Goal: Task Accomplishment & Management: Complete application form

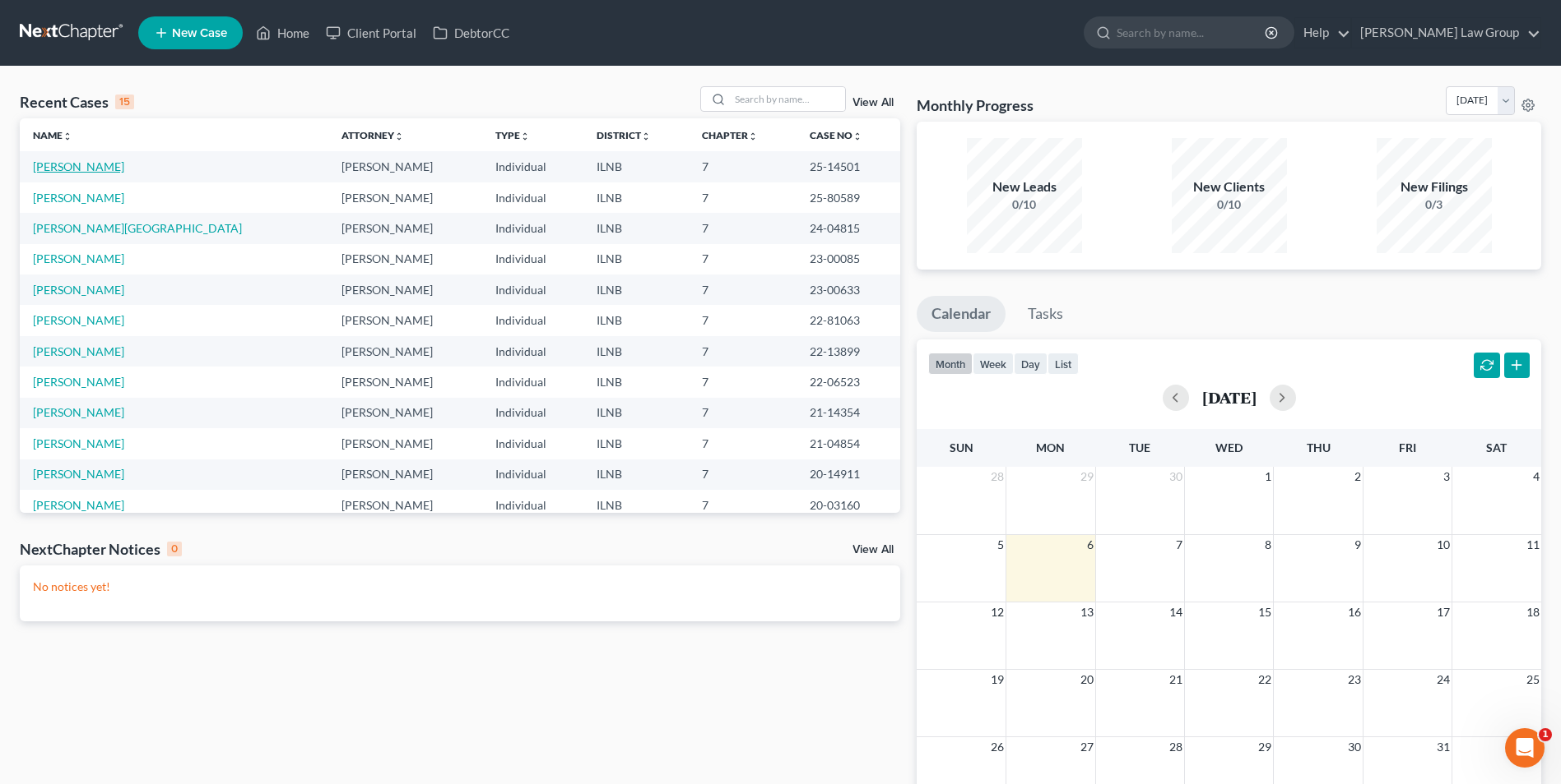
click at [86, 162] on link "[PERSON_NAME]" at bounding box center [79, 166] width 92 height 14
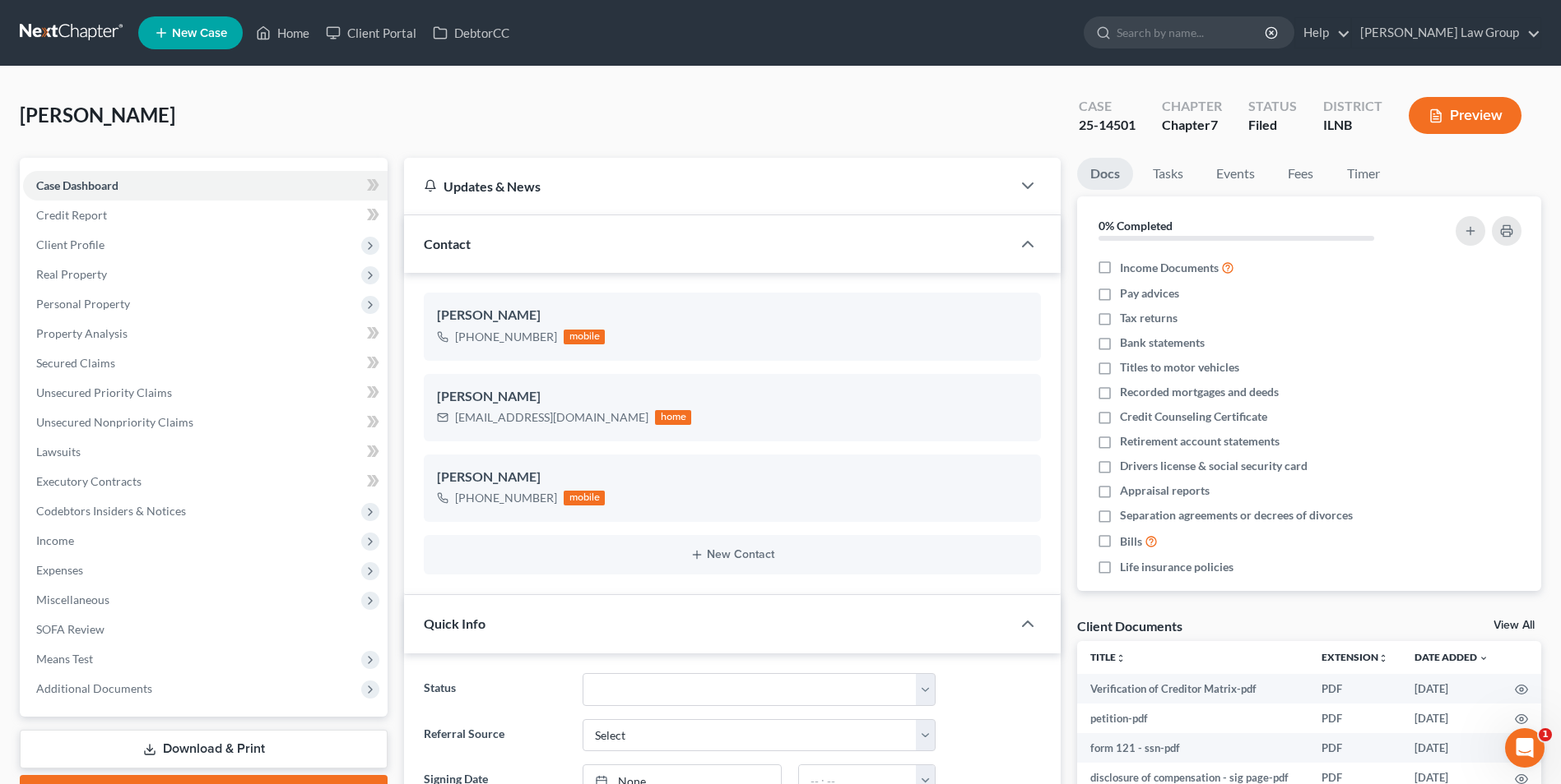
scroll to position [293, 0]
click at [83, 422] on span "Unsecured Nonpriority Claims" at bounding box center [115, 422] width 157 height 14
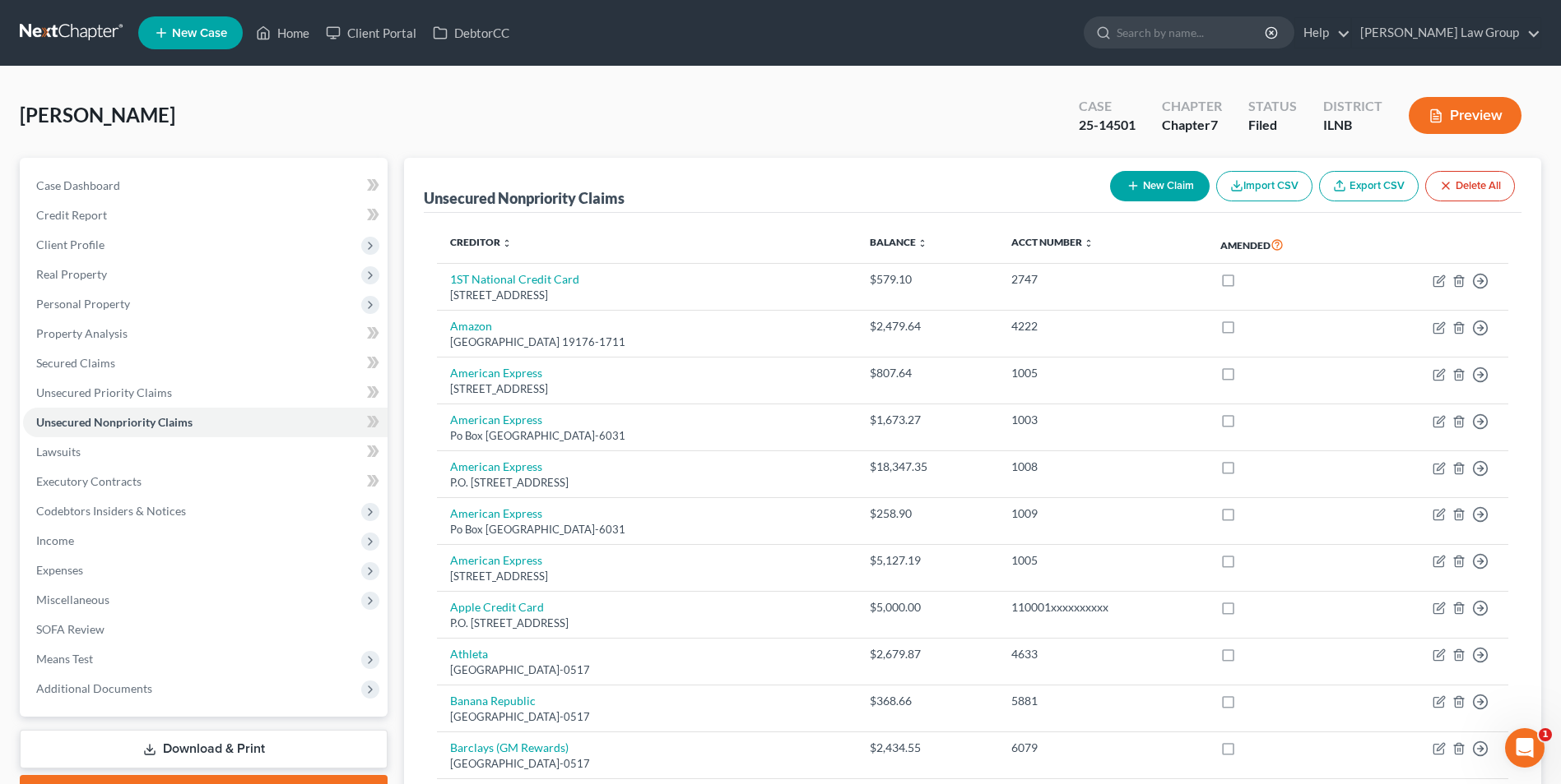
click at [1145, 184] on button "New Claim" at bounding box center [1159, 186] width 100 height 31
select select "0"
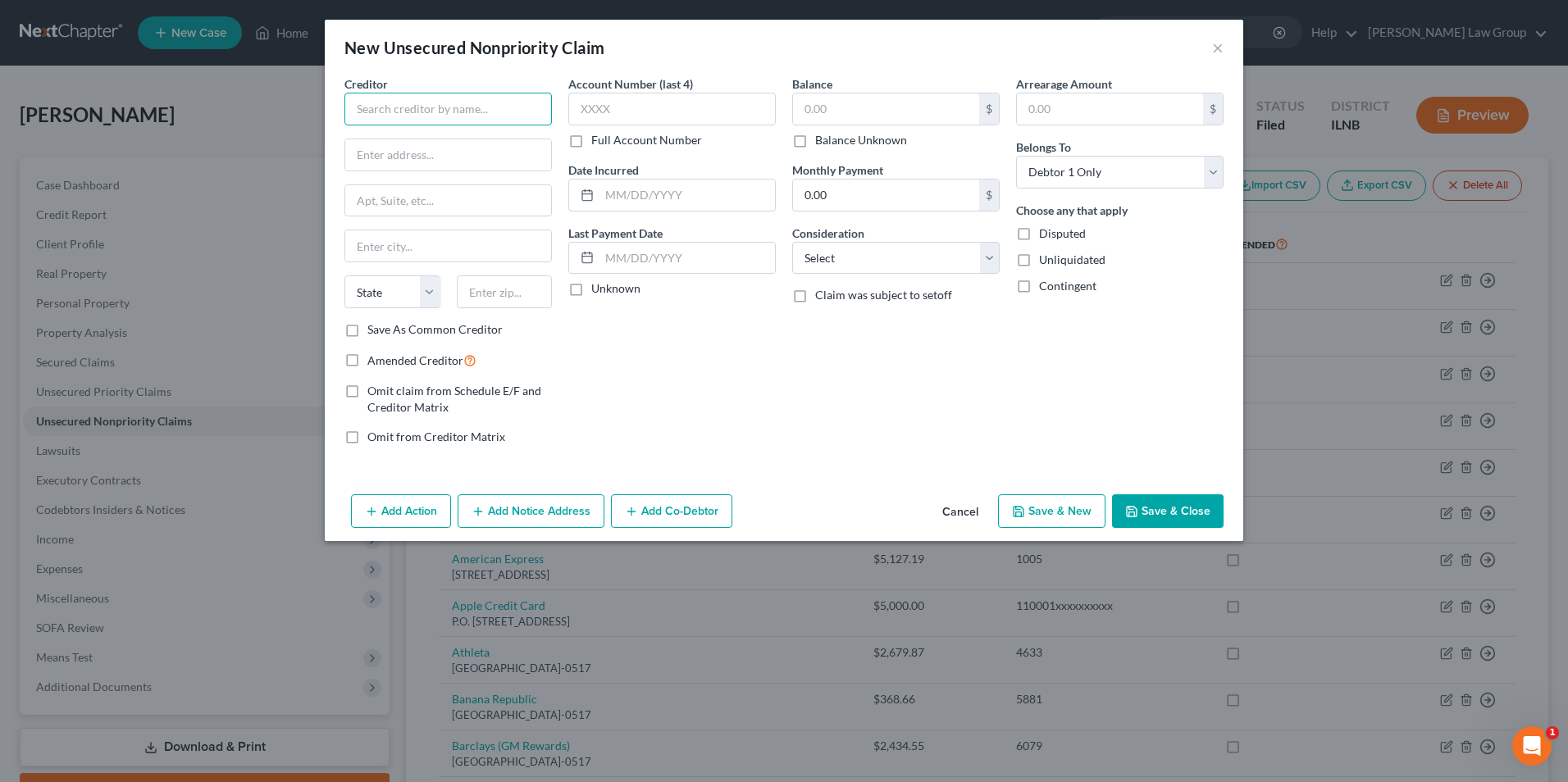
click at [364, 101] on input "text" at bounding box center [448, 108] width 208 height 33
type input "U.S. Small Business Administration"
click at [365, 152] on input "text" at bounding box center [447, 154] width 206 height 31
type input "CESC-Covid EIDL Service Center"
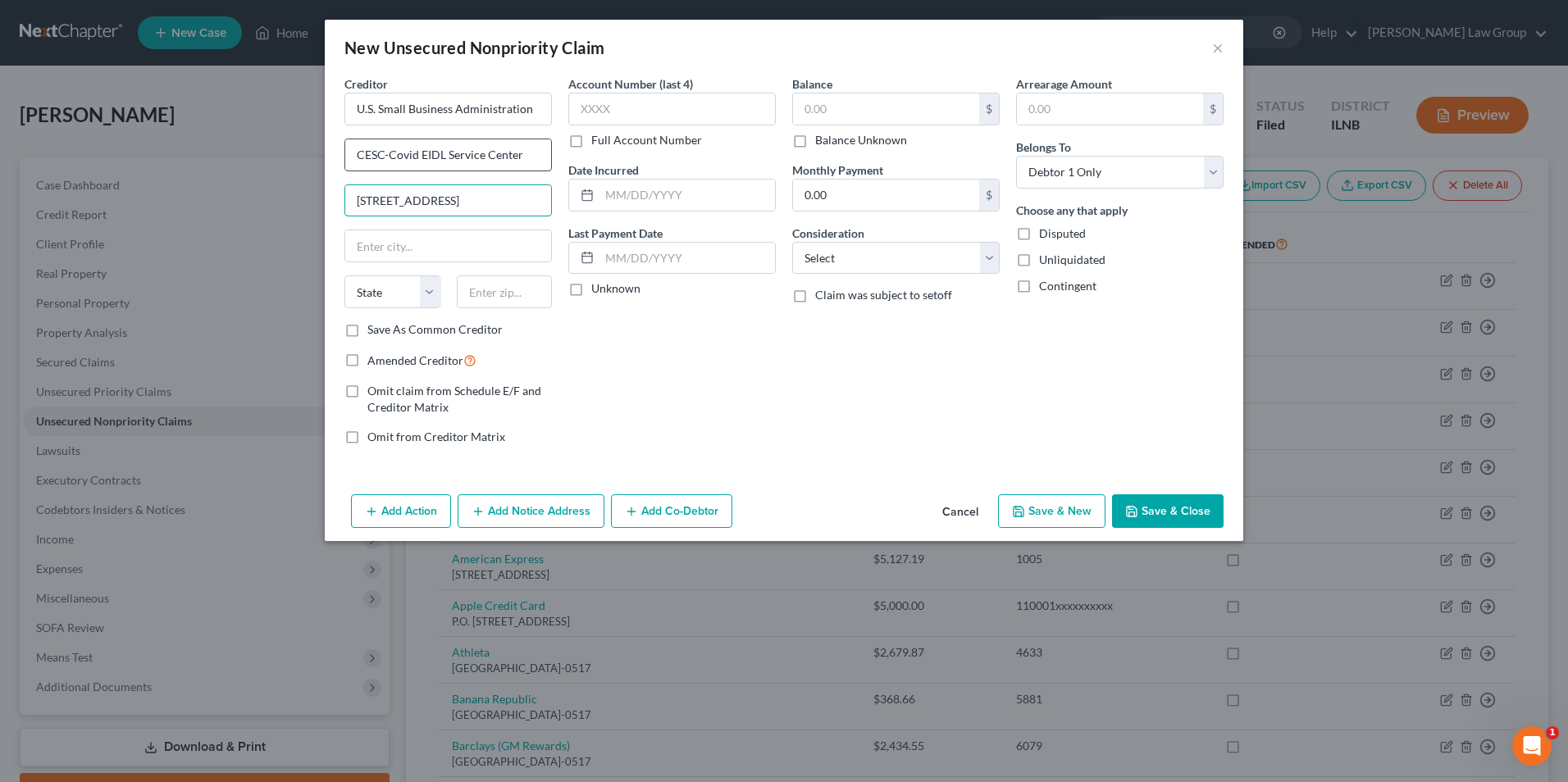
type input "[STREET_ADDRESS]"
type input "Ft. Worth"
select select "45"
type input "76155"
type input "[GEOGRAPHIC_DATA]"
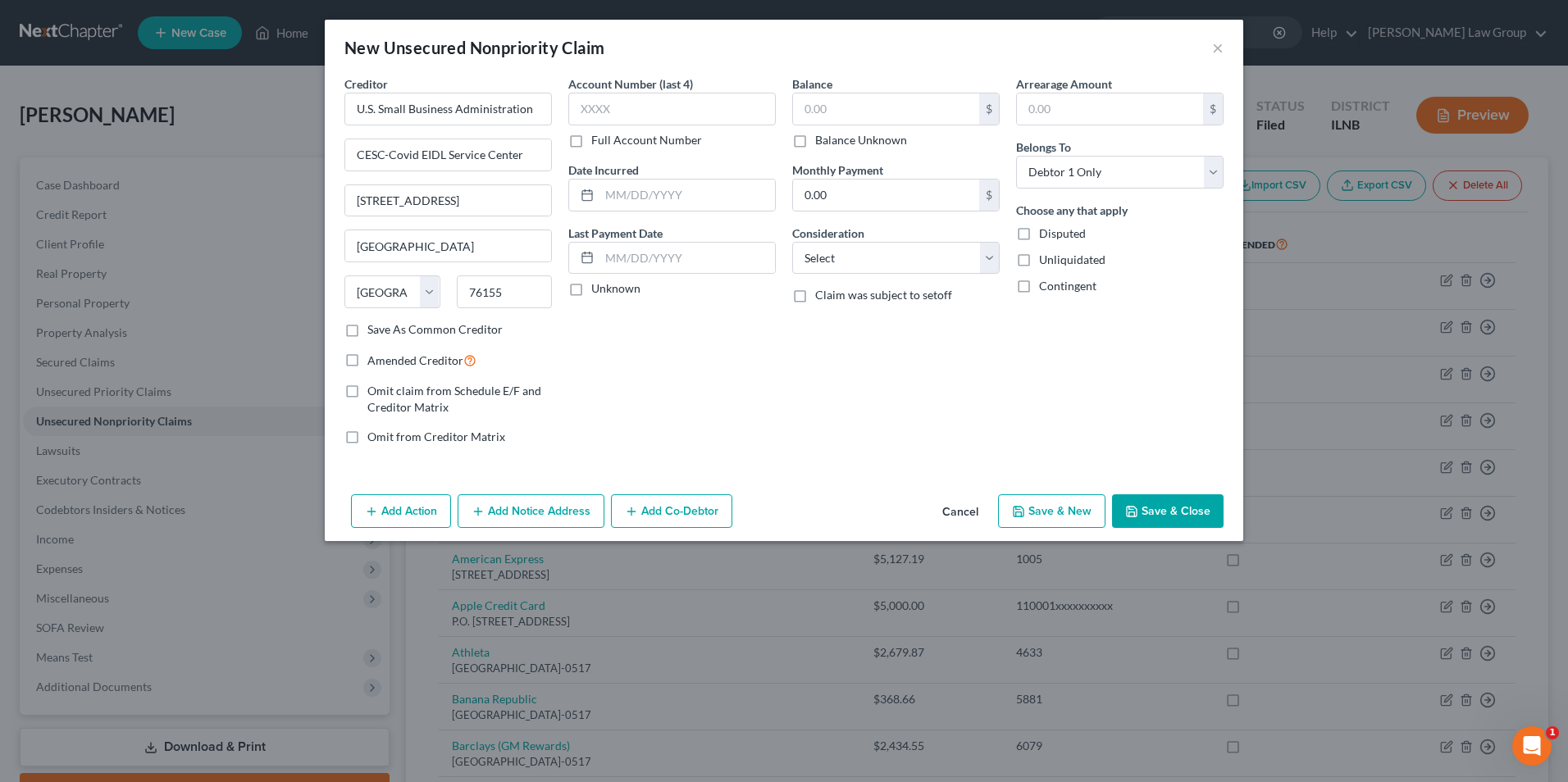
click at [591, 144] on label "Full Account Number" at bounding box center [646, 140] width 110 height 17
click at [598, 143] on input "Full Account Number" at bounding box center [603, 137] width 11 height 11
click at [589, 107] on input "text" at bounding box center [672, 108] width 208 height 33
type input "3190137906"
click at [615, 200] on input "text" at bounding box center [687, 195] width 176 height 31
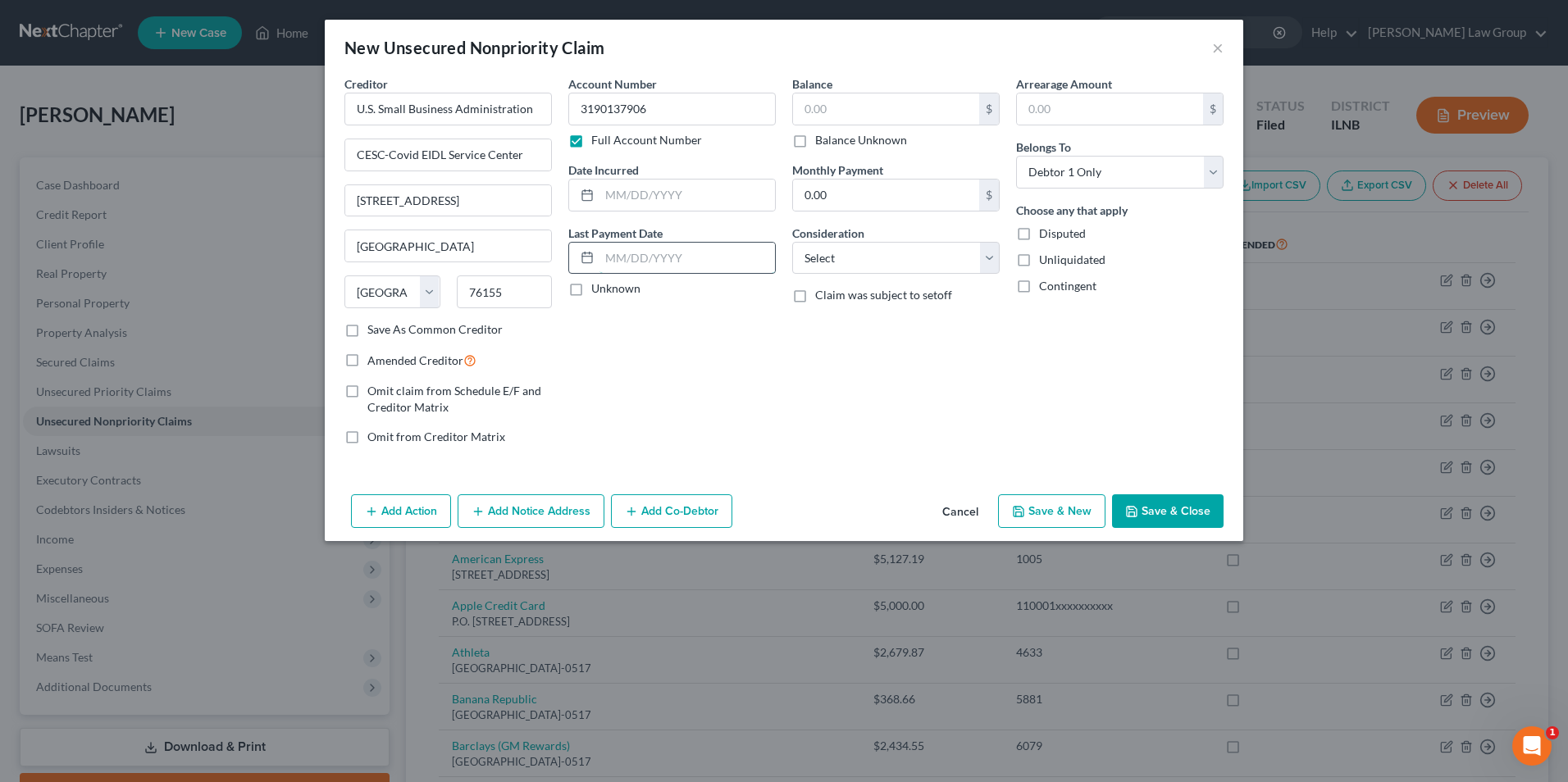
click at [609, 252] on input "text" at bounding box center [687, 257] width 176 height 31
type input "[DATE]"
click at [828, 97] on input "text" at bounding box center [885, 108] width 186 height 31
type input "168,820.00"
click at [855, 192] on input "0.00" at bounding box center [885, 195] width 186 height 31
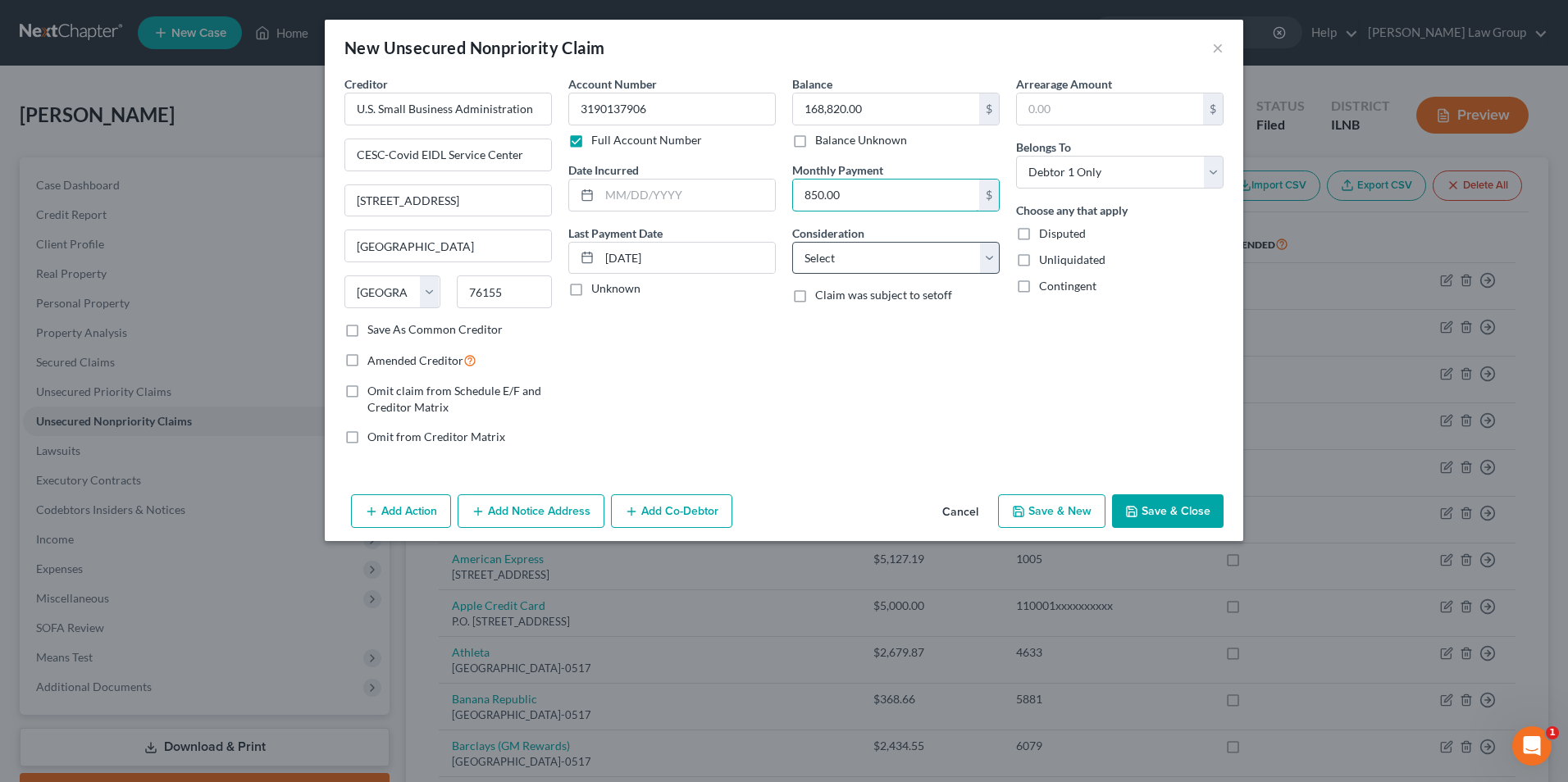
type input "850.00"
click at [898, 252] on select "Select Cable / Satellite Services Collection Agency Credit Card Debt Debt Couns…" at bounding box center [895, 257] width 208 height 33
select select "10"
click at [792, 241] on select "Select Cable / Satellite Services Collection Agency Credit Card Debt Debt Couns…" at bounding box center [895, 257] width 208 height 33
click at [1114, 105] on input "text" at bounding box center [1109, 108] width 186 height 31
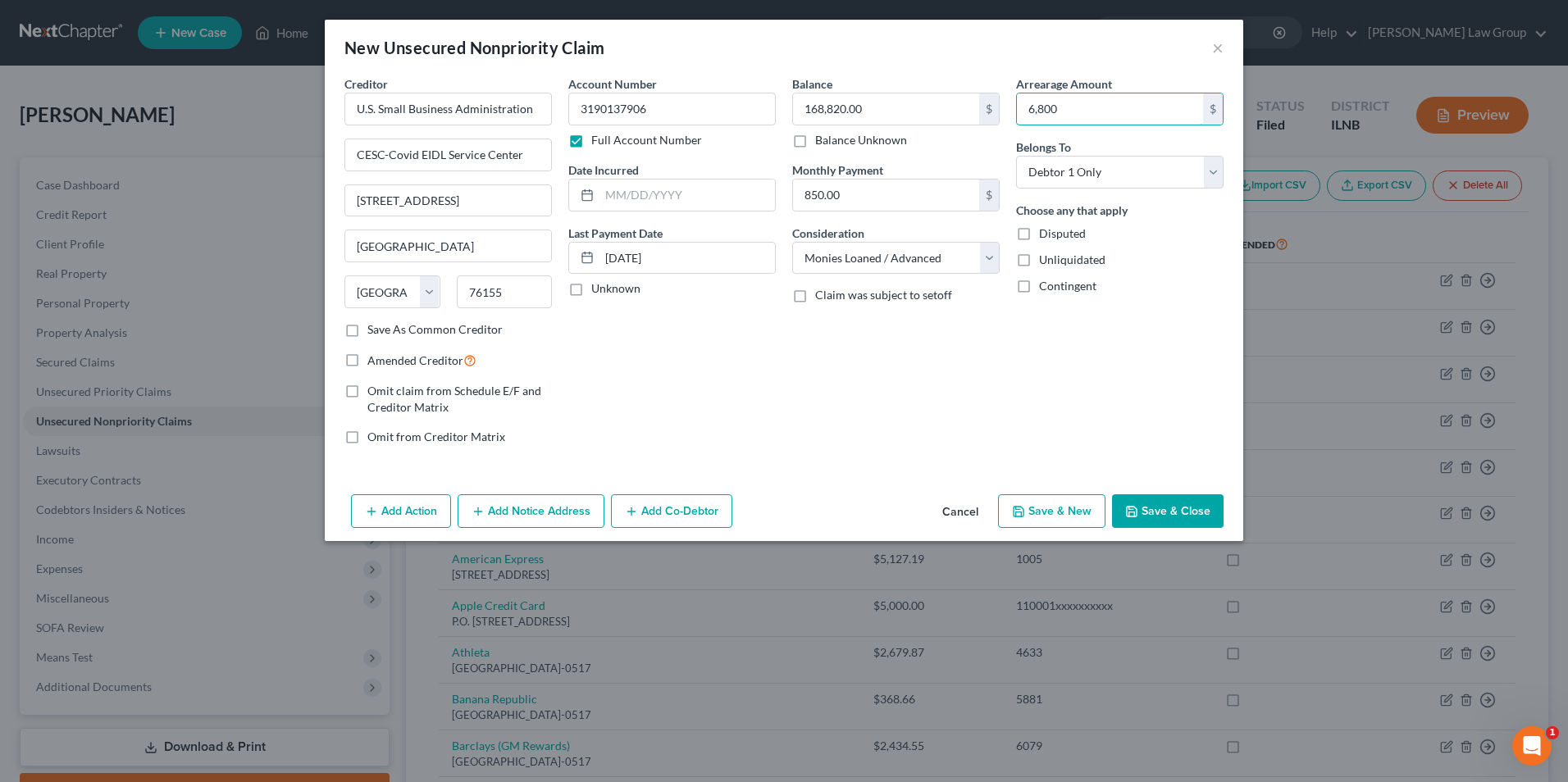
type input "6,800"
click at [1152, 509] on button "Save & Close" at bounding box center [1168, 512] width 111 height 35
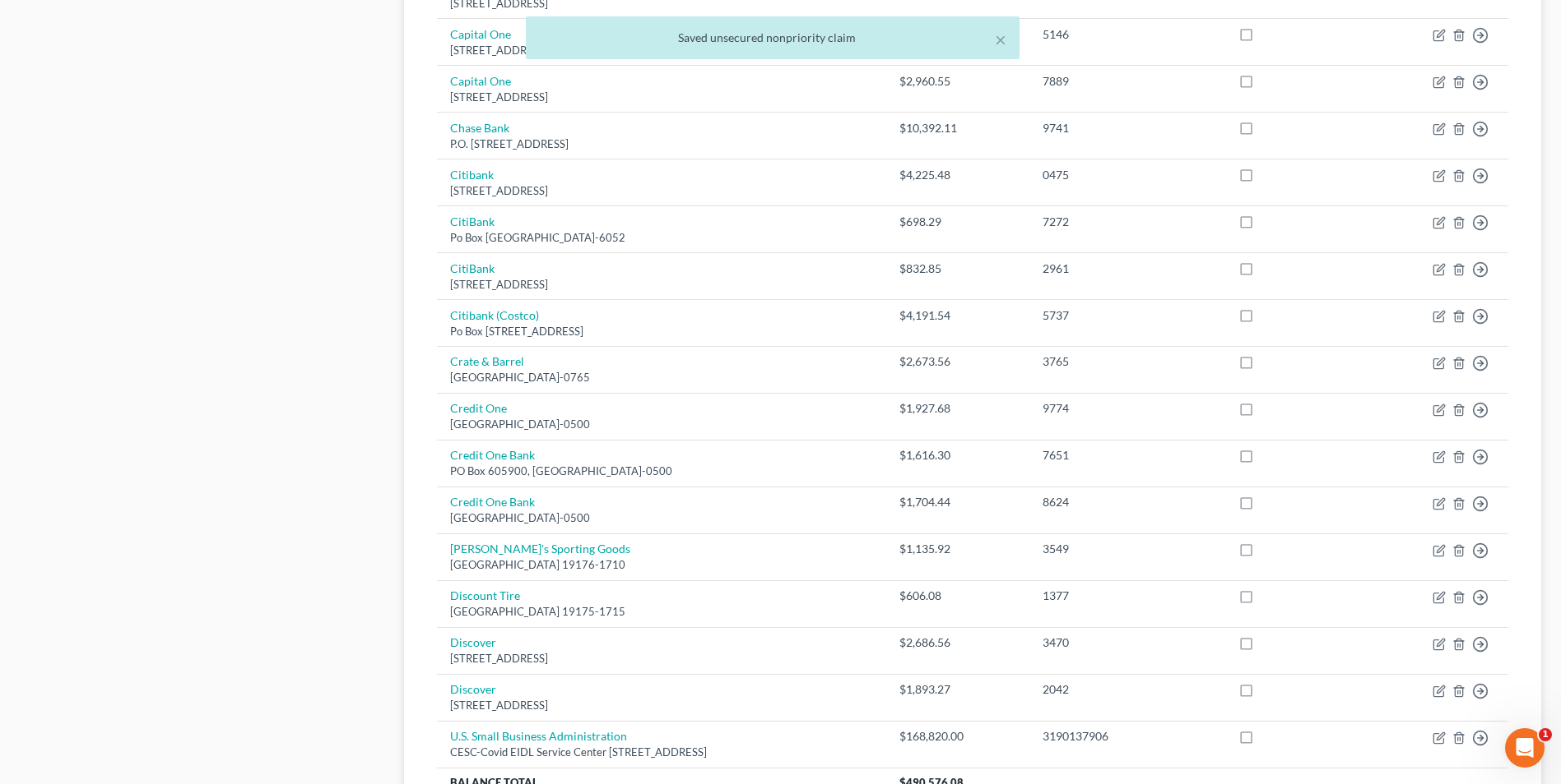
scroll to position [1165, 0]
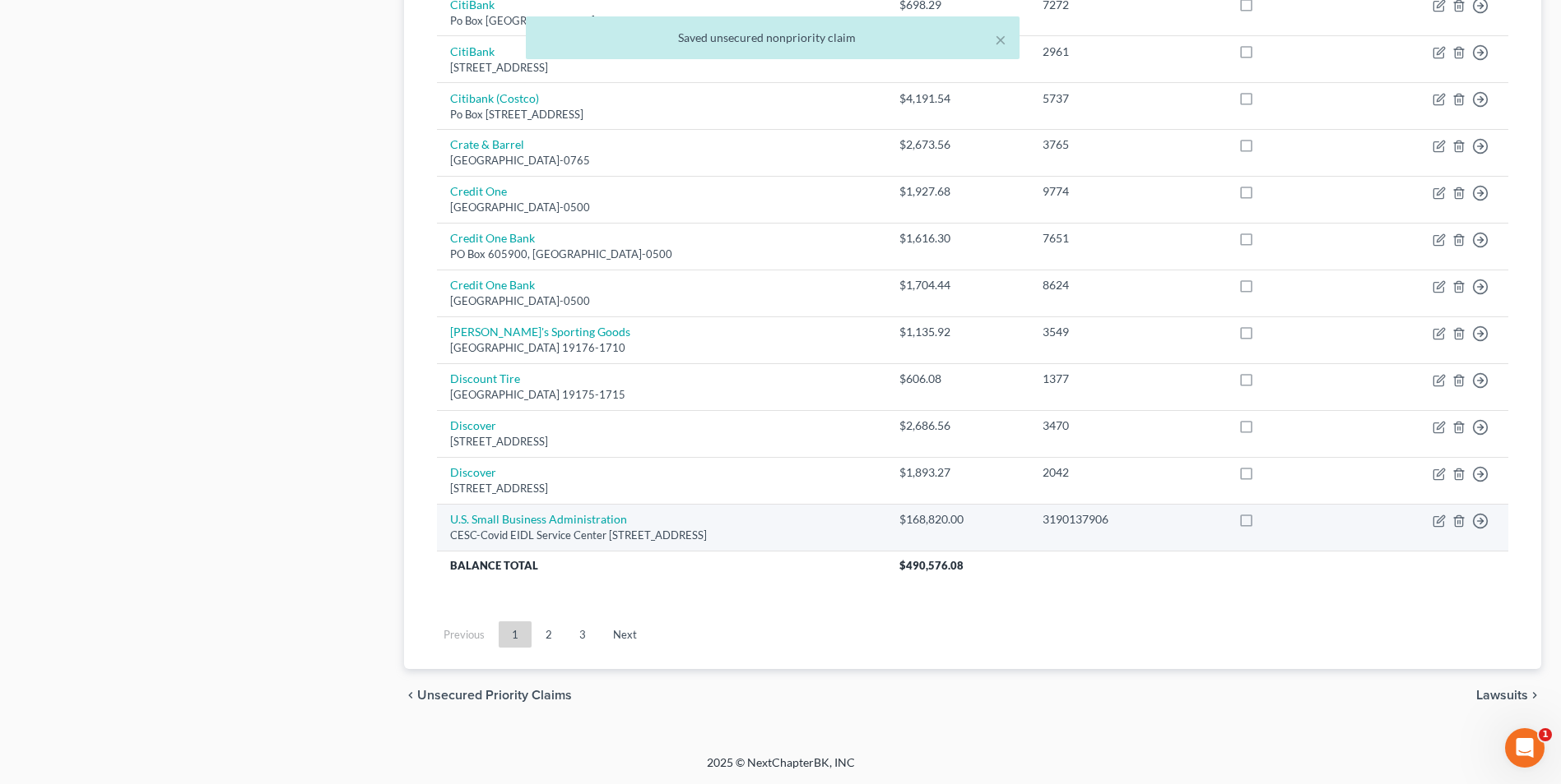
click at [1261, 524] on label at bounding box center [1261, 524] width 0 height 0
click at [1279, 521] on input "checkbox" at bounding box center [1273, 516] width 11 height 11
checkbox input "true"
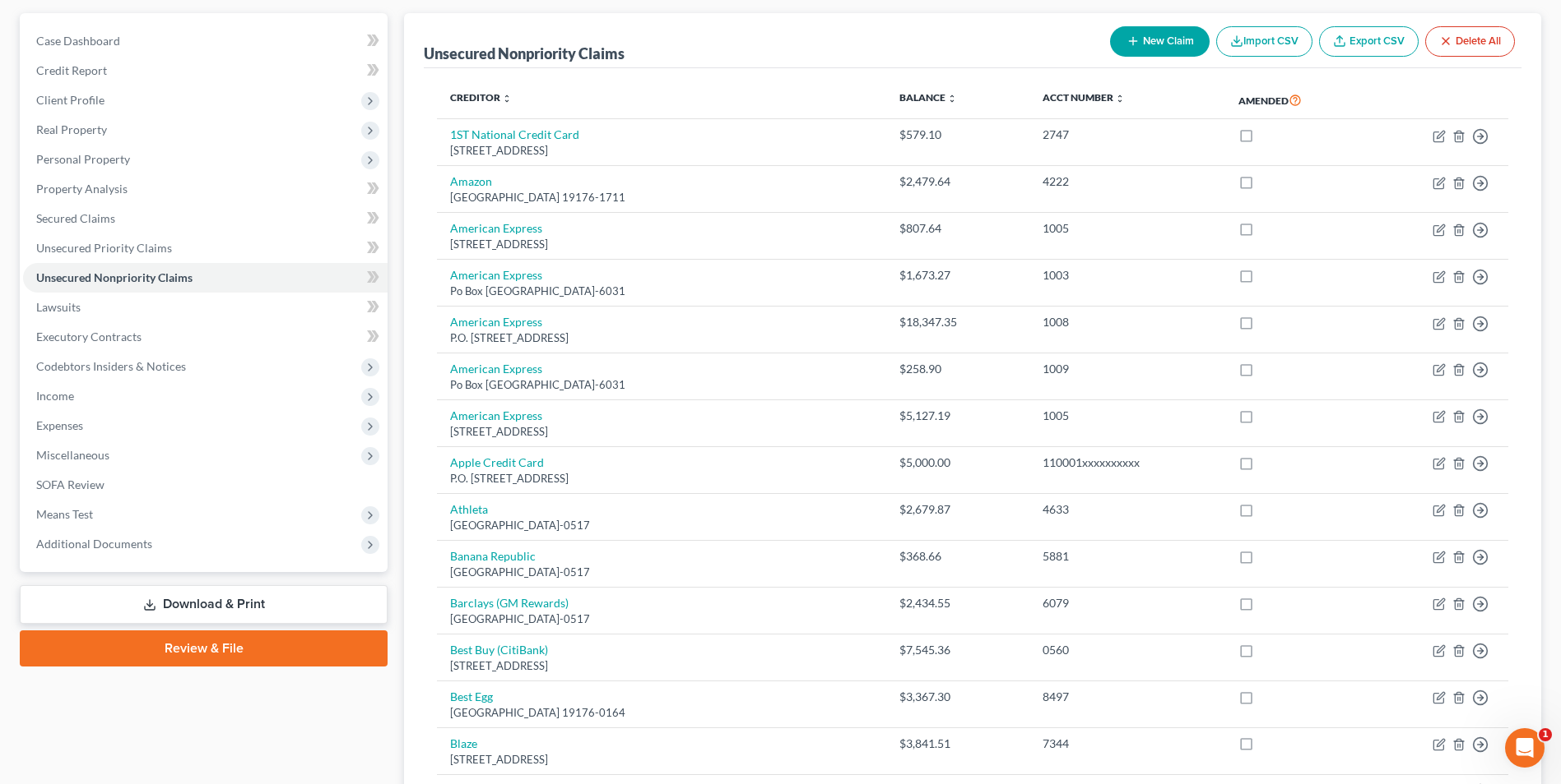
scroll to position [143, 0]
click at [208, 597] on link "Download & Print" at bounding box center [203, 605] width 368 height 39
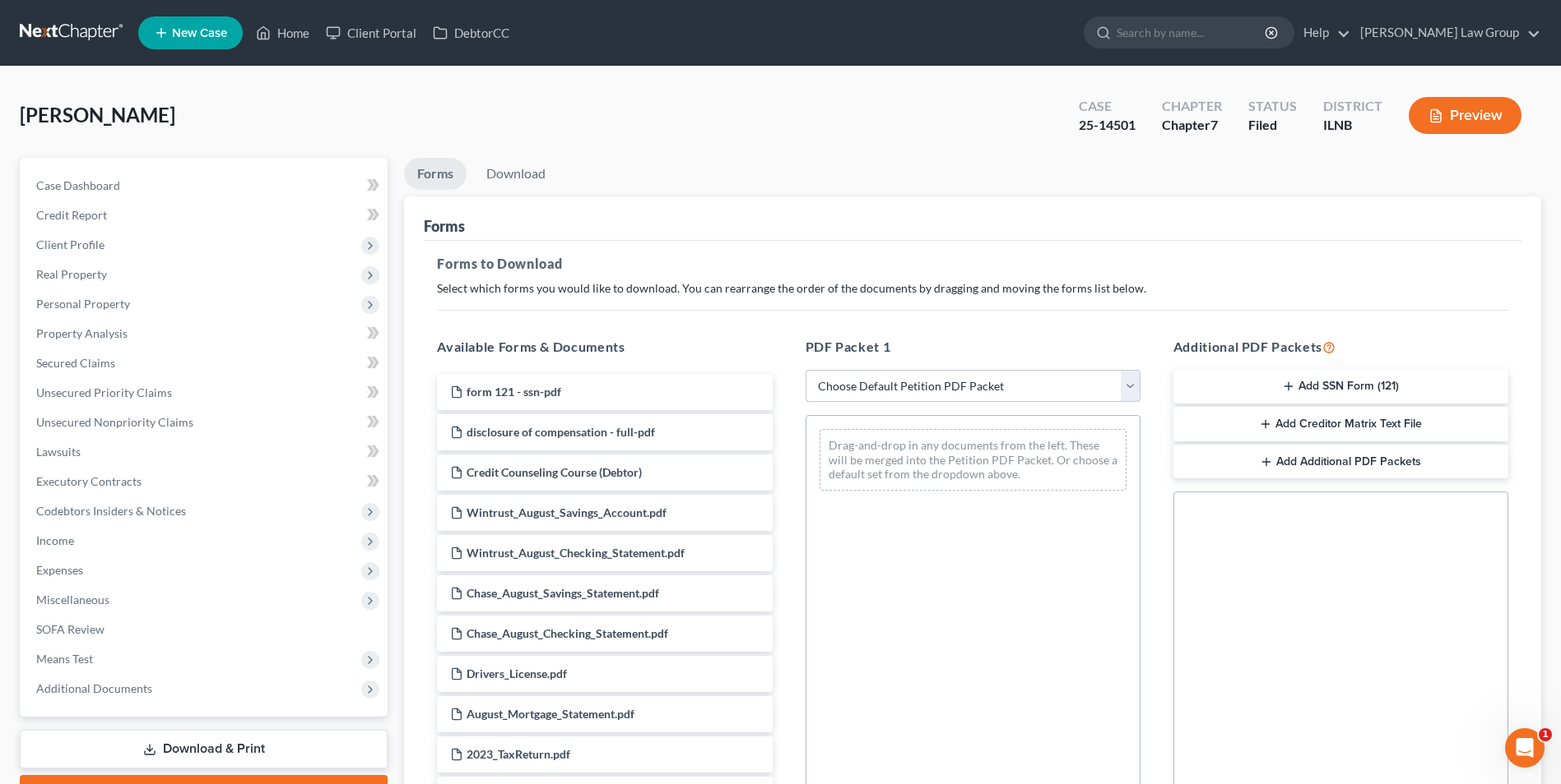
click at [857, 386] on select "Choose Default Petition PDF Packet Complete Bankruptcy Petition (all forms and …" at bounding box center [973, 386] width 335 height 33
select select "2"
click at [805, 370] on select "Choose Default Petition PDF Packet Complete Bankruptcy Petition (all forms and …" at bounding box center [973, 386] width 335 height 33
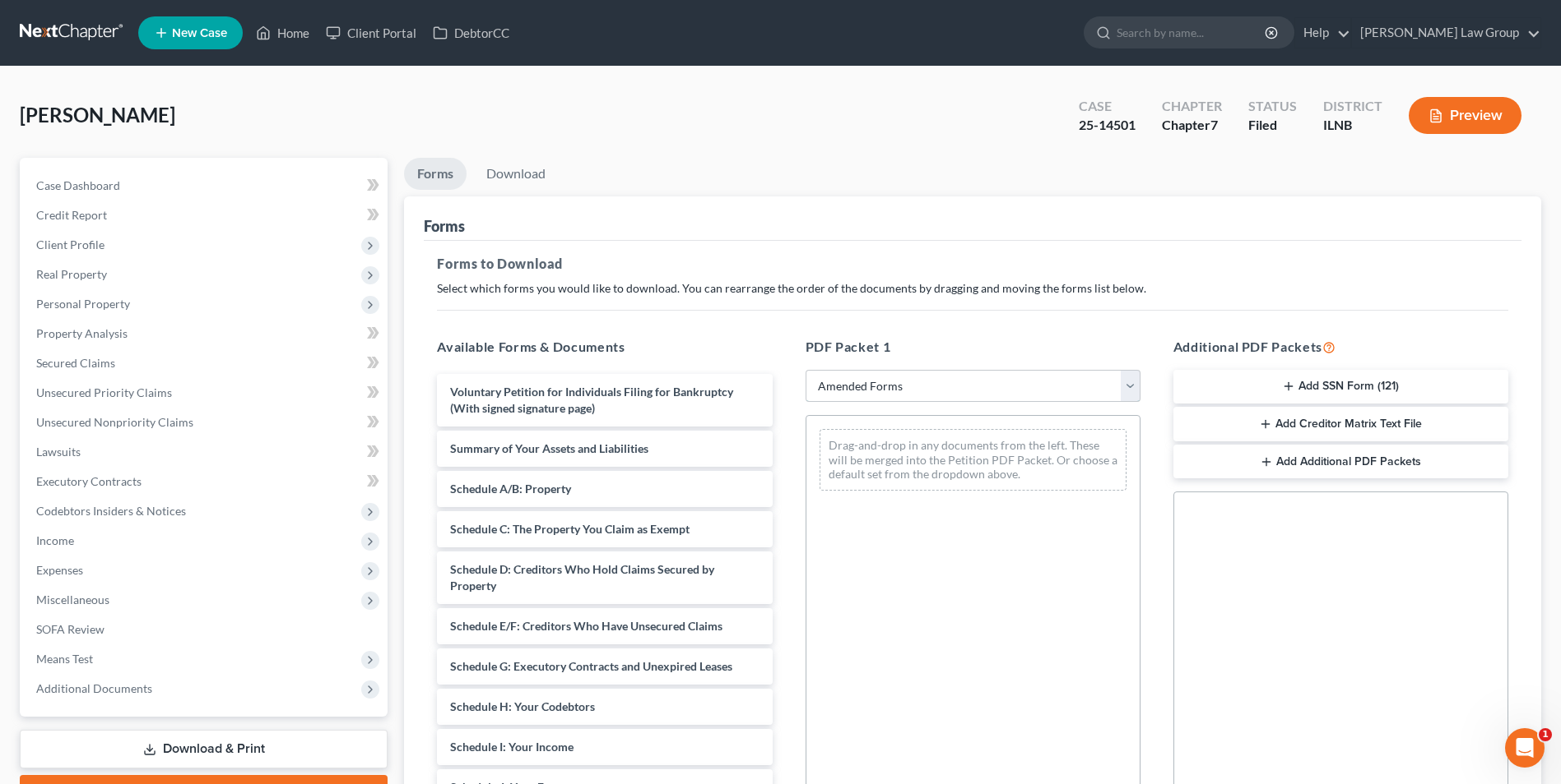
scroll to position [231, 0]
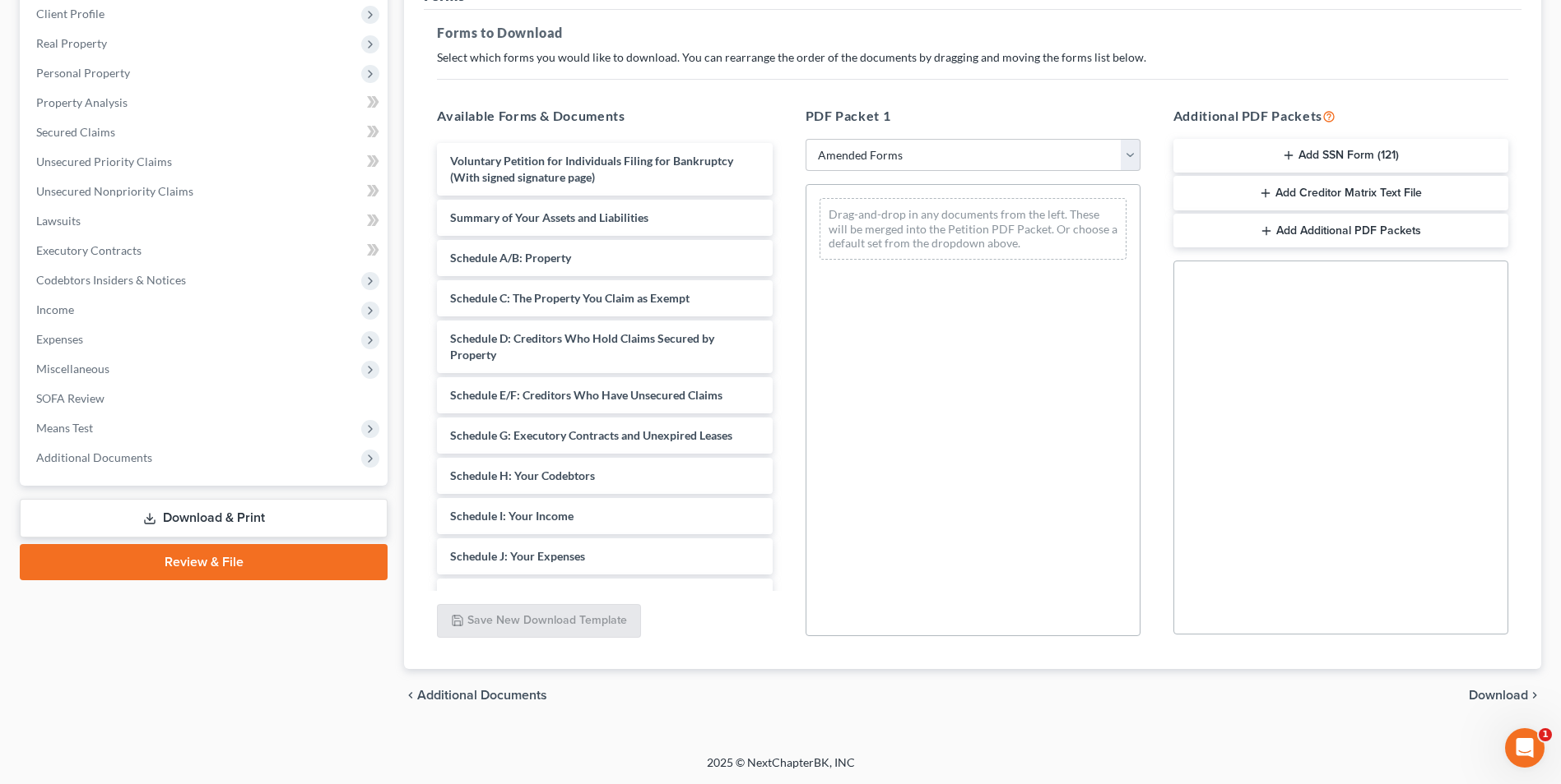
click at [1485, 693] on span "Download" at bounding box center [1497, 695] width 59 height 13
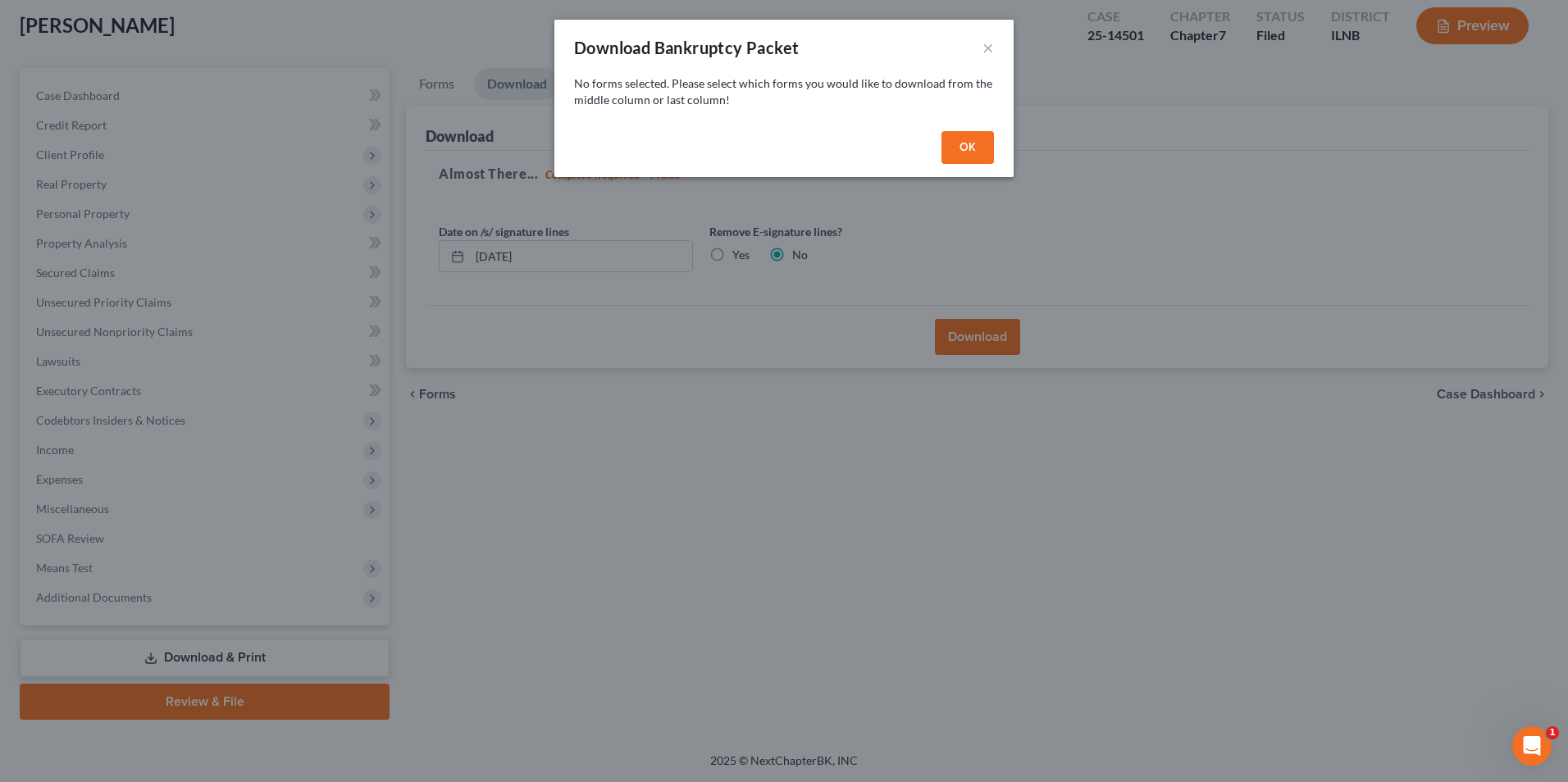
click at [968, 140] on button "OK" at bounding box center [967, 147] width 53 height 33
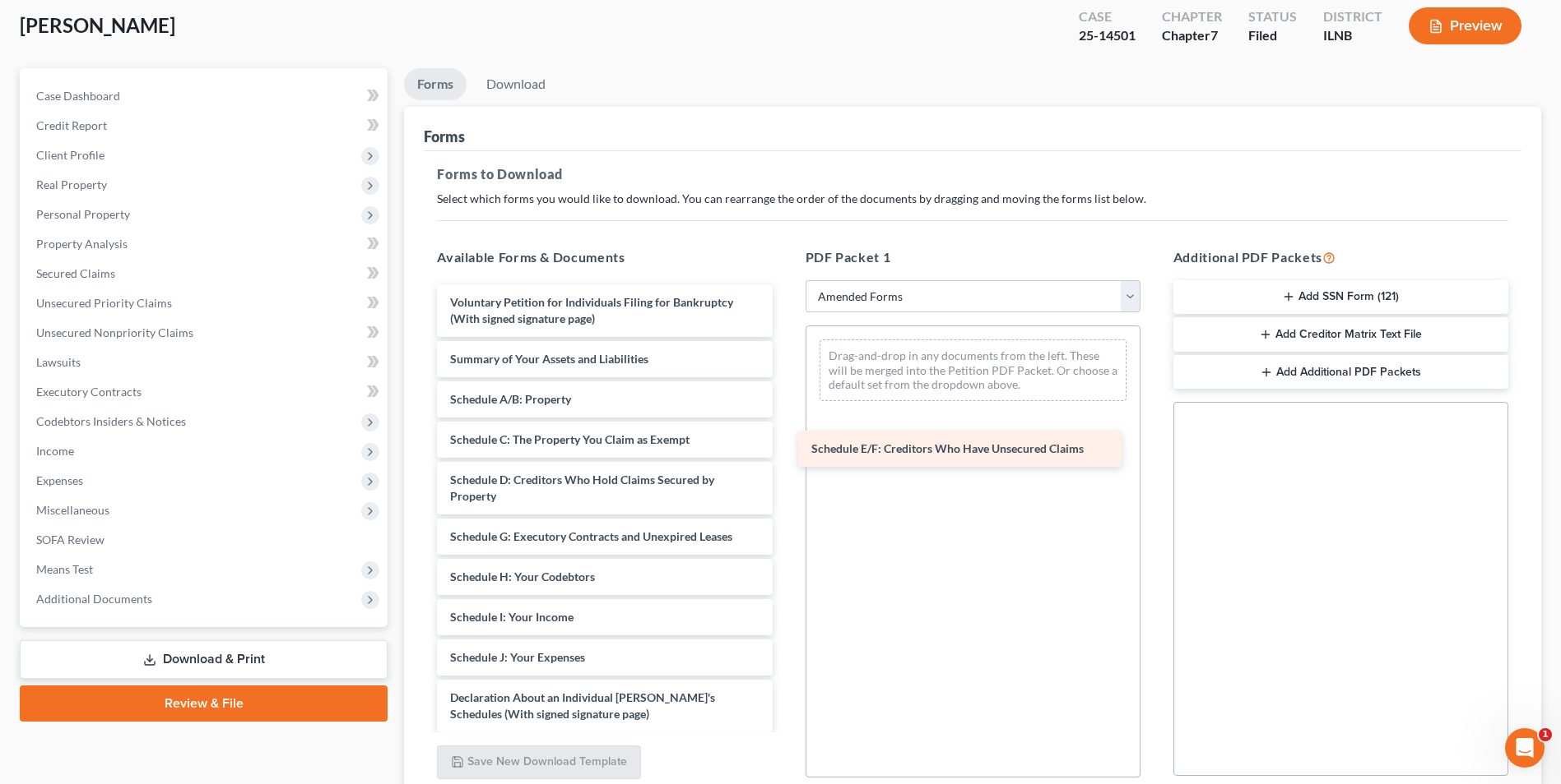
drag, startPoint x: 663, startPoint y: 526, endPoint x: 1025, endPoint y: 437, distance: 372.8
click at [784, 437] on div "Schedule E/F: Creditors Who Have Unsecured Claims Voluntary Petition for Indivi…" at bounding box center [604, 690] width 361 height 812
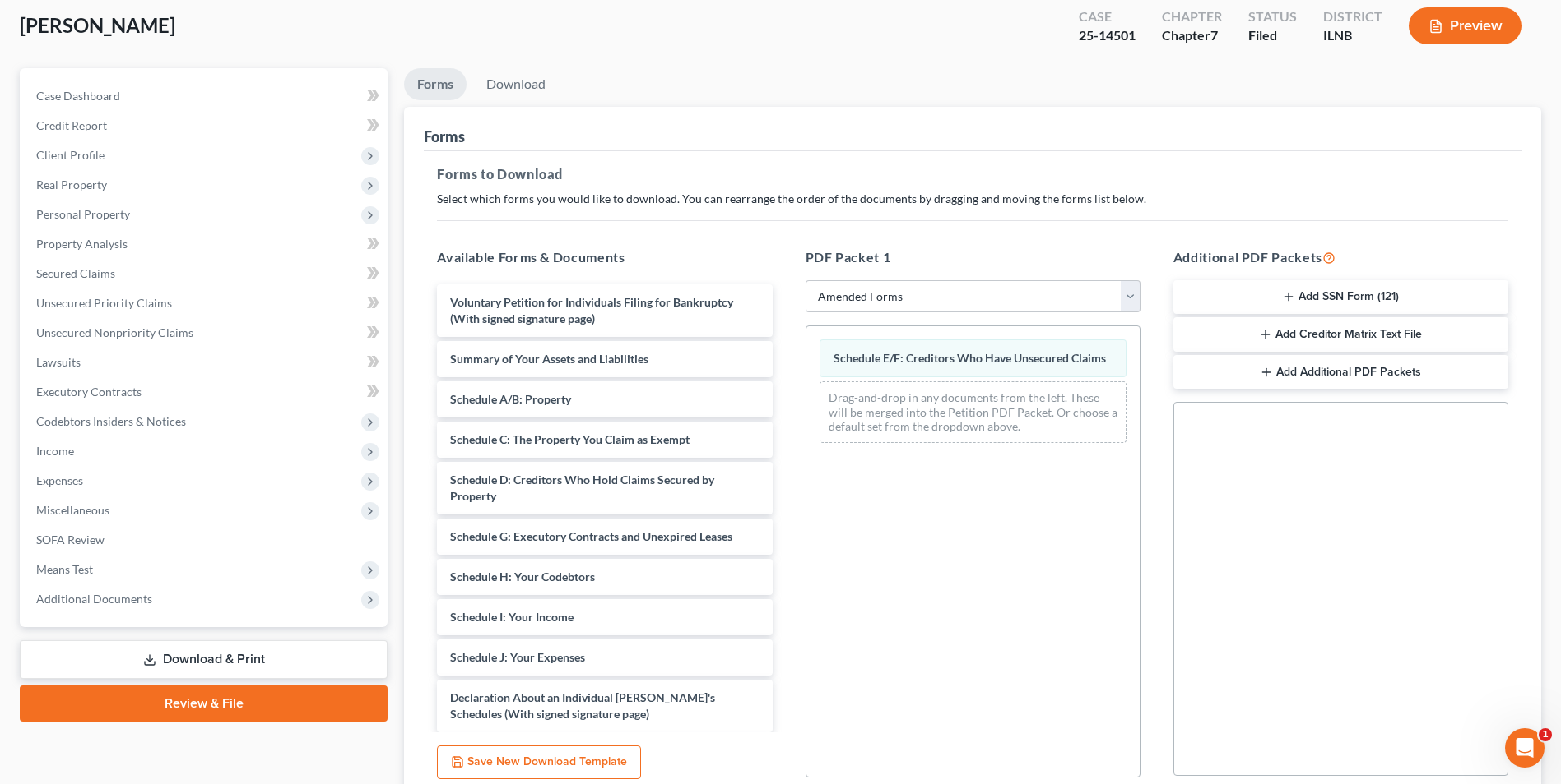
scroll to position [231, 0]
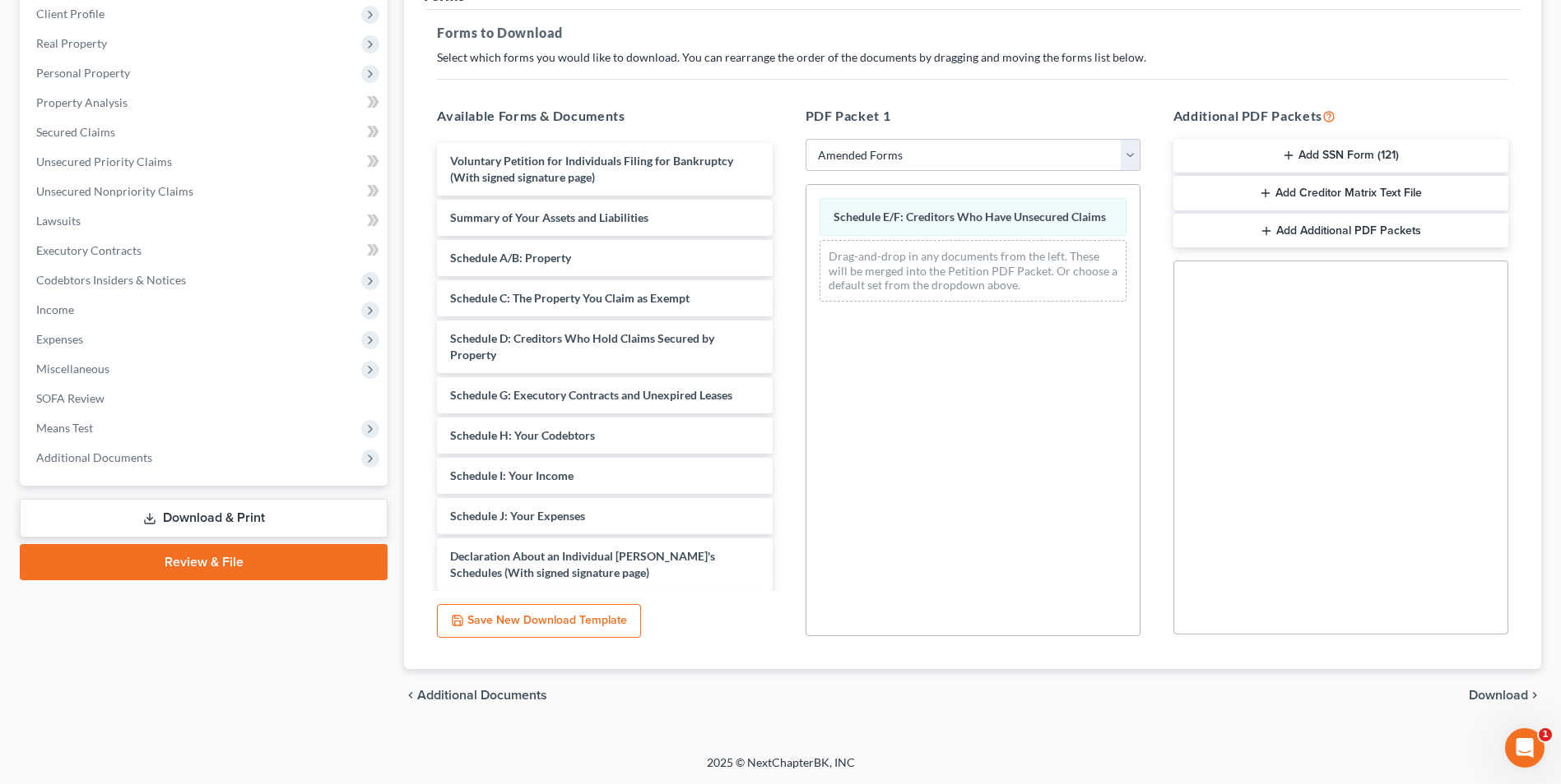
click at [1481, 690] on span "Download" at bounding box center [1497, 695] width 59 height 13
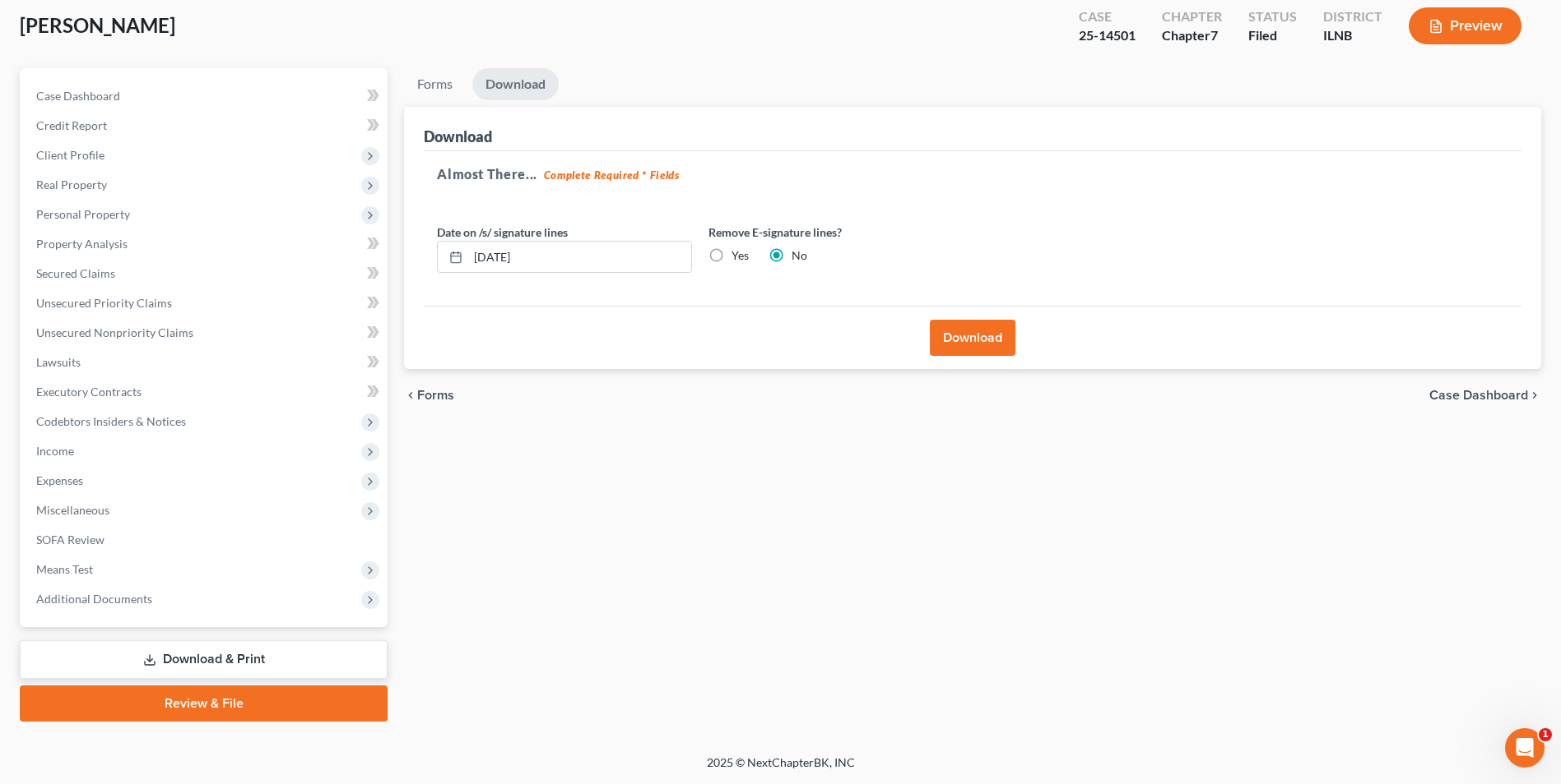
click at [732, 256] on label "Yes" at bounding box center [740, 255] width 17 height 17
click at [738, 256] on input "Yes" at bounding box center [743, 252] width 11 height 11
radio input "true"
radio input "false"
click at [958, 337] on button "Download" at bounding box center [973, 338] width 86 height 36
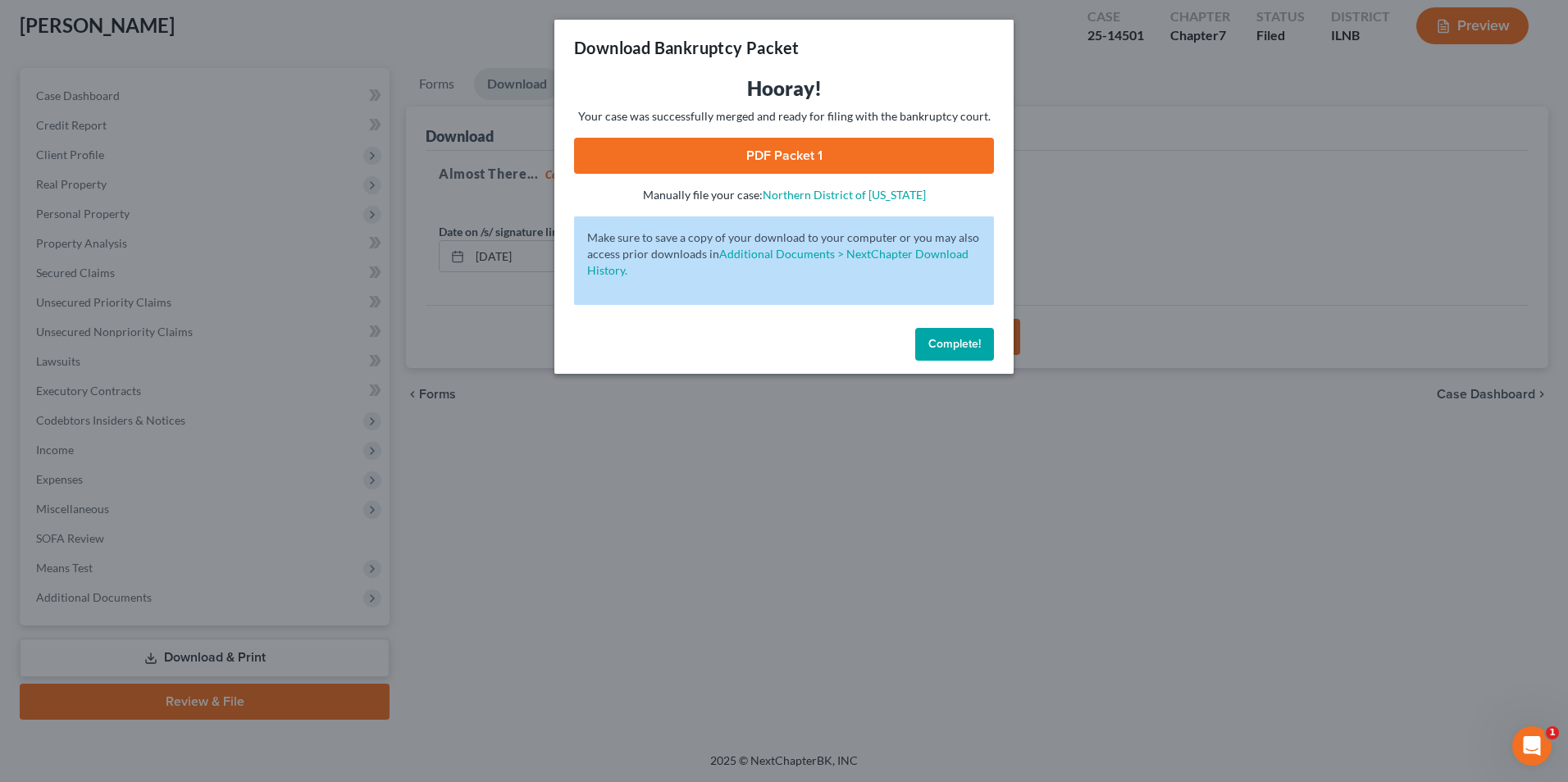
click at [777, 146] on link "PDF Packet 1" at bounding box center [784, 156] width 420 height 36
click at [939, 350] on span "Complete!" at bounding box center [954, 344] width 53 height 14
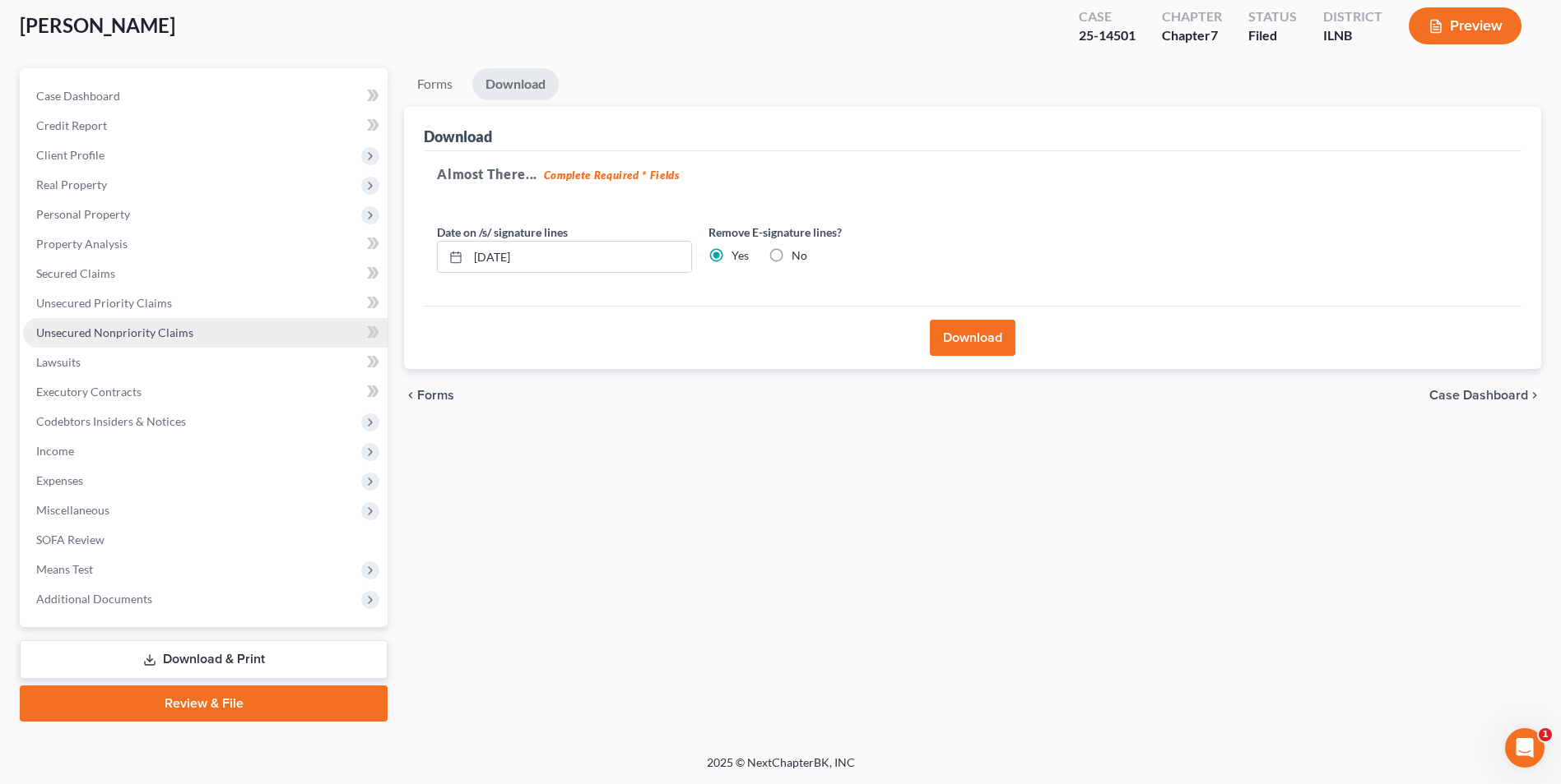
click at [168, 331] on span "Unsecured Nonpriority Claims" at bounding box center [115, 333] width 157 height 14
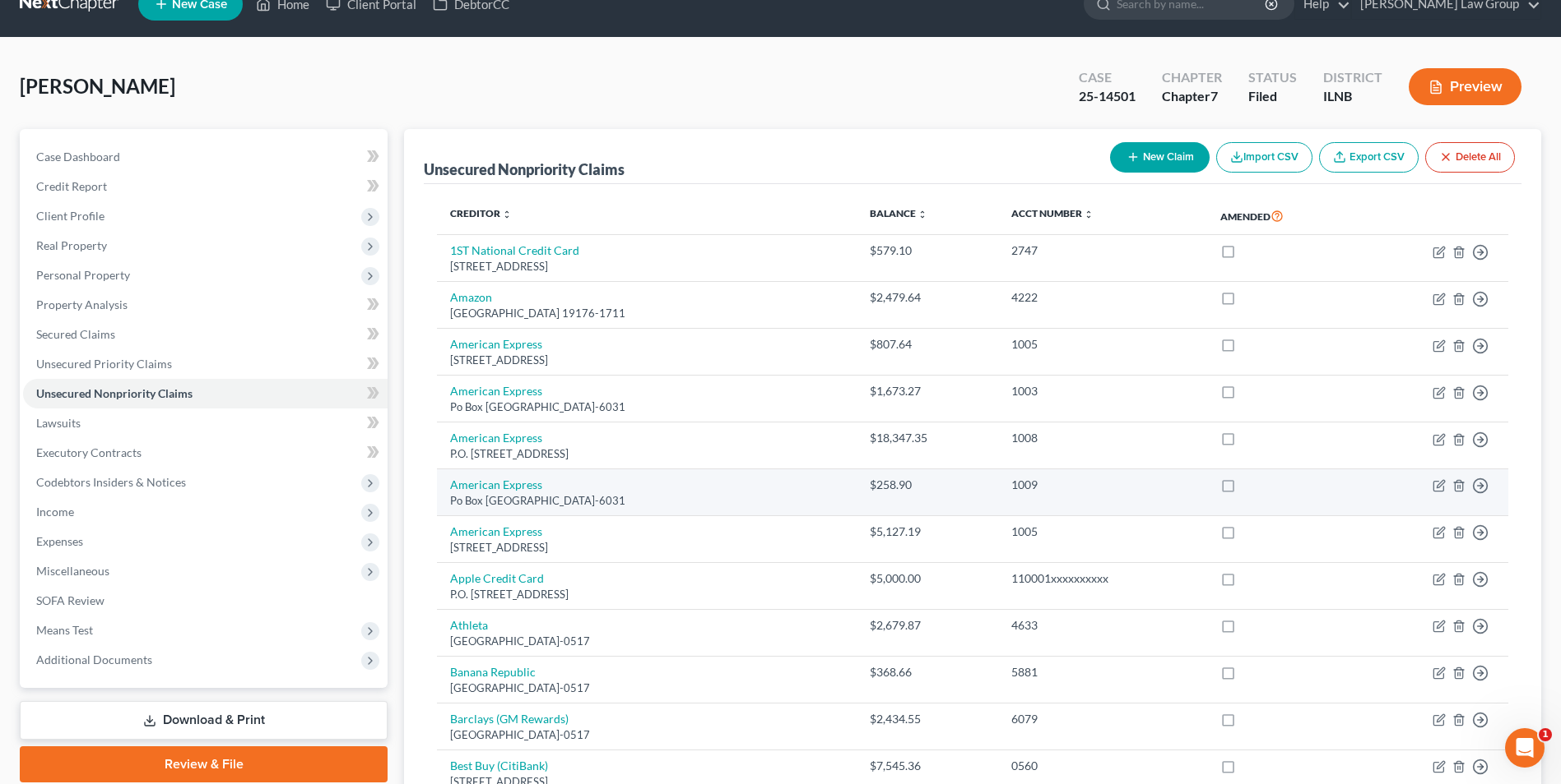
scroll to position [30, 0]
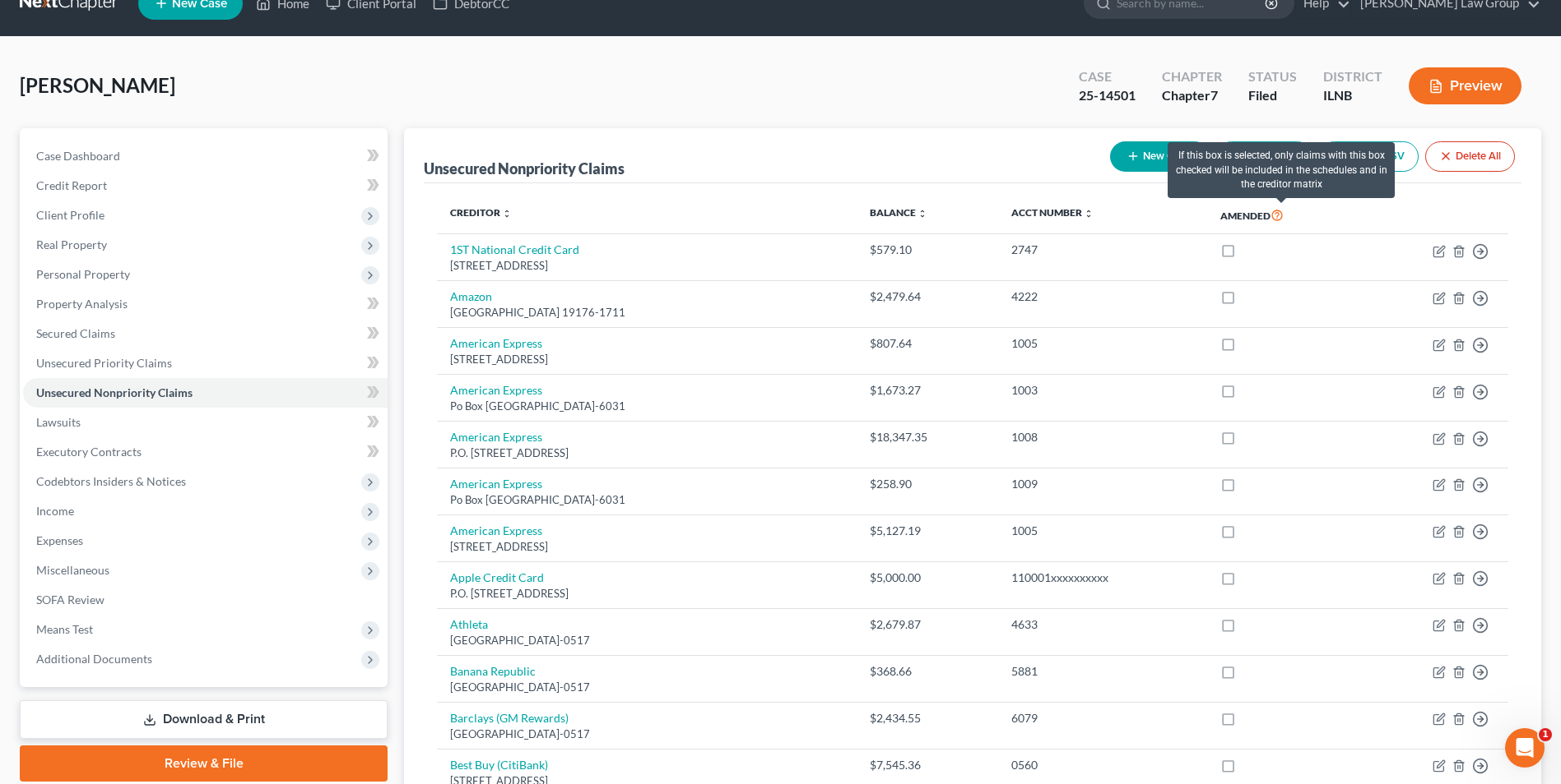
click at [1283, 218] on icon at bounding box center [1276, 214] width 13 height 16
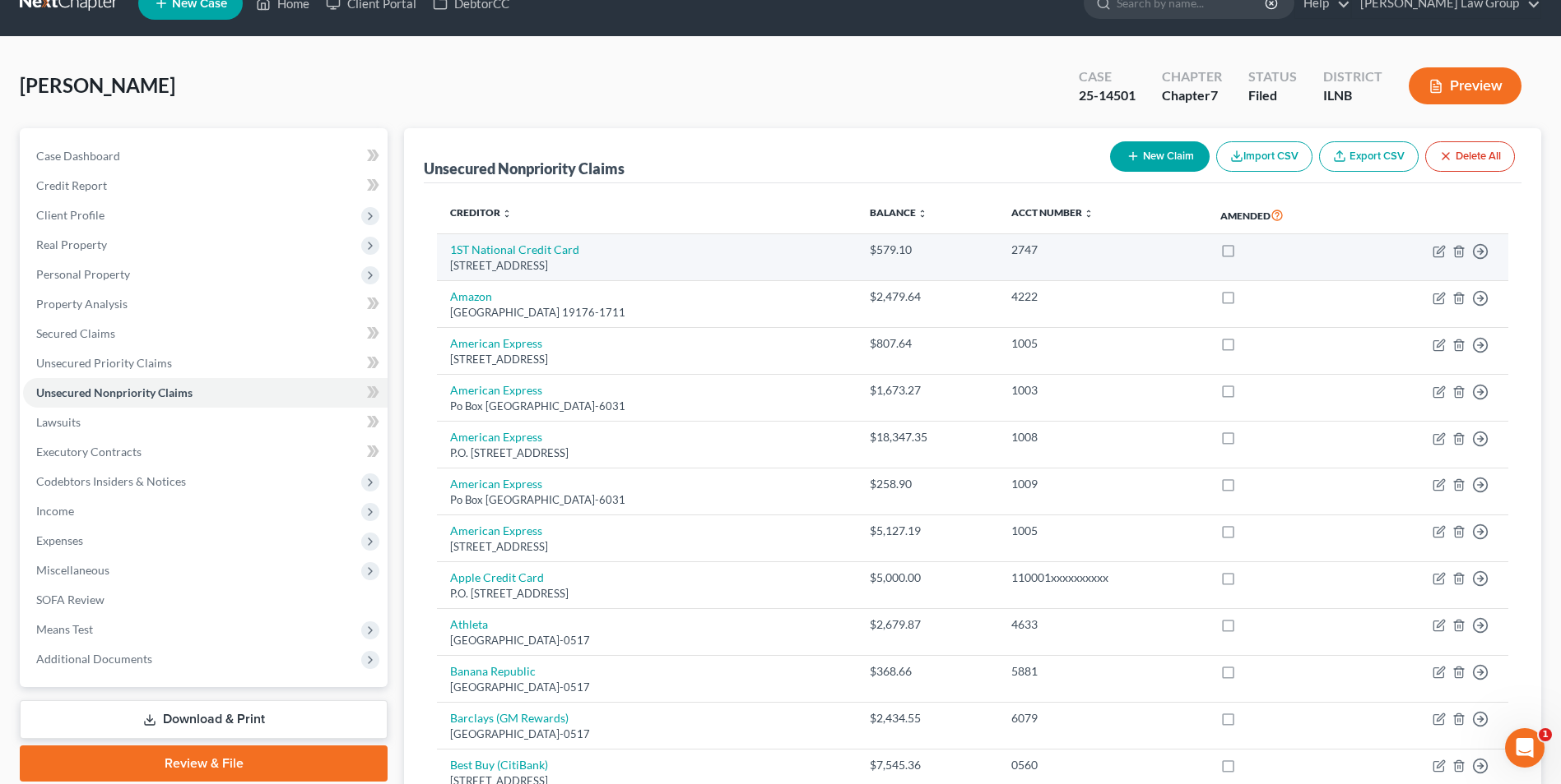
click at [1243, 254] on label at bounding box center [1243, 254] width 0 height 0
click at [1250, 247] on input "checkbox" at bounding box center [1255, 247] width 11 height 11
checkbox input "true"
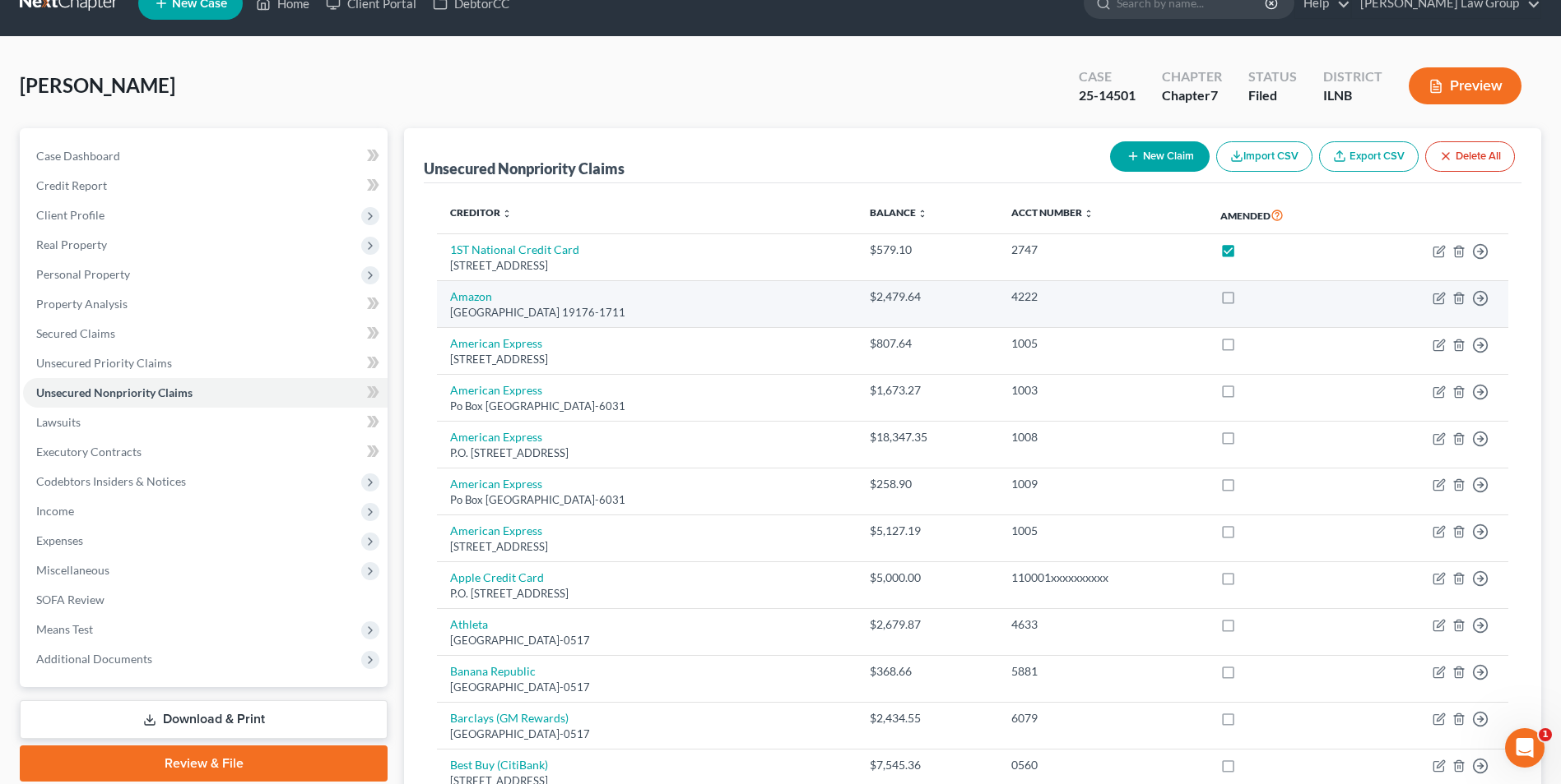
click at [1243, 301] on label at bounding box center [1243, 301] width 0 height 0
click at [1250, 298] on input "checkbox" at bounding box center [1255, 294] width 11 height 11
checkbox input "true"
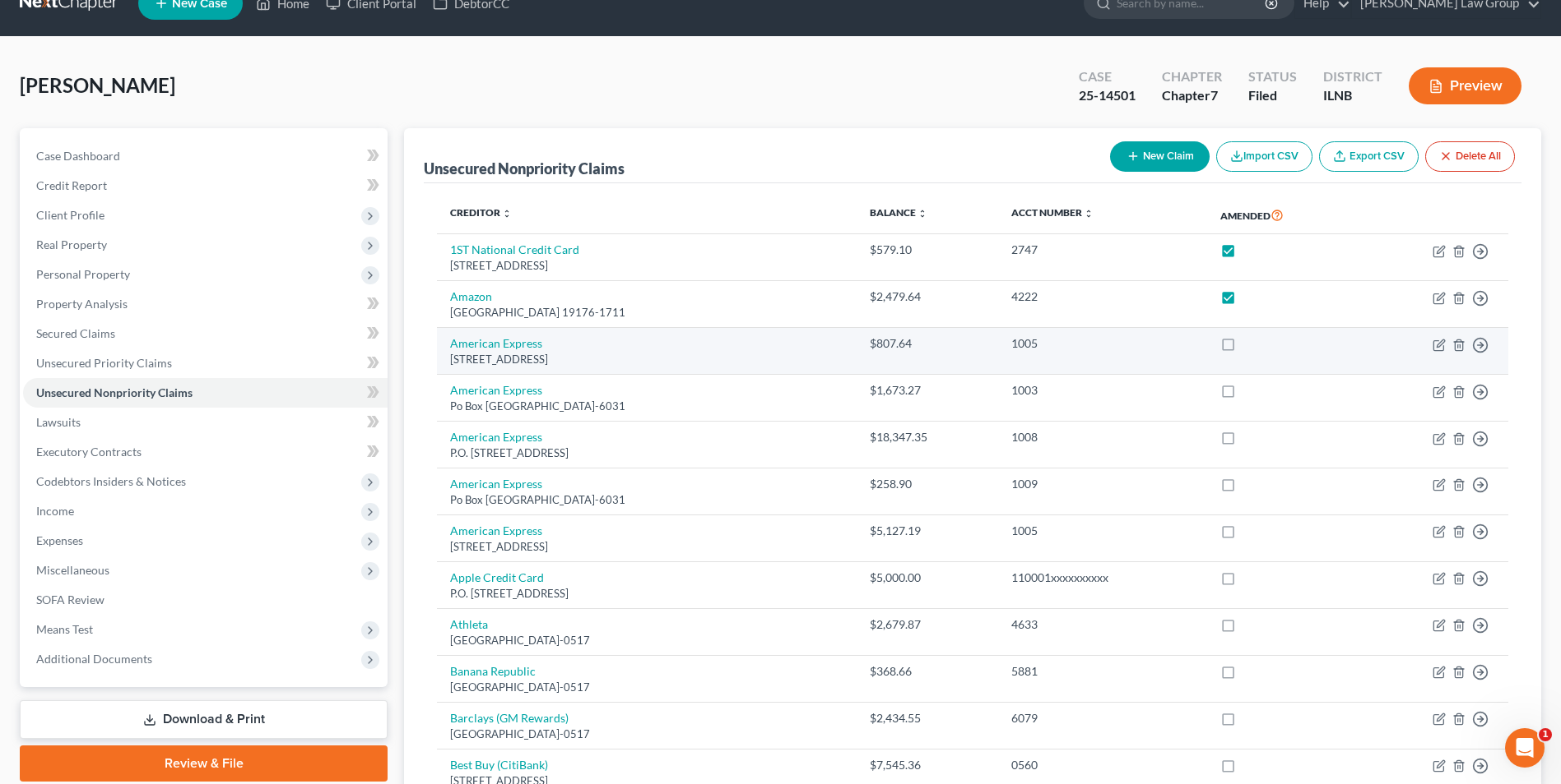
click at [1243, 348] on label at bounding box center [1243, 348] width 0 height 0
click at [1250, 346] on input "checkbox" at bounding box center [1255, 341] width 11 height 11
checkbox input "true"
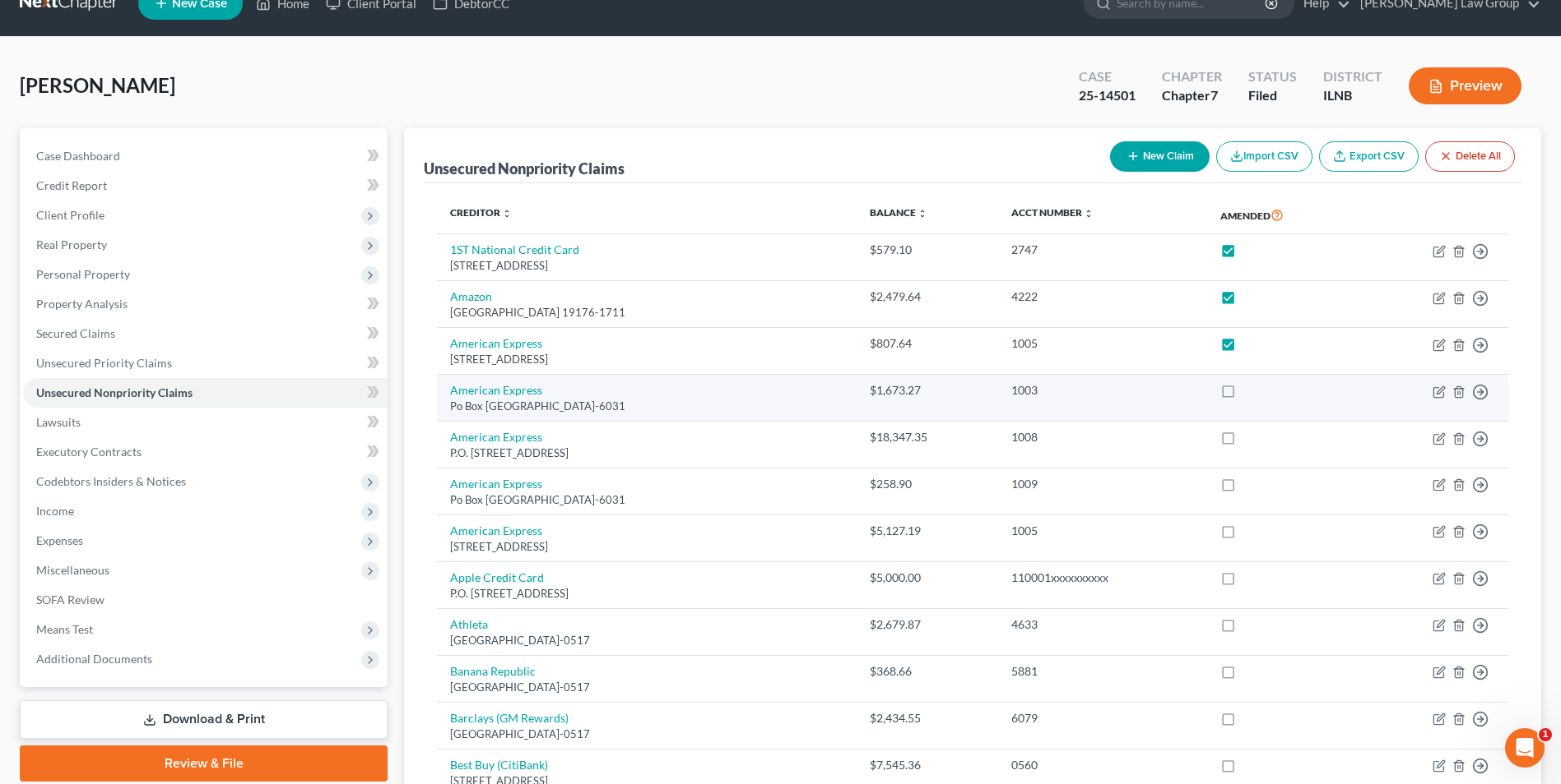
click at [1243, 394] on label at bounding box center [1243, 394] width 0 height 0
click at [1250, 389] on input "checkbox" at bounding box center [1255, 388] width 11 height 11
checkbox input "true"
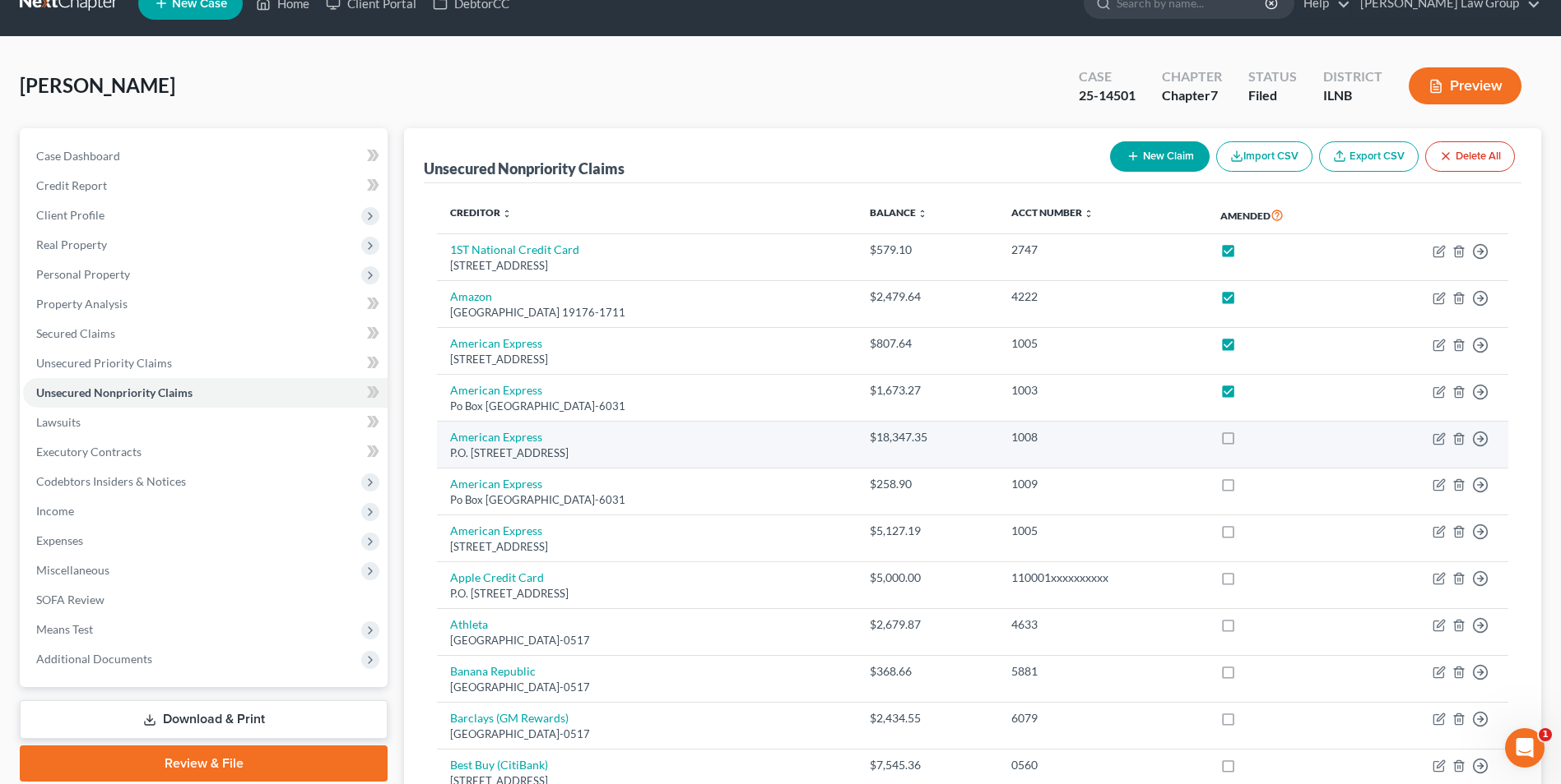
click at [1243, 441] on label at bounding box center [1243, 441] width 0 height 0
click at [1250, 439] on input "checkbox" at bounding box center [1255, 434] width 11 height 11
checkbox input "true"
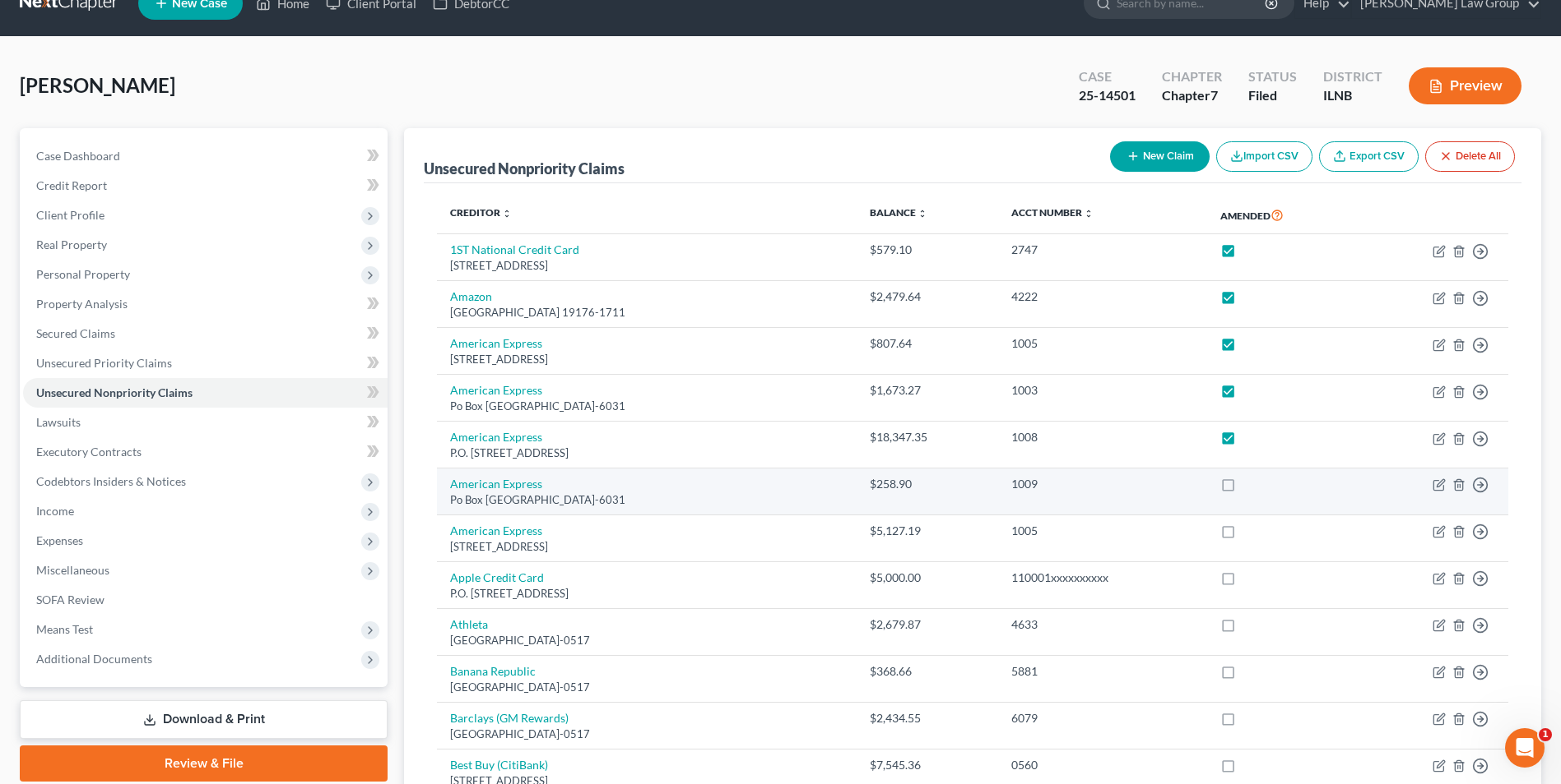
click at [1243, 488] on label at bounding box center [1243, 488] width 0 height 0
click at [1250, 487] on input "checkbox" at bounding box center [1255, 481] width 11 height 11
checkbox input "true"
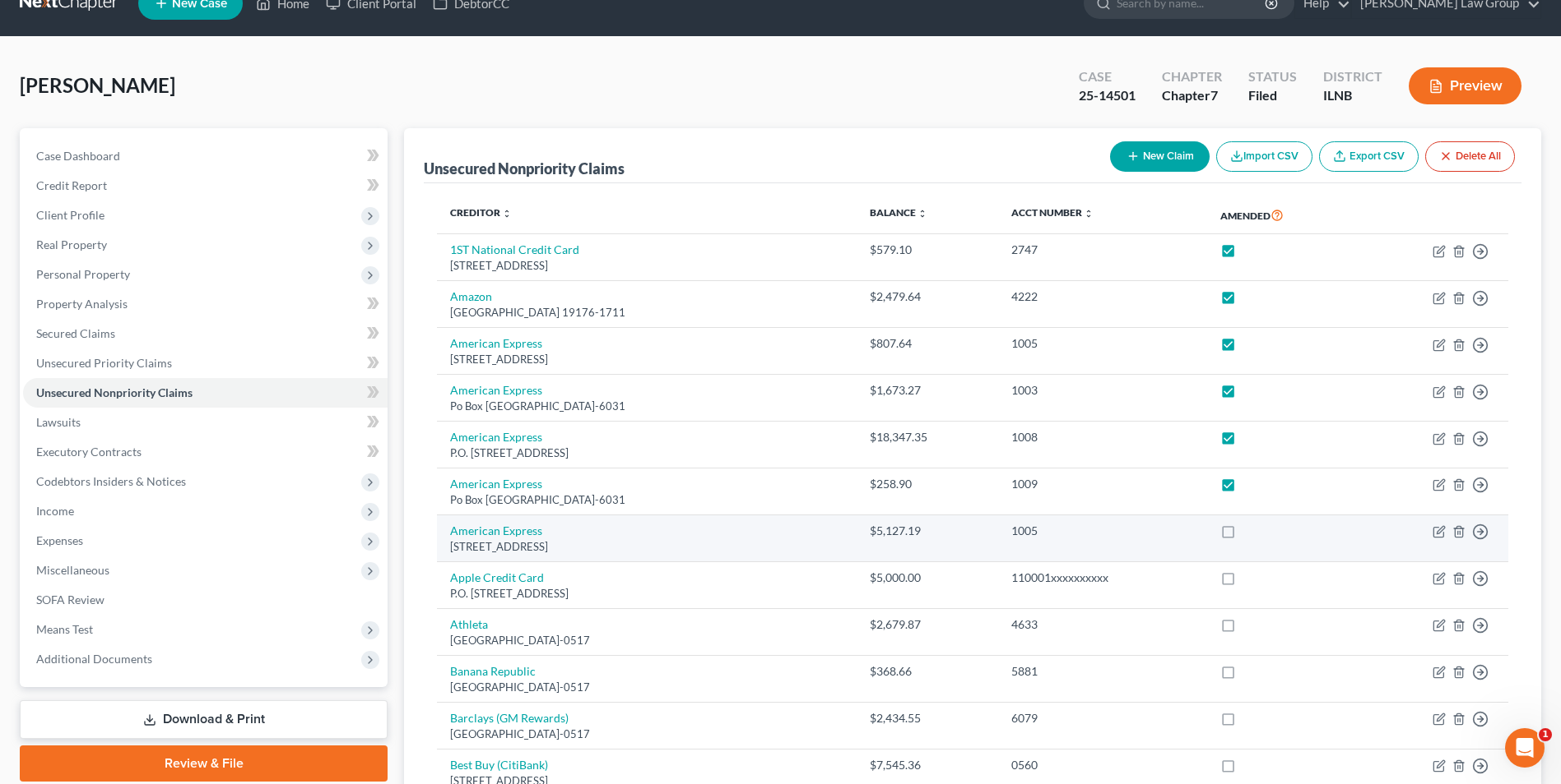
click at [1243, 535] on label at bounding box center [1243, 535] width 0 height 0
click at [1250, 527] on input "checkbox" at bounding box center [1255, 528] width 11 height 11
checkbox input "true"
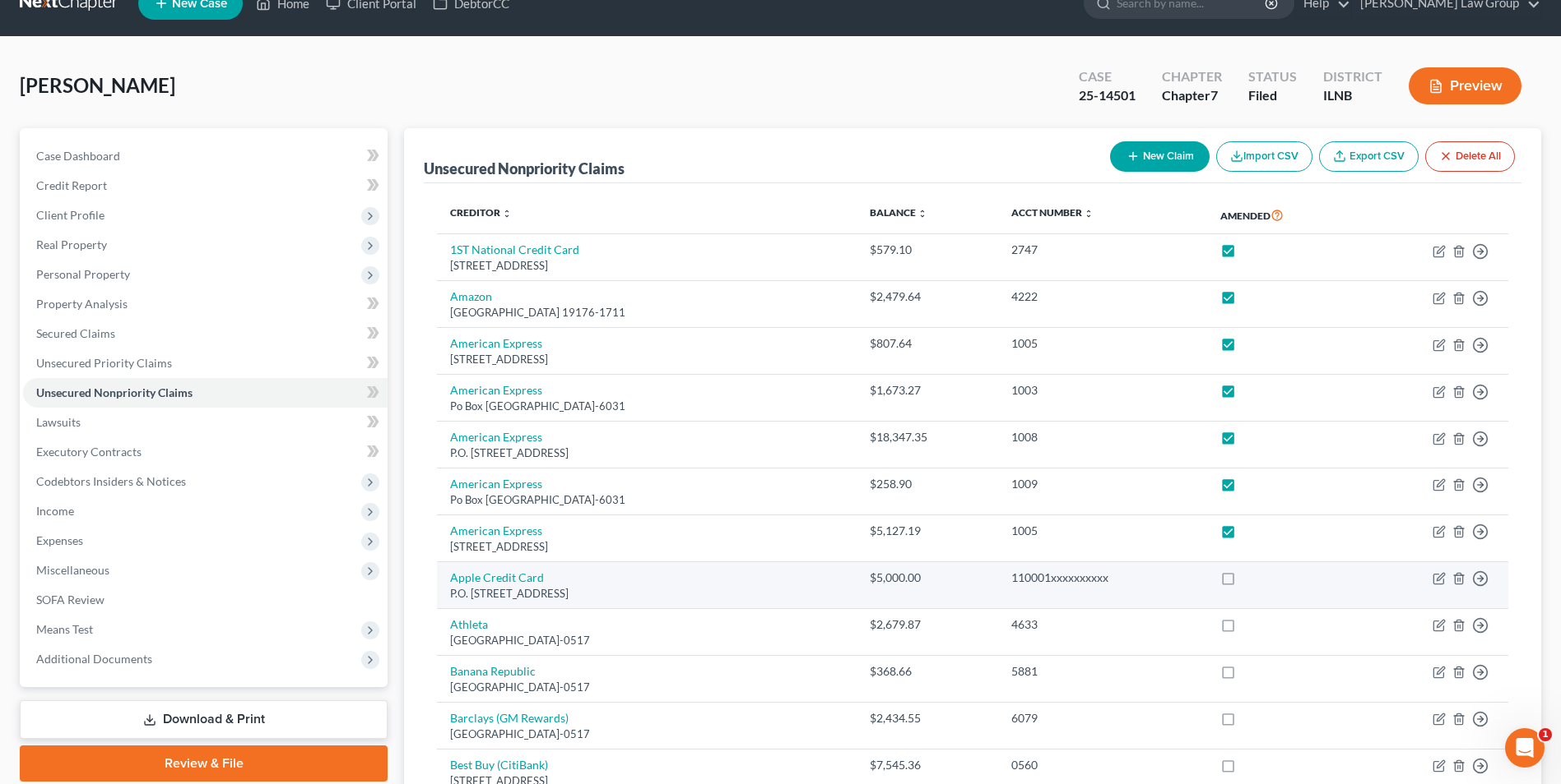
click at [1243, 582] on label at bounding box center [1243, 582] width 0 height 0
click at [1250, 577] on input "checkbox" at bounding box center [1255, 575] width 11 height 11
checkbox input "true"
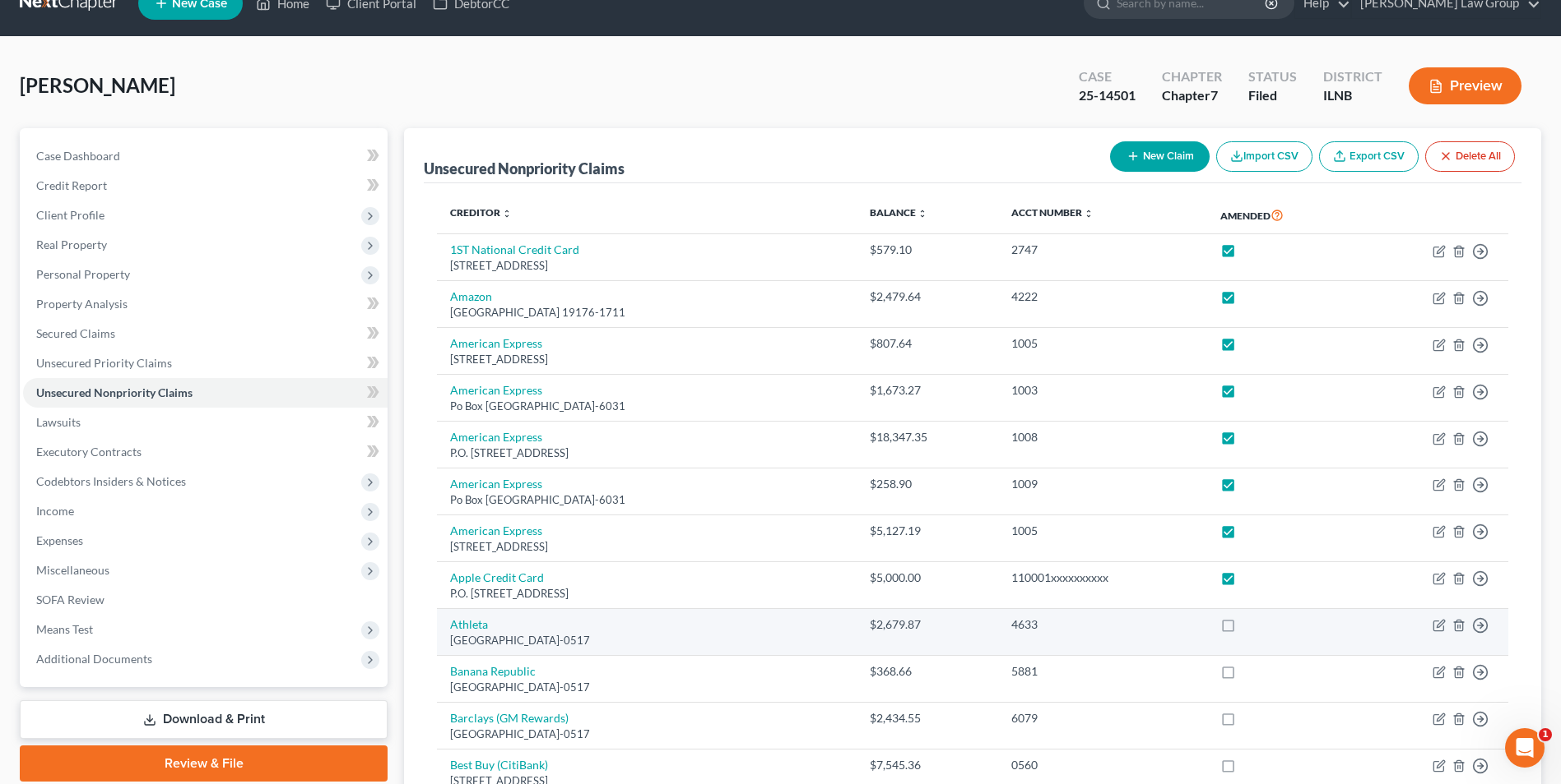
click at [1243, 629] on label at bounding box center [1243, 629] width 0 height 0
click at [1250, 628] on input "checkbox" at bounding box center [1255, 622] width 11 height 11
checkbox input "true"
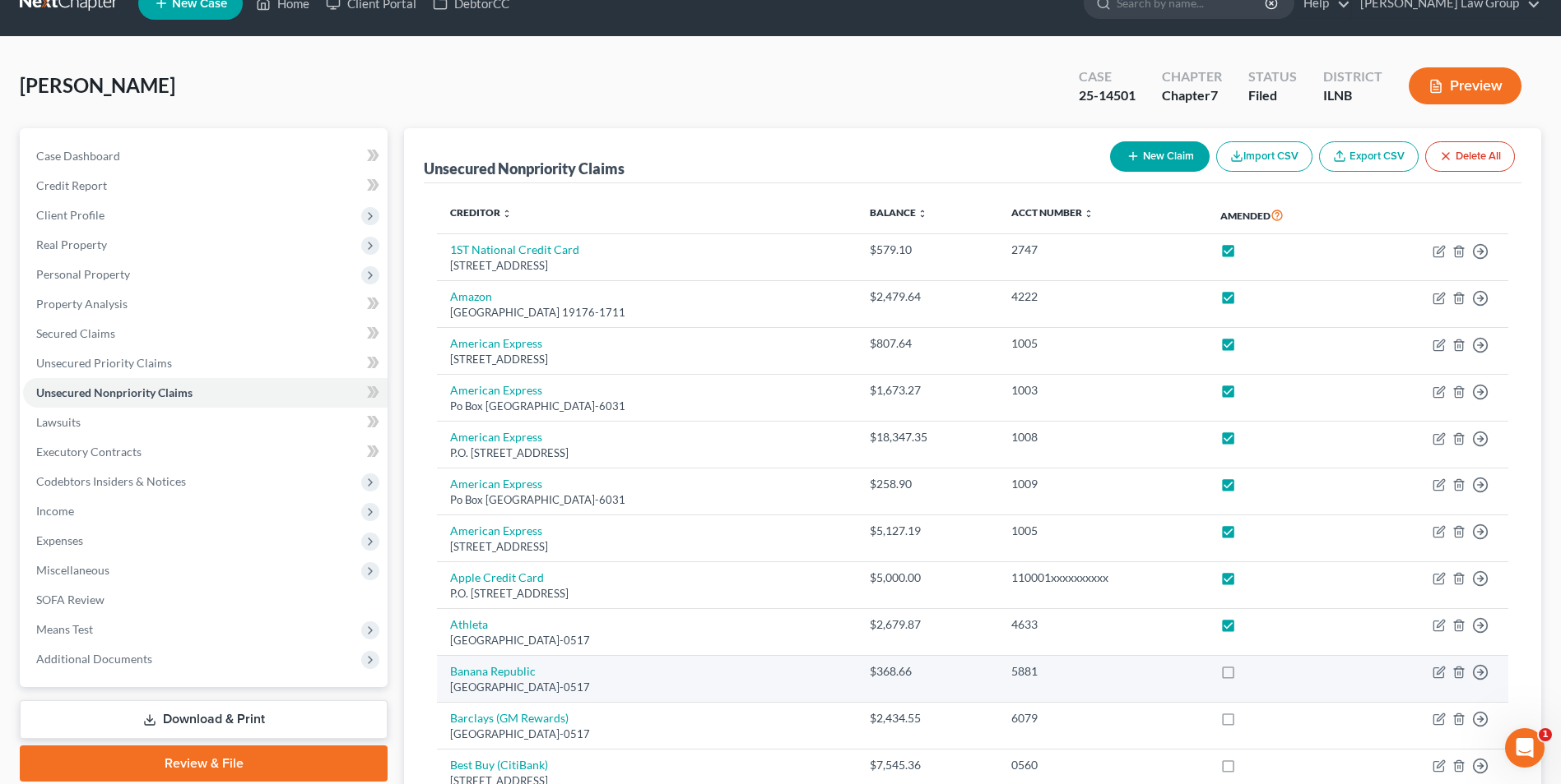
click at [1243, 675] on label at bounding box center [1243, 675] width 0 height 0
click at [1250, 671] on input "checkbox" at bounding box center [1255, 668] width 11 height 11
checkbox input "true"
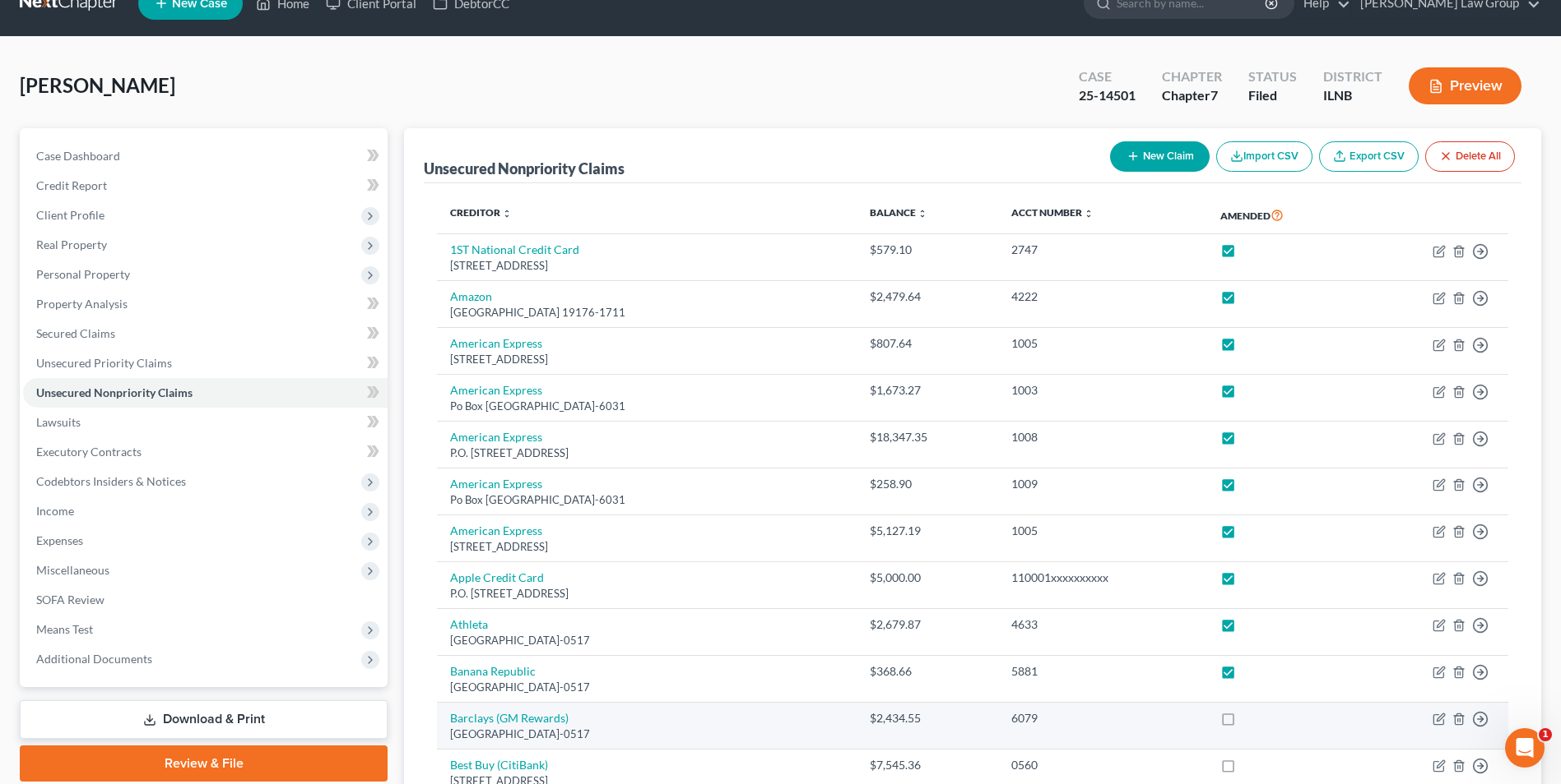
click at [1243, 722] on label at bounding box center [1243, 722] width 0 height 0
click at [1250, 720] on input "checkbox" at bounding box center [1255, 715] width 11 height 11
checkbox input "true"
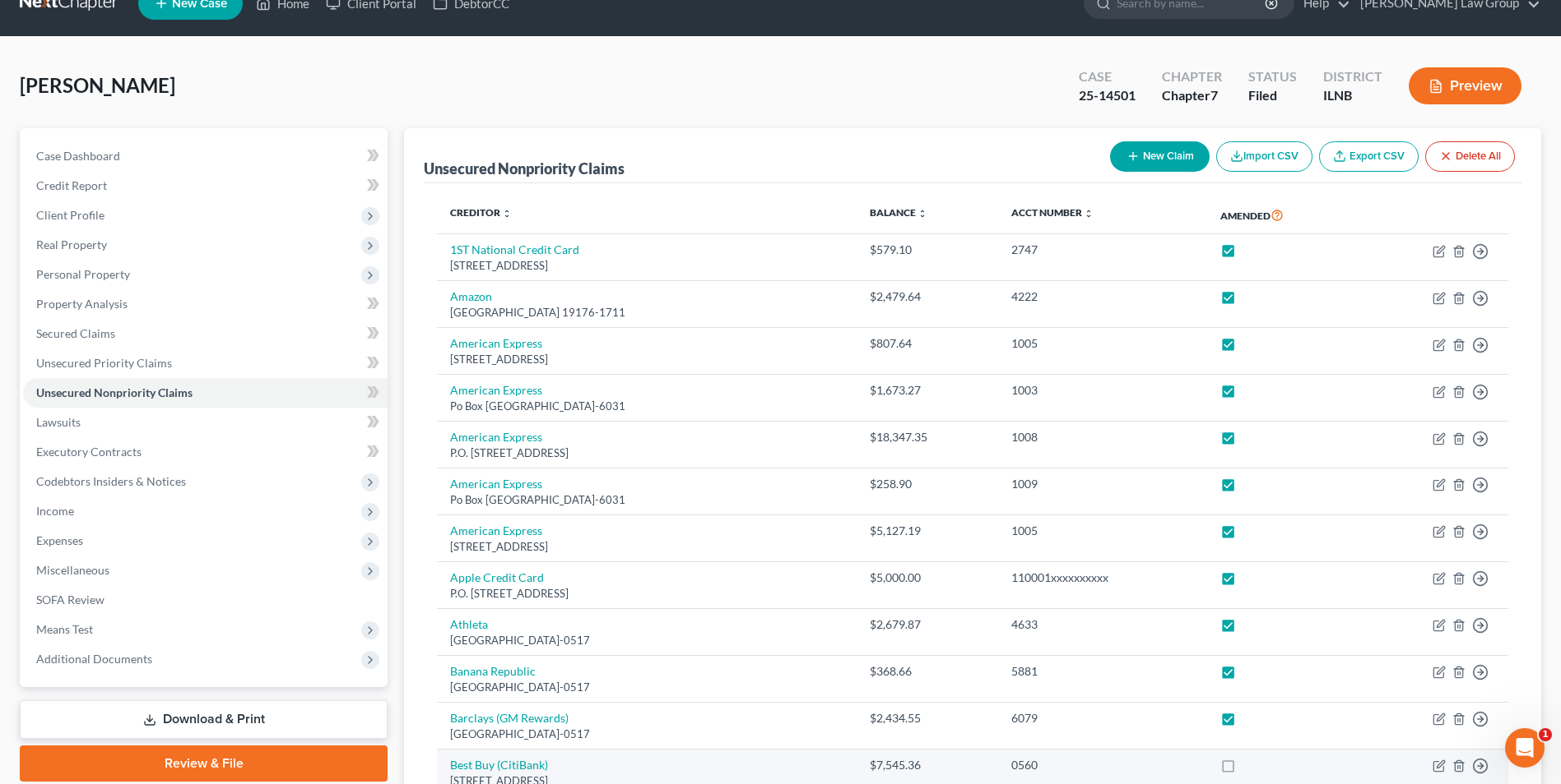
click at [1243, 769] on label at bounding box center [1243, 769] width 0 height 0
click at [1250, 768] on input "checkbox" at bounding box center [1255, 762] width 11 height 11
checkbox input "true"
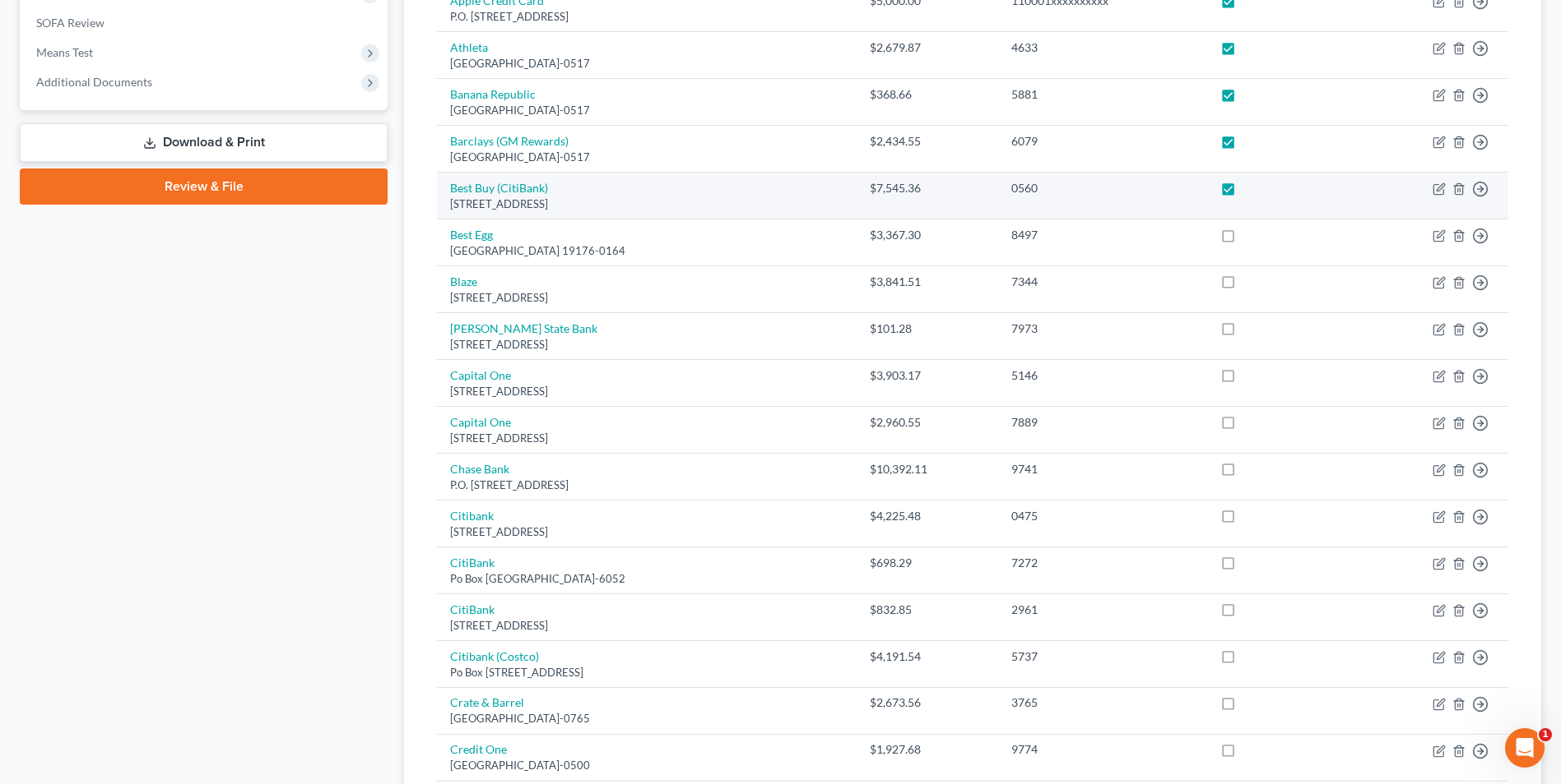
scroll to position [608, 0]
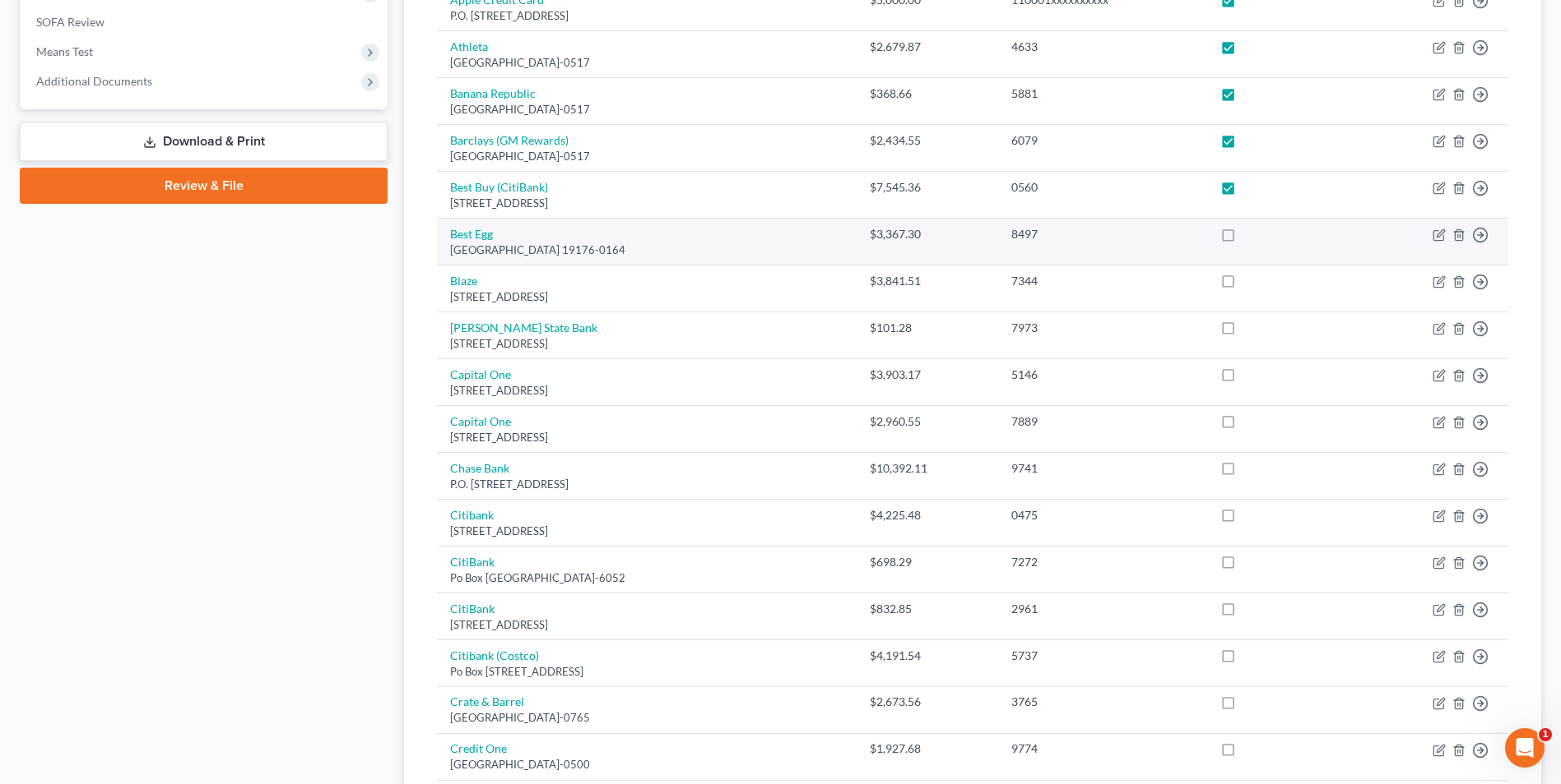
click at [1243, 238] on label at bounding box center [1243, 238] width 0 height 0
click at [1250, 233] on input "checkbox" at bounding box center [1255, 231] width 11 height 11
checkbox input "true"
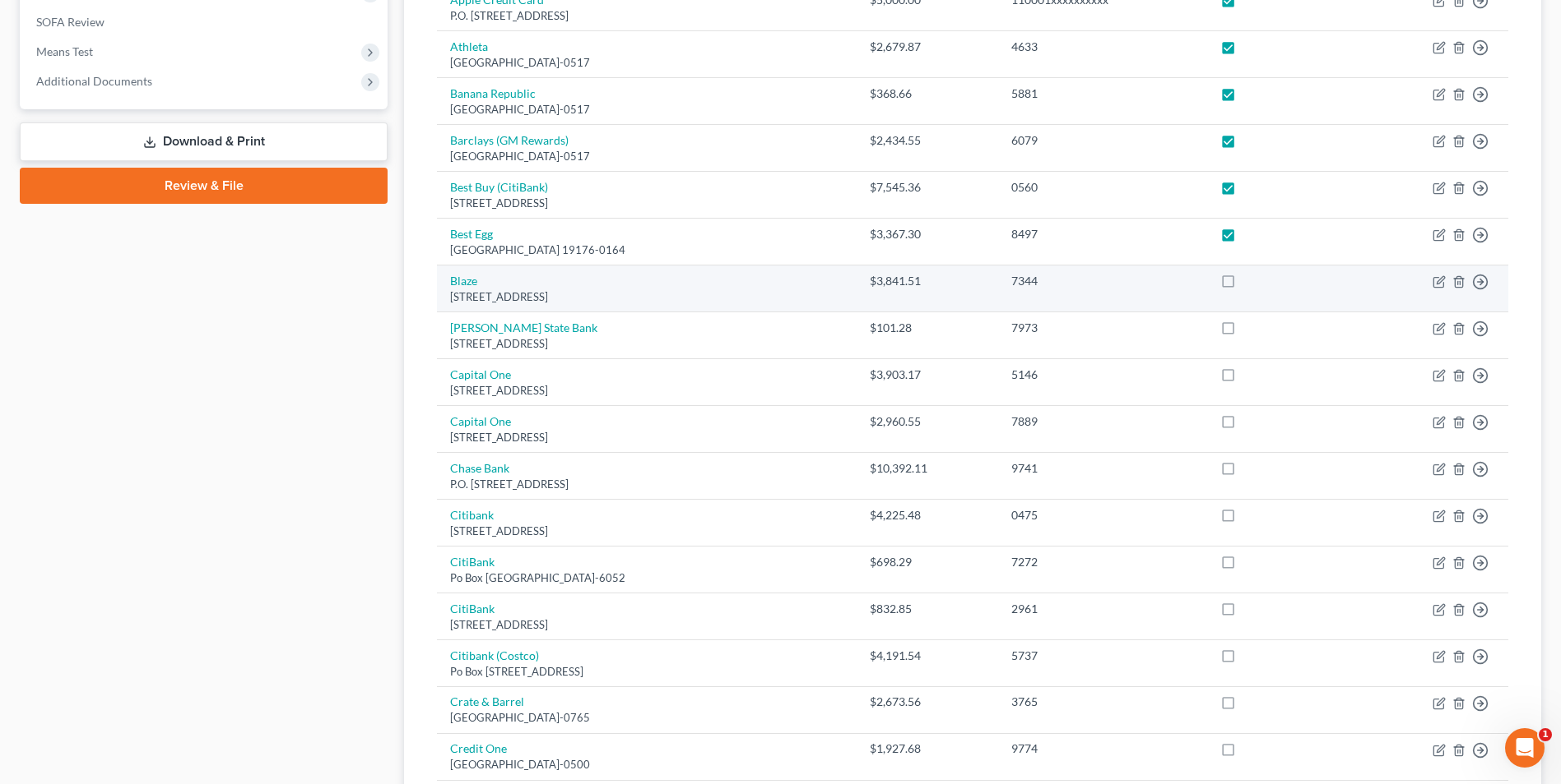
click at [1243, 285] on label at bounding box center [1243, 285] width 0 height 0
click at [1250, 283] on input "checkbox" at bounding box center [1255, 278] width 11 height 11
checkbox input "true"
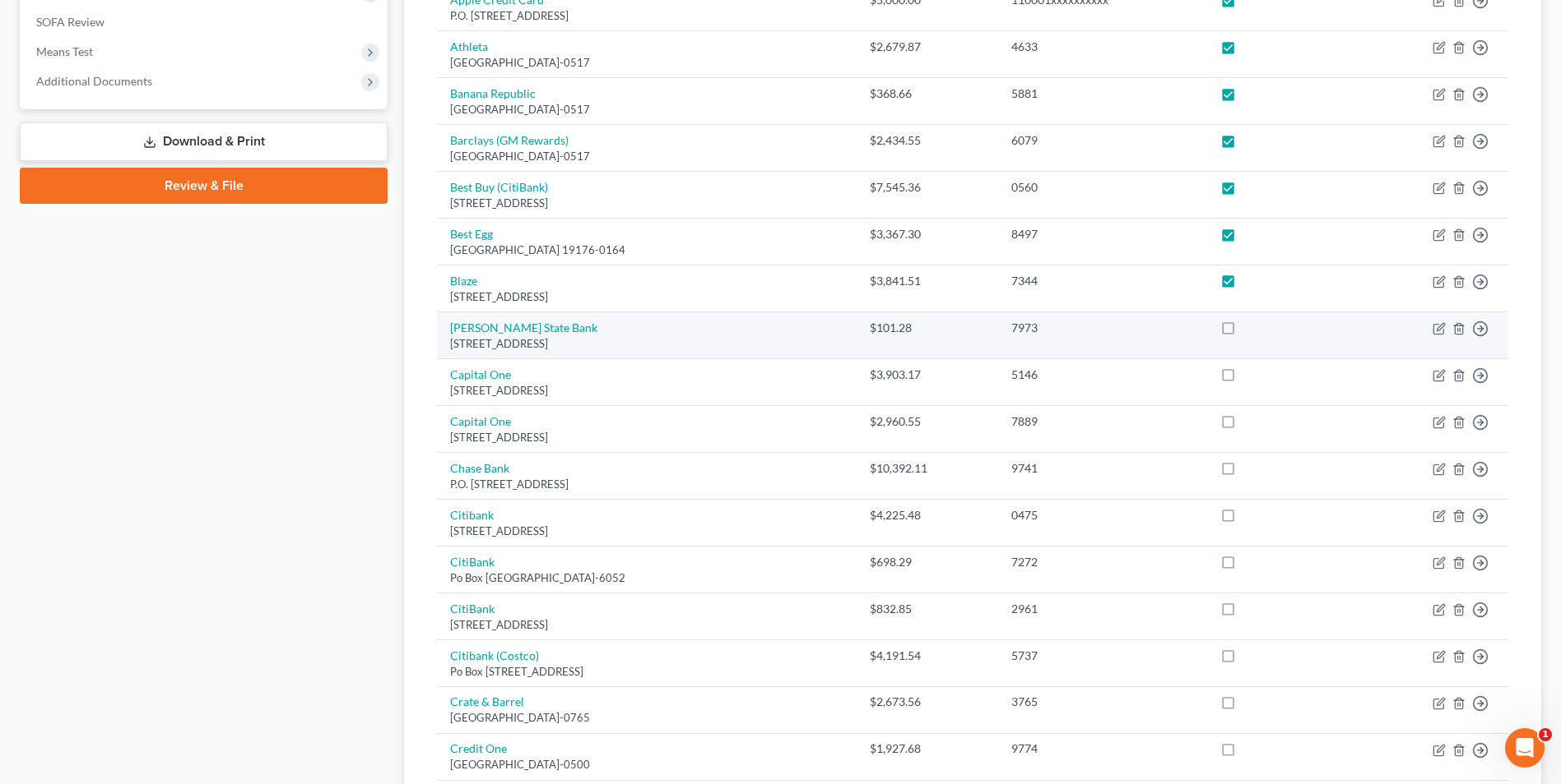
click at [1243, 332] on label at bounding box center [1243, 332] width 0 height 0
click at [1250, 331] on input "checkbox" at bounding box center [1255, 325] width 11 height 11
checkbox input "true"
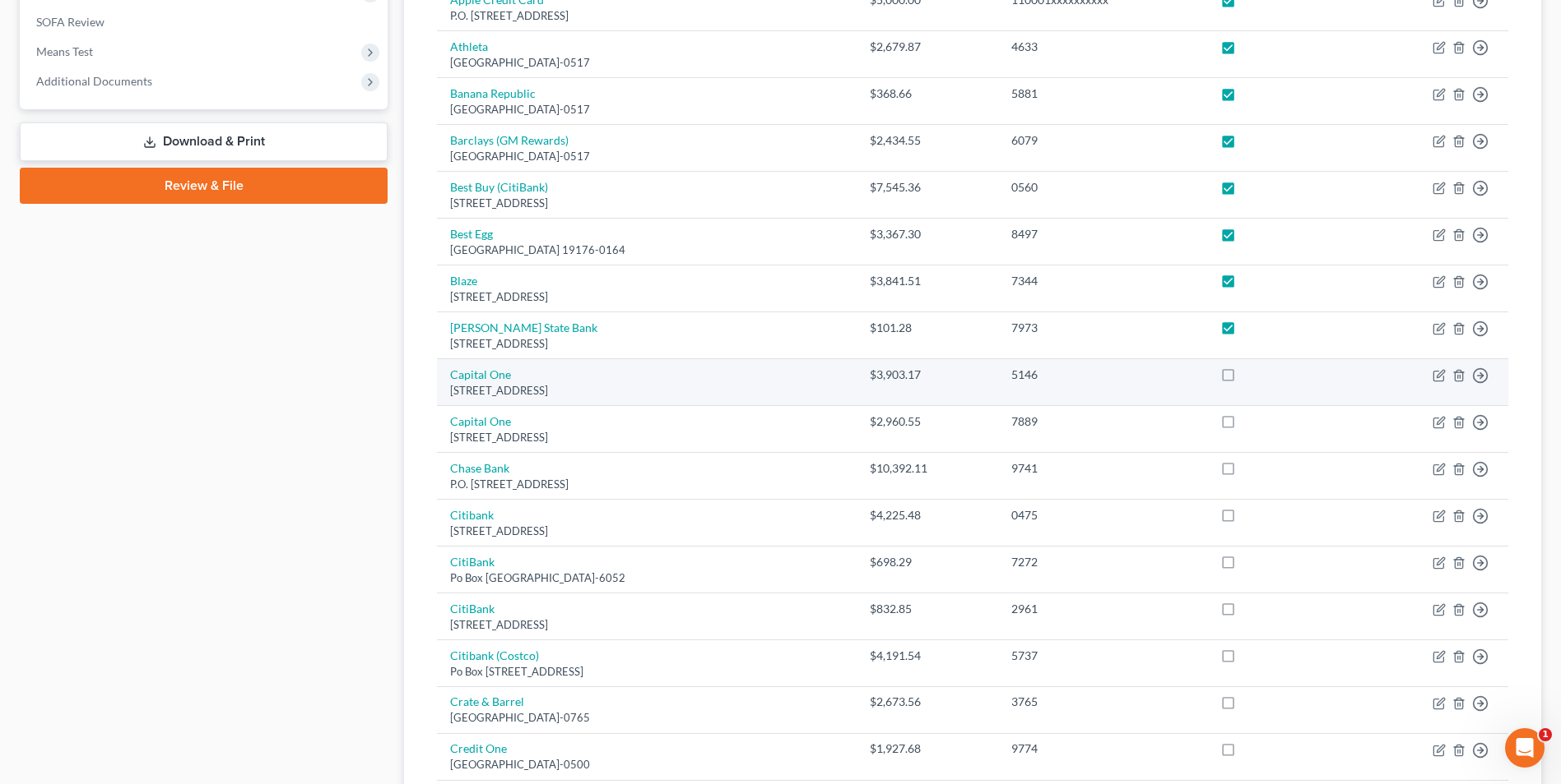
click at [1243, 379] on label at bounding box center [1243, 379] width 0 height 0
click at [1250, 378] on input "checkbox" at bounding box center [1255, 372] width 11 height 11
checkbox input "true"
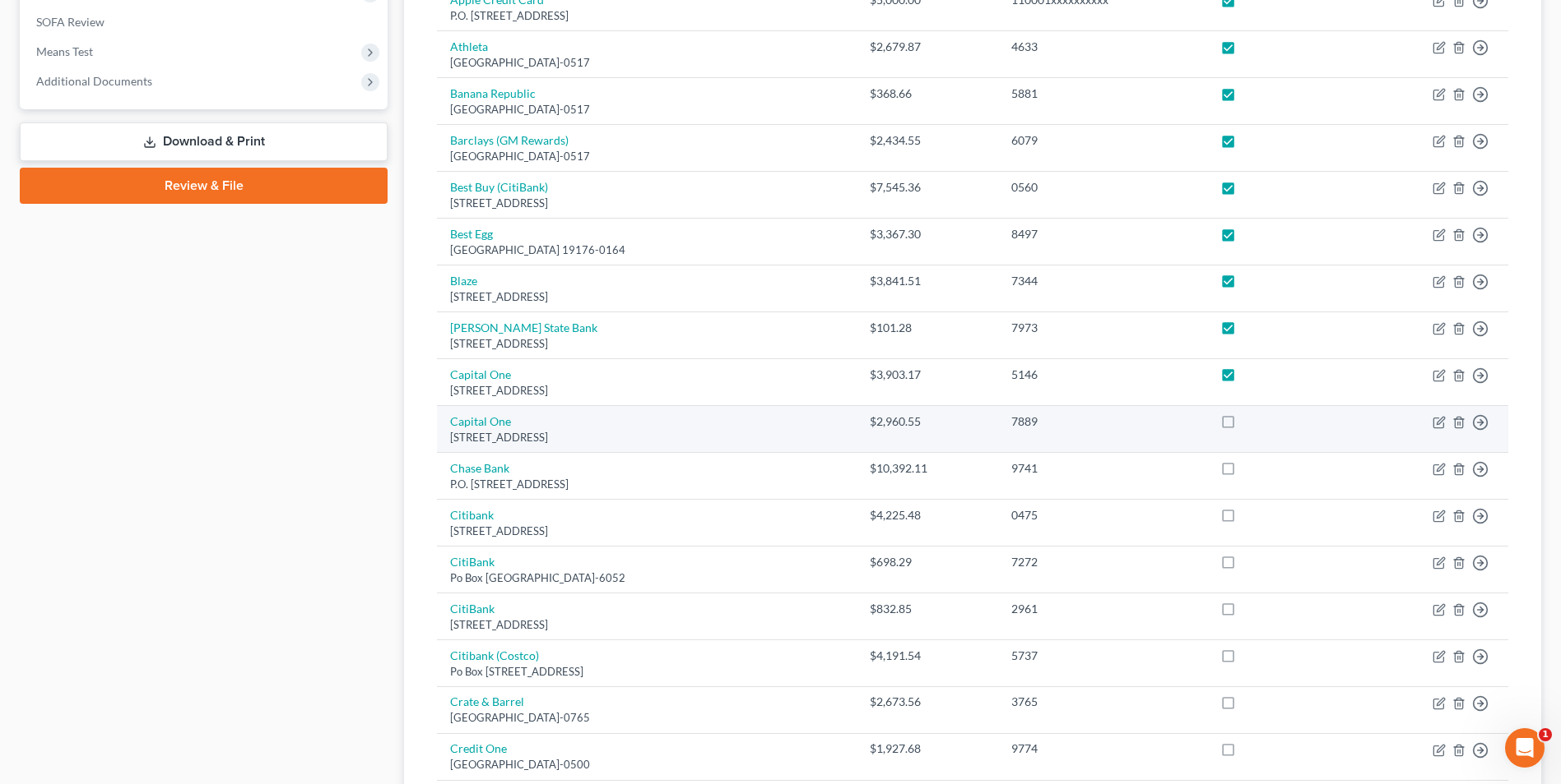
click at [1243, 426] on label at bounding box center [1243, 426] width 0 height 0
click at [1250, 419] on input "checkbox" at bounding box center [1255, 418] width 11 height 11
checkbox input "true"
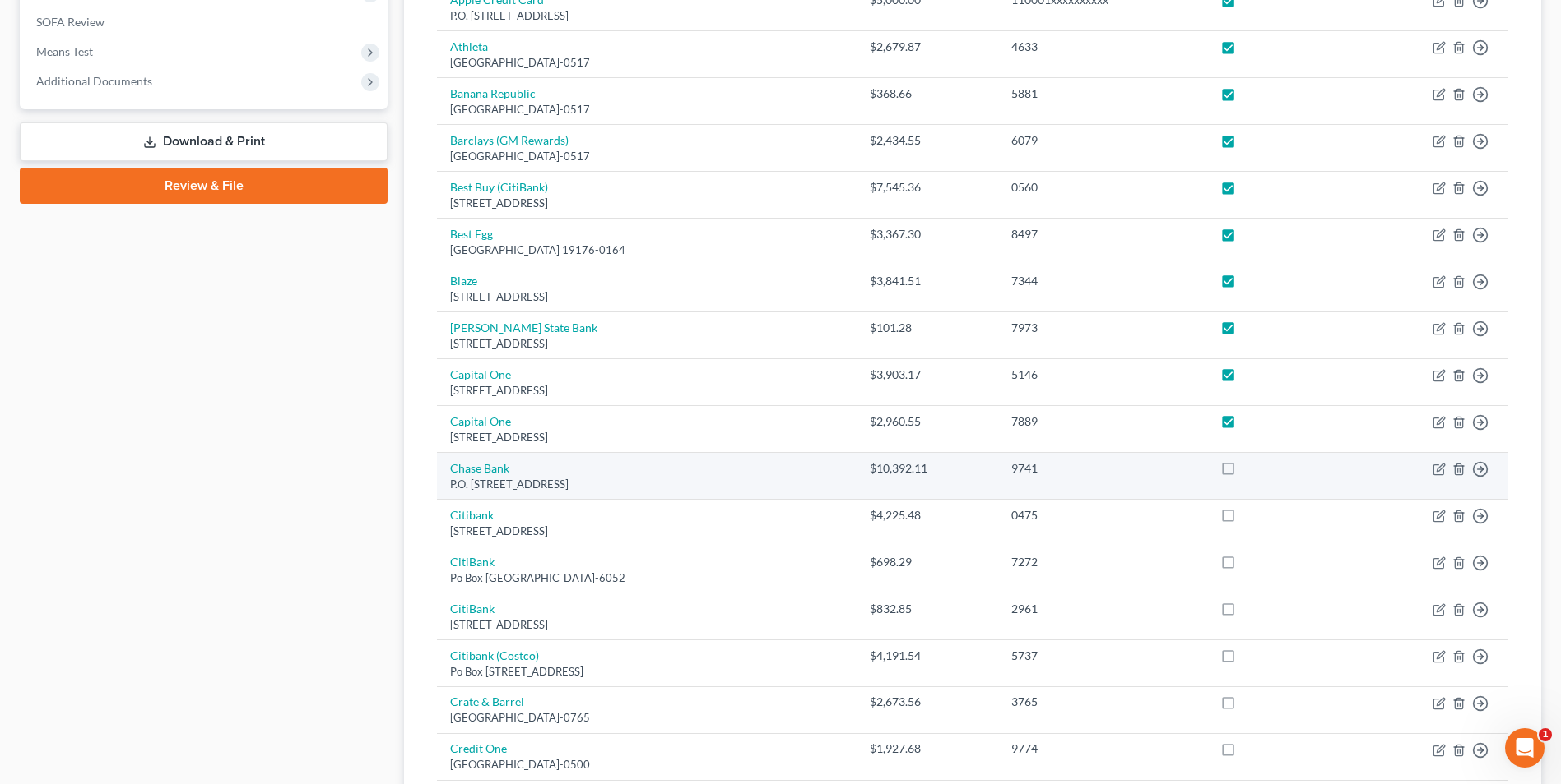
click at [1243, 473] on label at bounding box center [1243, 473] width 0 height 0
click at [1250, 471] on input "checkbox" at bounding box center [1255, 465] width 11 height 11
checkbox input "true"
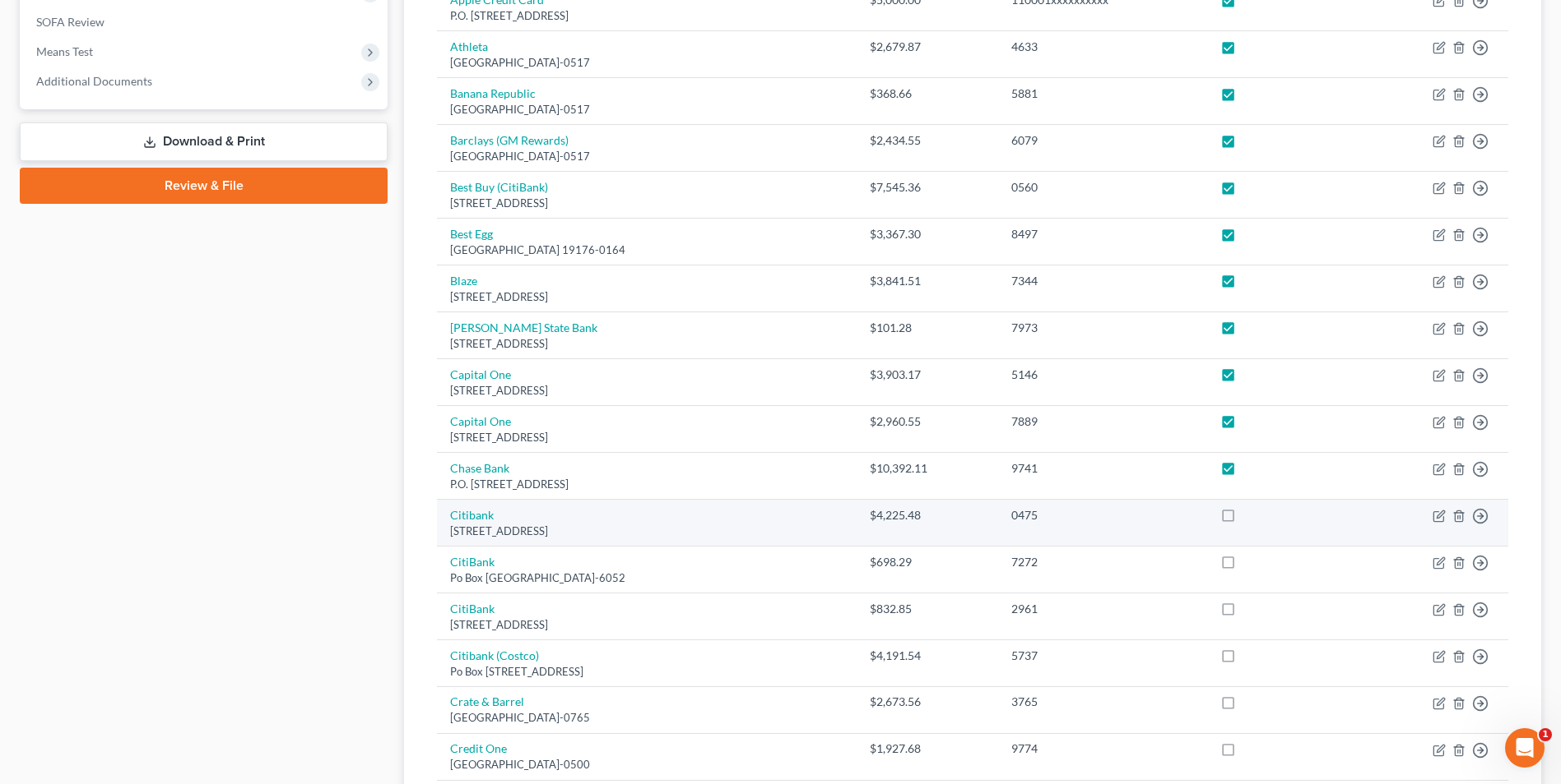
click at [1243, 520] on label at bounding box center [1243, 520] width 0 height 0
click at [1250, 518] on input "checkbox" at bounding box center [1255, 512] width 11 height 11
click at [1243, 520] on label at bounding box center [1243, 520] width 0 height 0
click at [1250, 518] on input "checkbox" at bounding box center [1255, 512] width 11 height 11
click at [1243, 520] on label at bounding box center [1243, 520] width 0 height 0
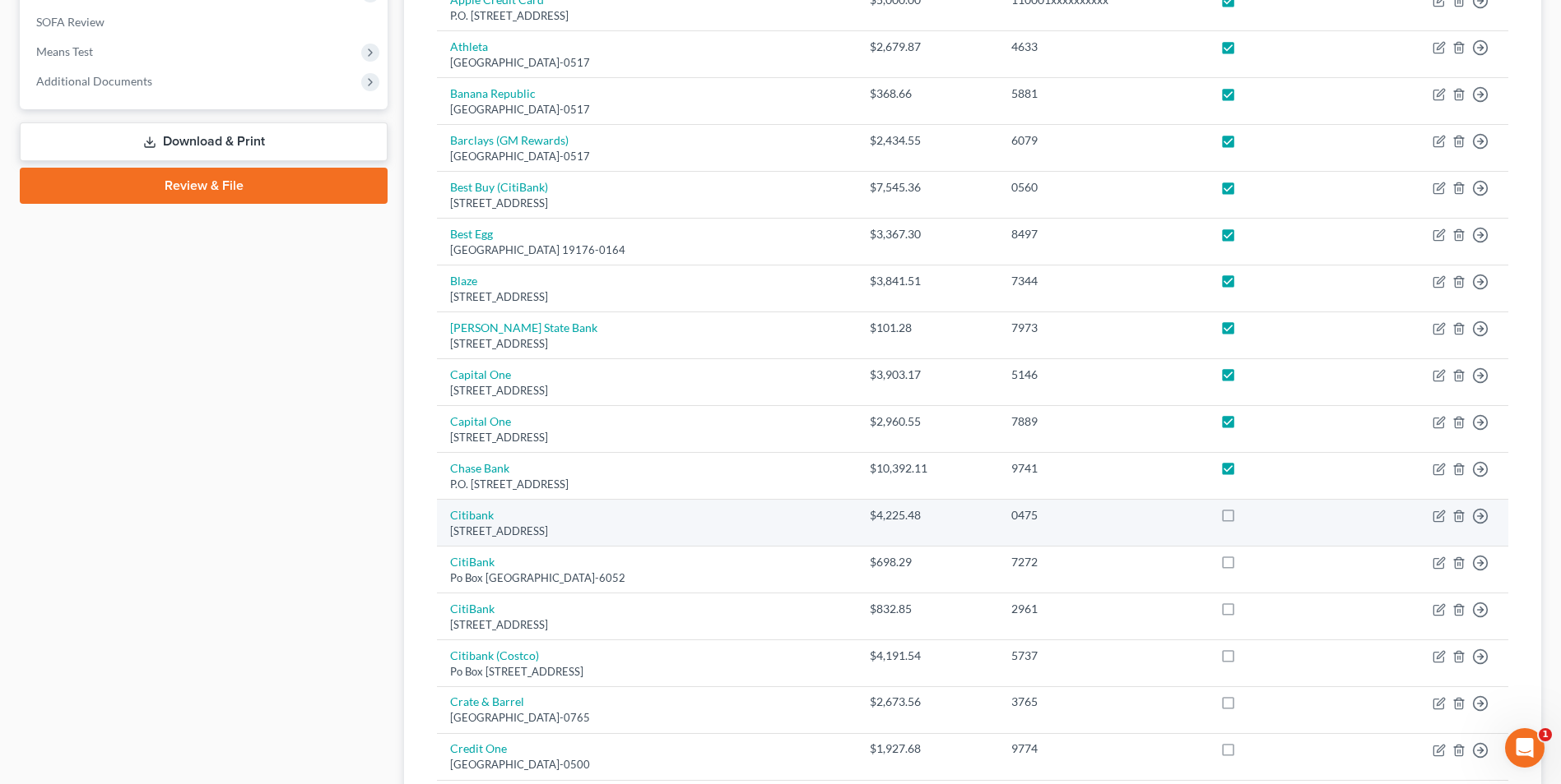
click at [1250, 518] on input "checkbox" at bounding box center [1255, 512] width 11 height 11
checkbox input "true"
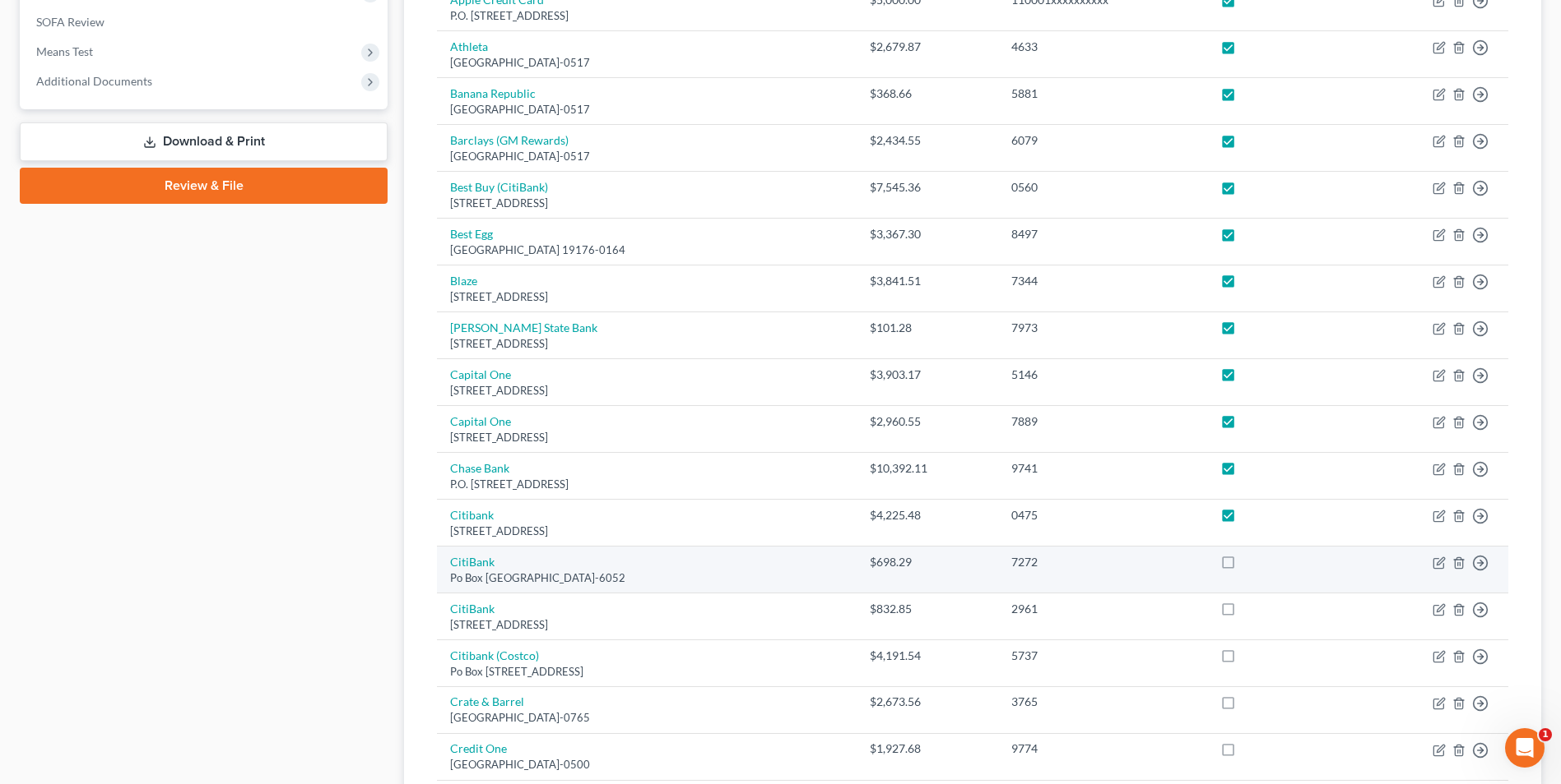
click at [1243, 567] on label at bounding box center [1243, 567] width 0 height 0
click at [1250, 564] on input "checkbox" at bounding box center [1255, 559] width 11 height 11
checkbox input "true"
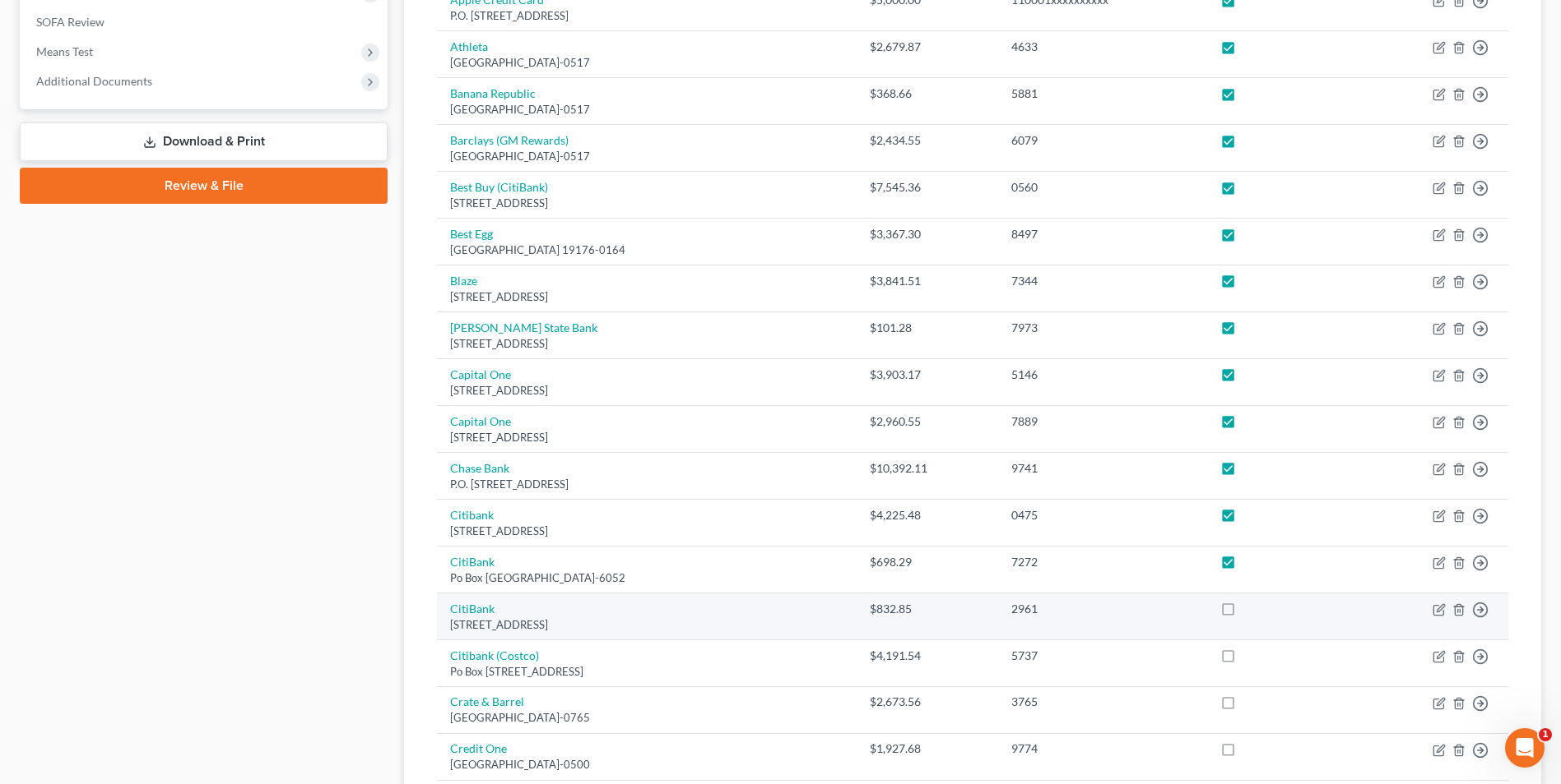
click at [1243, 614] on label at bounding box center [1243, 614] width 0 height 0
click at [1250, 612] on input "checkbox" at bounding box center [1255, 606] width 11 height 11
checkbox input "true"
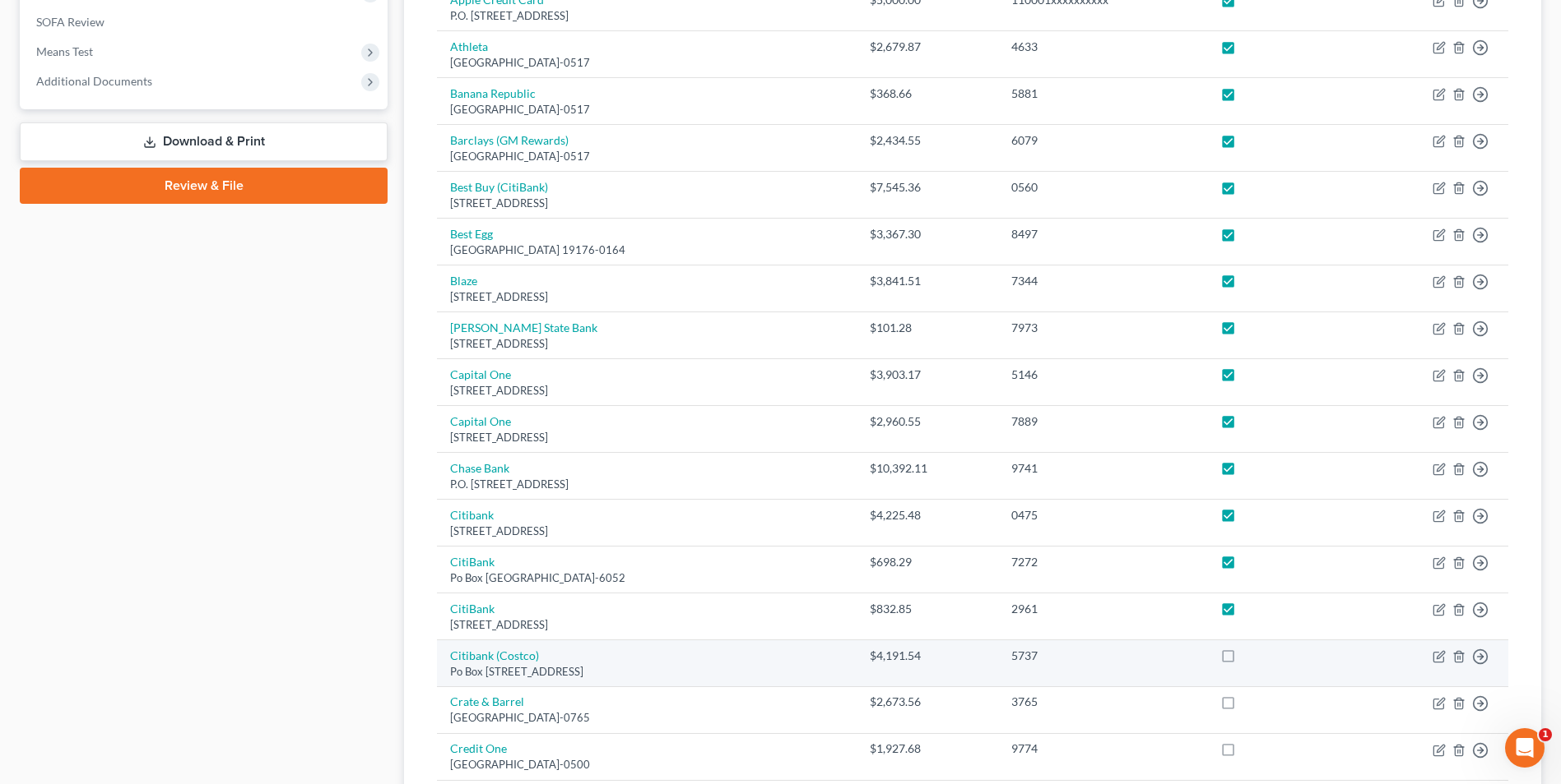
click at [1243, 660] on label at bounding box center [1243, 660] width 0 height 0
click at [1250, 653] on input "checkbox" at bounding box center [1255, 653] width 11 height 11
checkbox input "true"
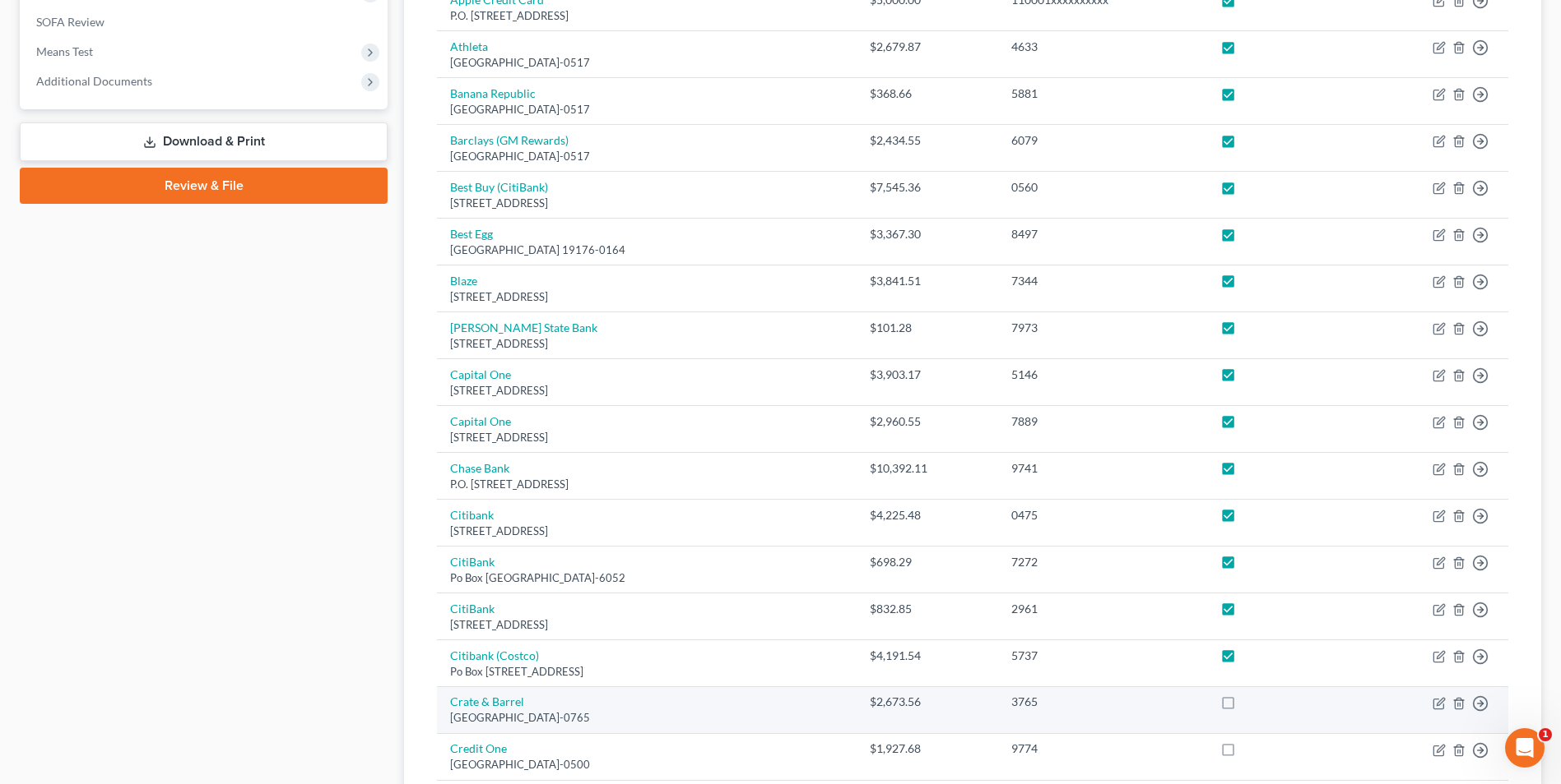
click at [1243, 706] on label at bounding box center [1243, 706] width 0 height 0
click at [1250, 704] on input "checkbox" at bounding box center [1255, 699] width 11 height 11
checkbox input "true"
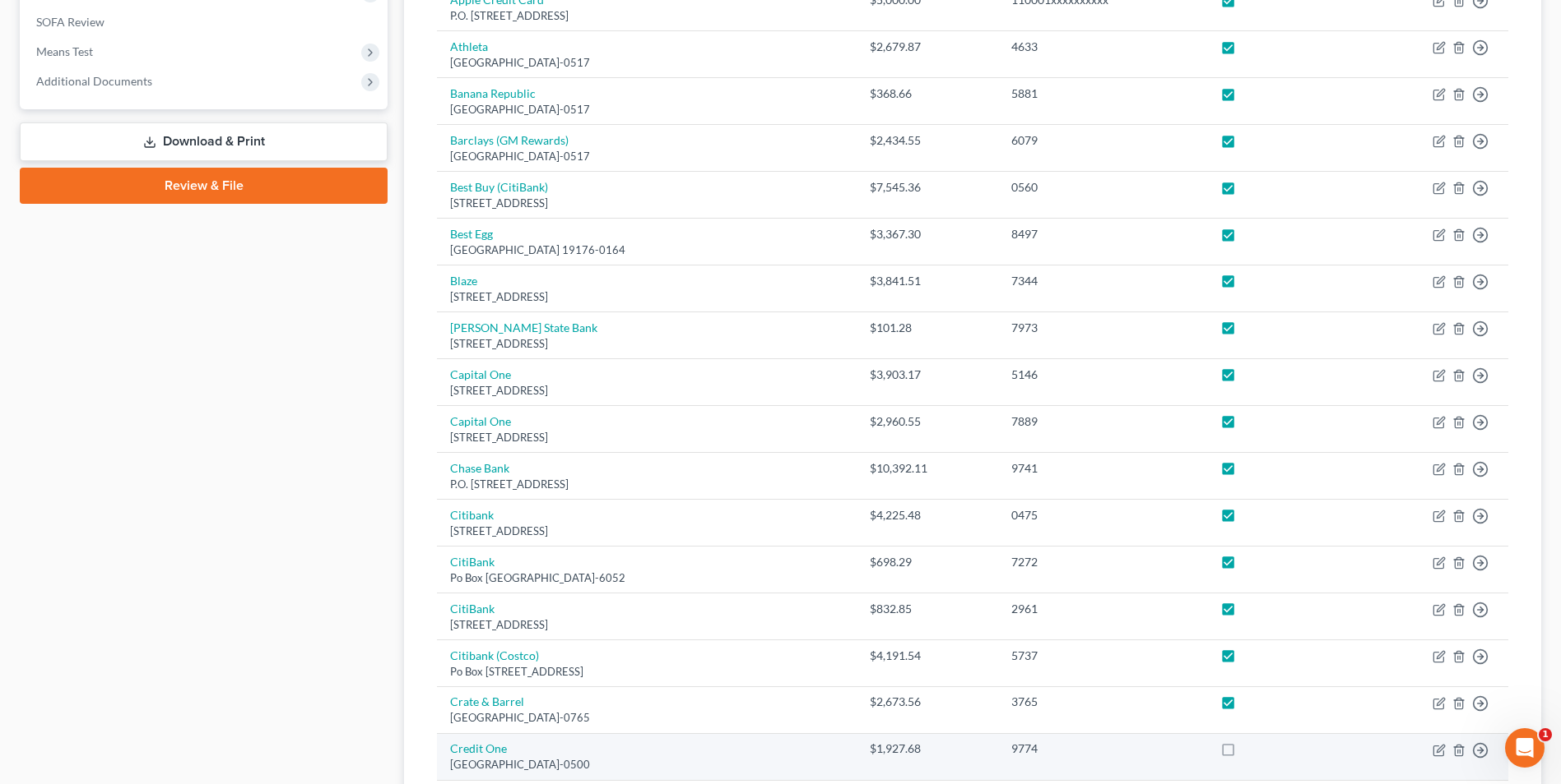
click at [1243, 753] on label at bounding box center [1243, 753] width 0 height 0
click at [1250, 749] on input "checkbox" at bounding box center [1255, 746] width 11 height 11
checkbox input "true"
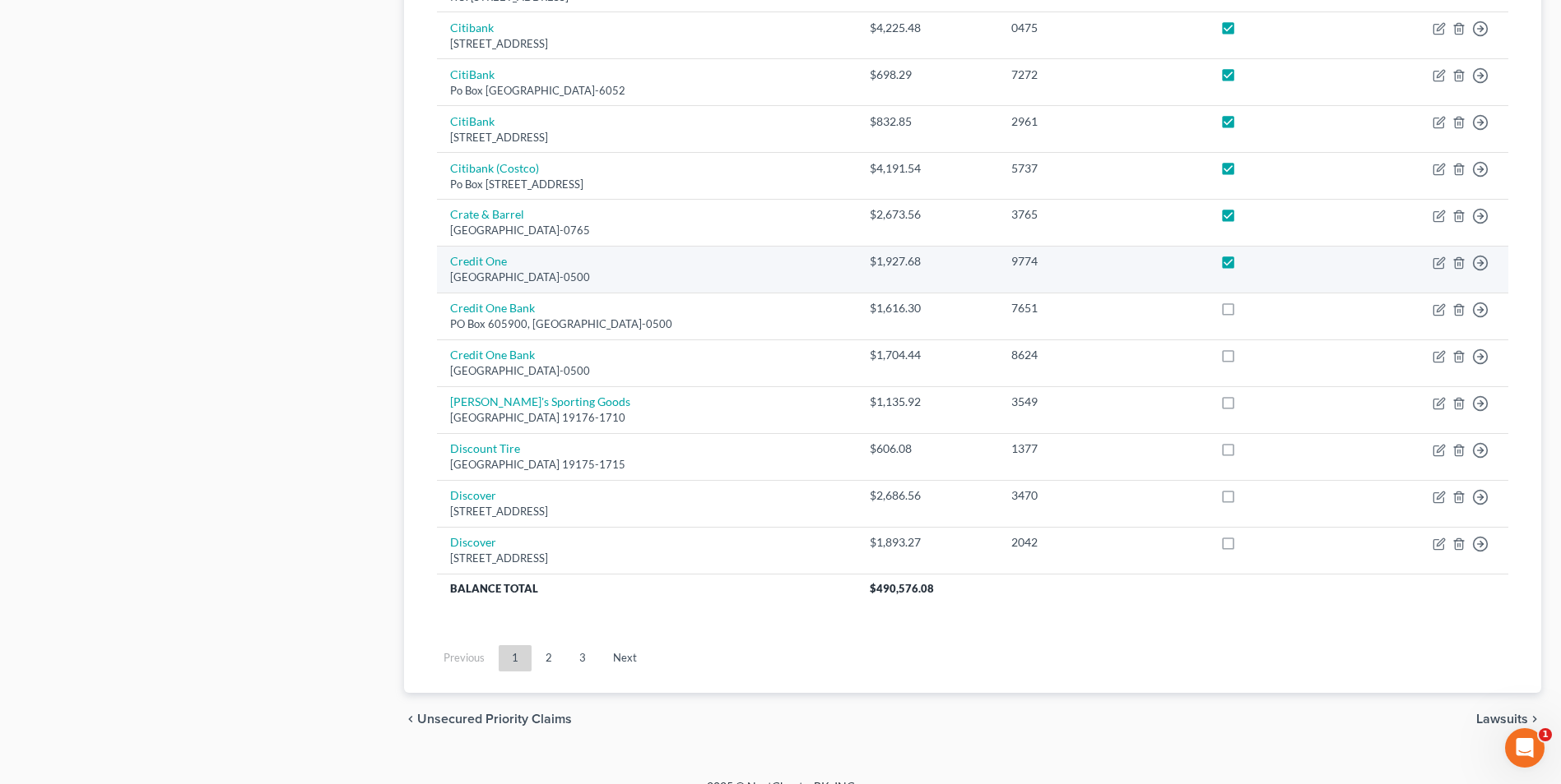
scroll to position [1096, 0]
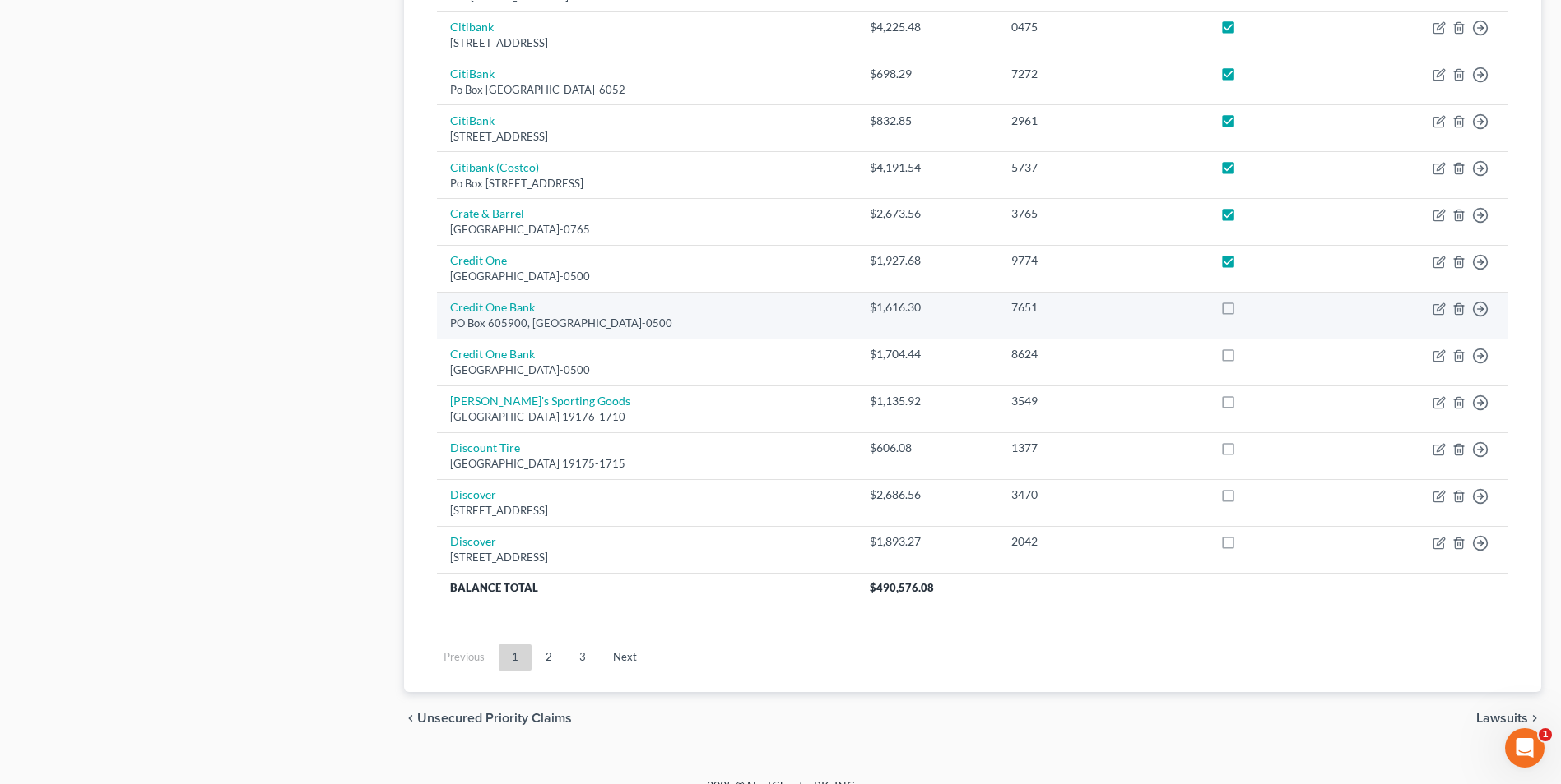
click at [1243, 312] on label at bounding box center [1243, 312] width 0 height 0
click at [1250, 310] on input "checkbox" at bounding box center [1255, 304] width 11 height 11
checkbox input "true"
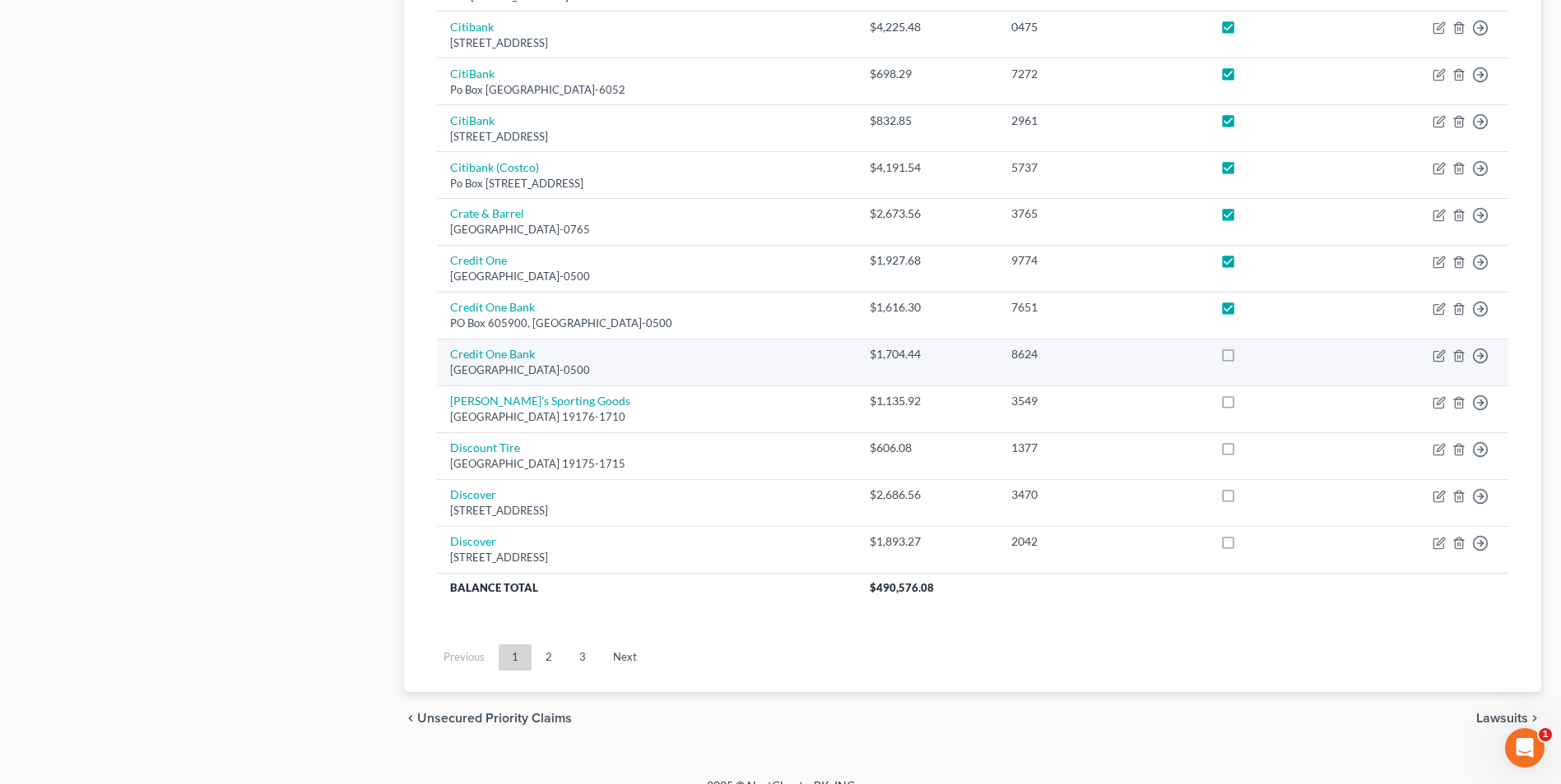
click at [1243, 359] on label at bounding box center [1243, 359] width 0 height 0
click at [1250, 357] on input "checkbox" at bounding box center [1255, 351] width 11 height 11
checkbox input "true"
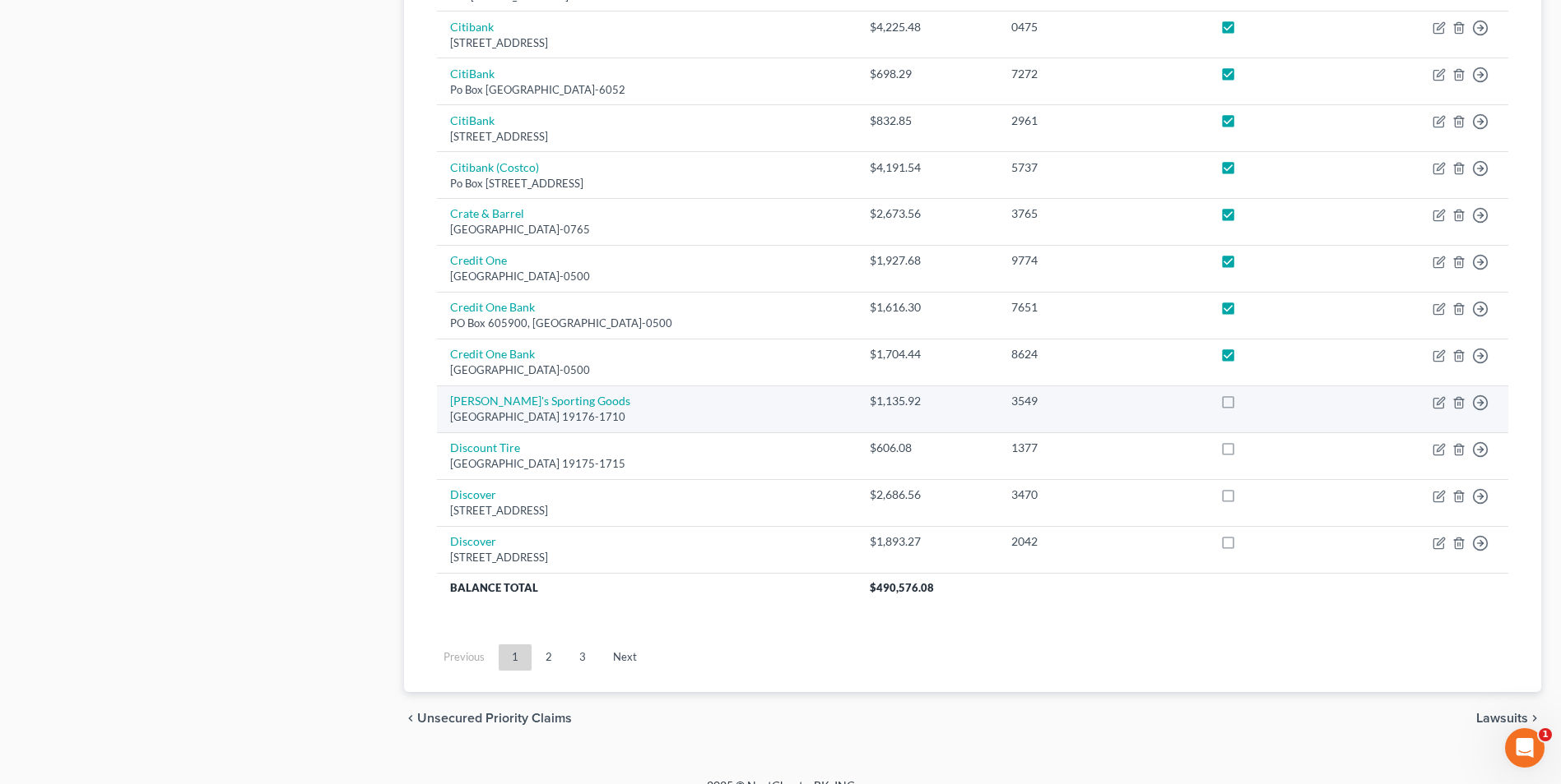
click at [1243, 405] on label at bounding box center [1243, 405] width 0 height 0
click at [1250, 403] on input "checkbox" at bounding box center [1255, 397] width 11 height 11
checkbox input "true"
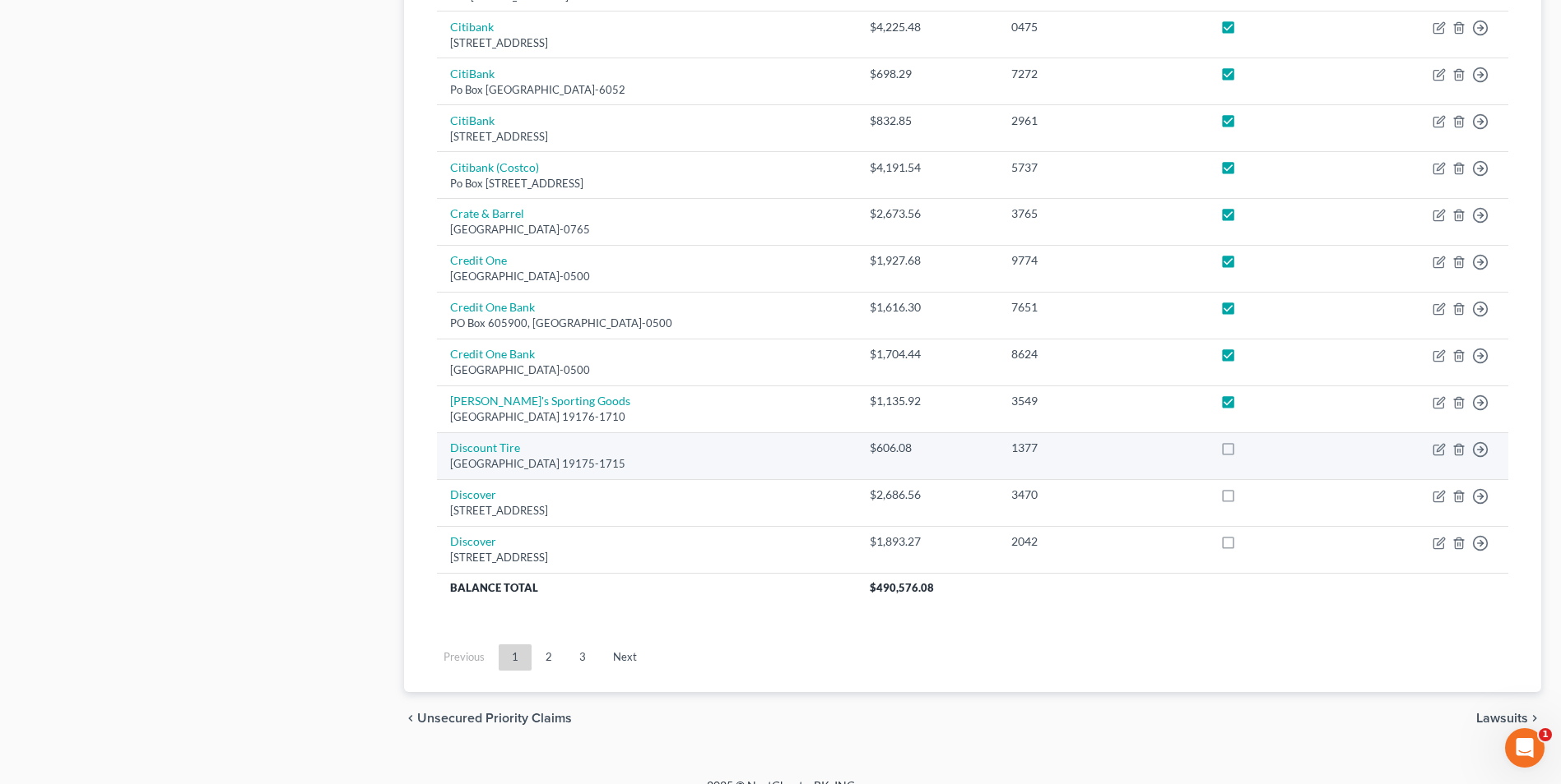
click at [1243, 452] on label at bounding box center [1243, 452] width 0 height 0
click at [1250, 445] on input "checkbox" at bounding box center [1255, 445] width 11 height 11
checkbox input "true"
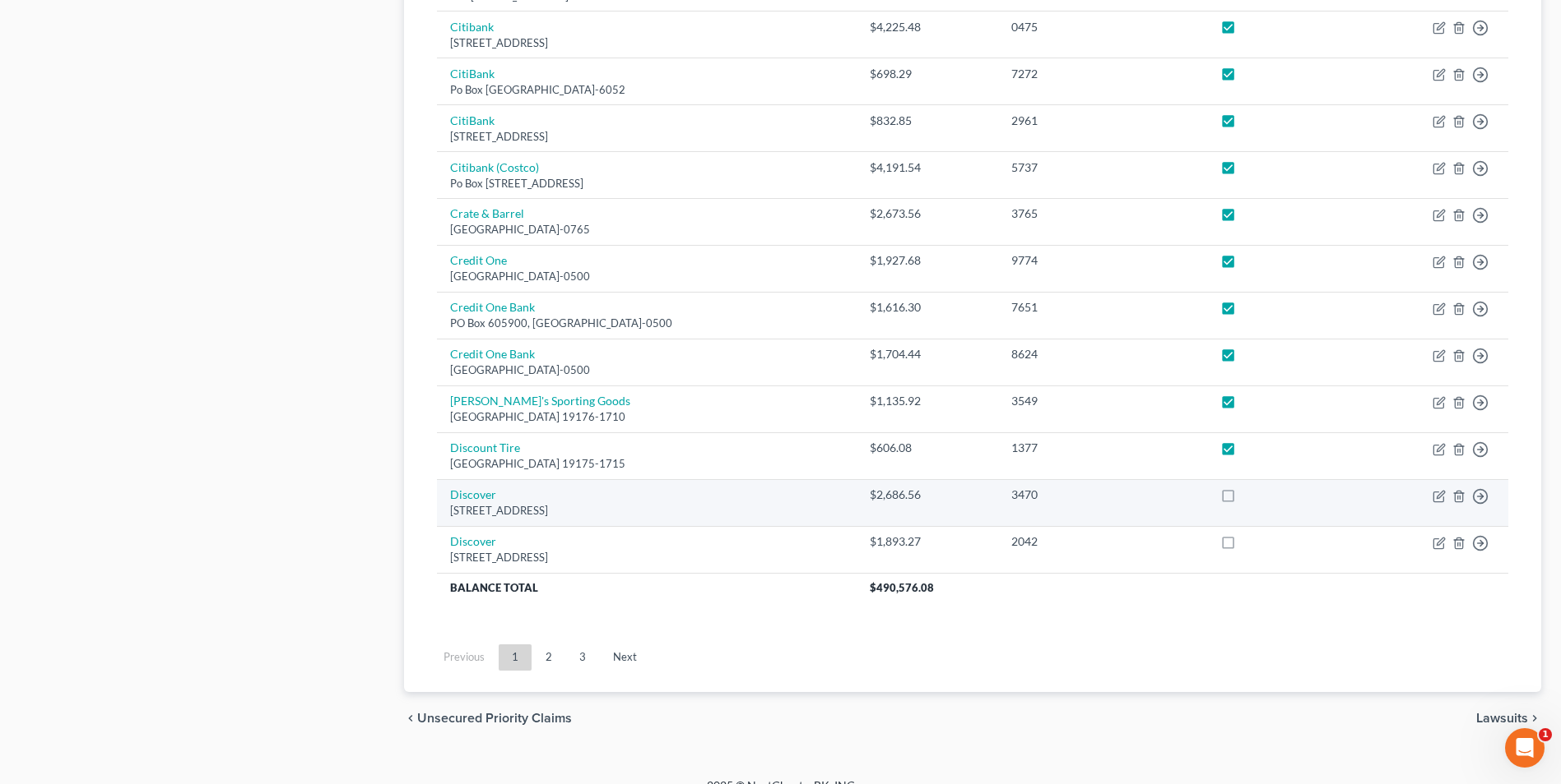
drag, startPoint x: 1232, startPoint y: 496, endPoint x: 1224, endPoint y: 496, distance: 8.0
click at [1243, 499] on label at bounding box center [1243, 499] width 0 height 0
click at [1250, 496] on input "checkbox" at bounding box center [1255, 492] width 11 height 11
click at [1243, 499] on label at bounding box center [1243, 499] width 0 height 0
click at [1250, 496] on input "checkbox" at bounding box center [1255, 492] width 11 height 11
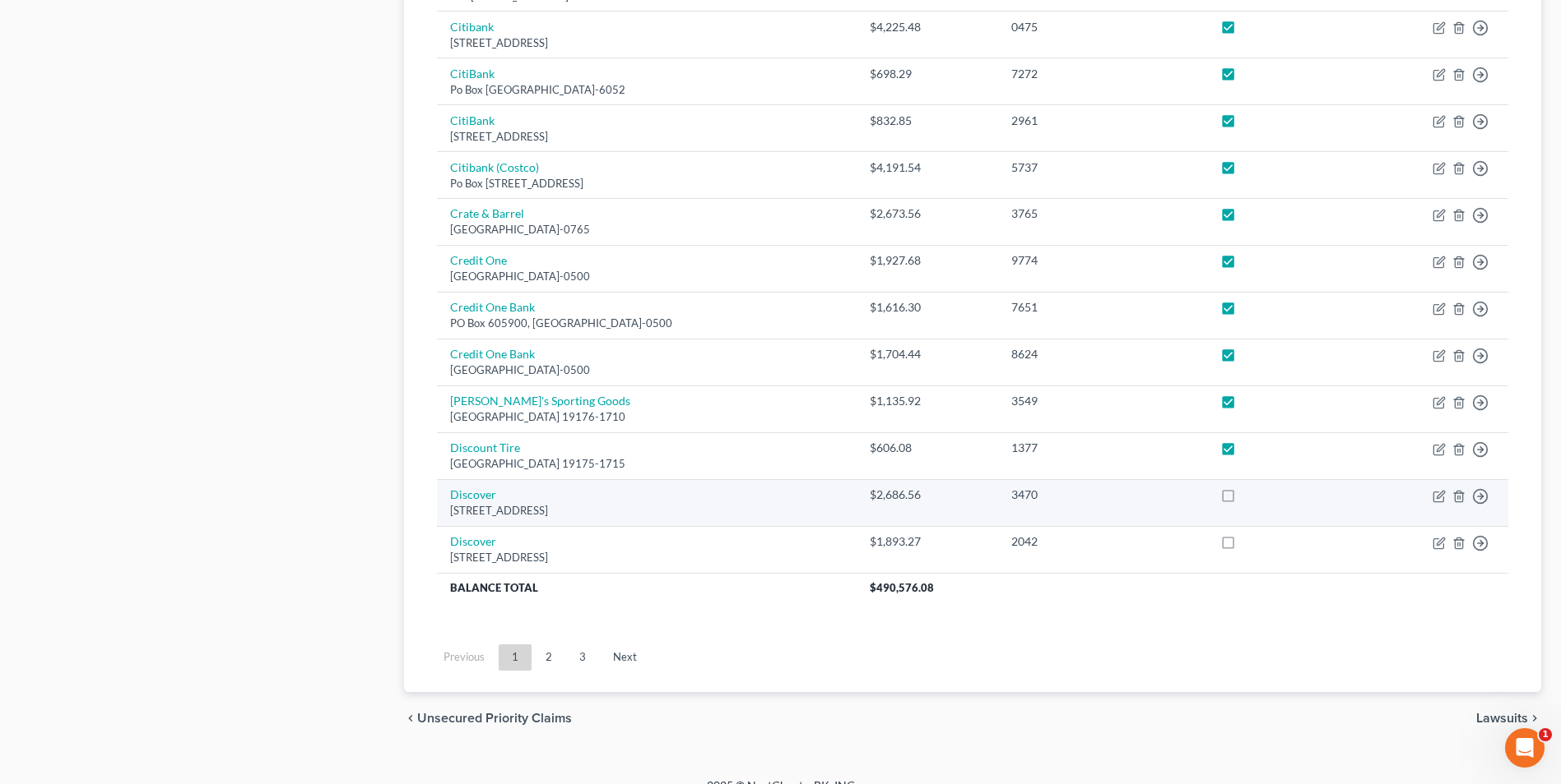
click at [1243, 499] on label at bounding box center [1243, 499] width 0 height 0
click at [1250, 496] on input "checkbox" at bounding box center [1255, 492] width 11 height 11
checkbox input "true"
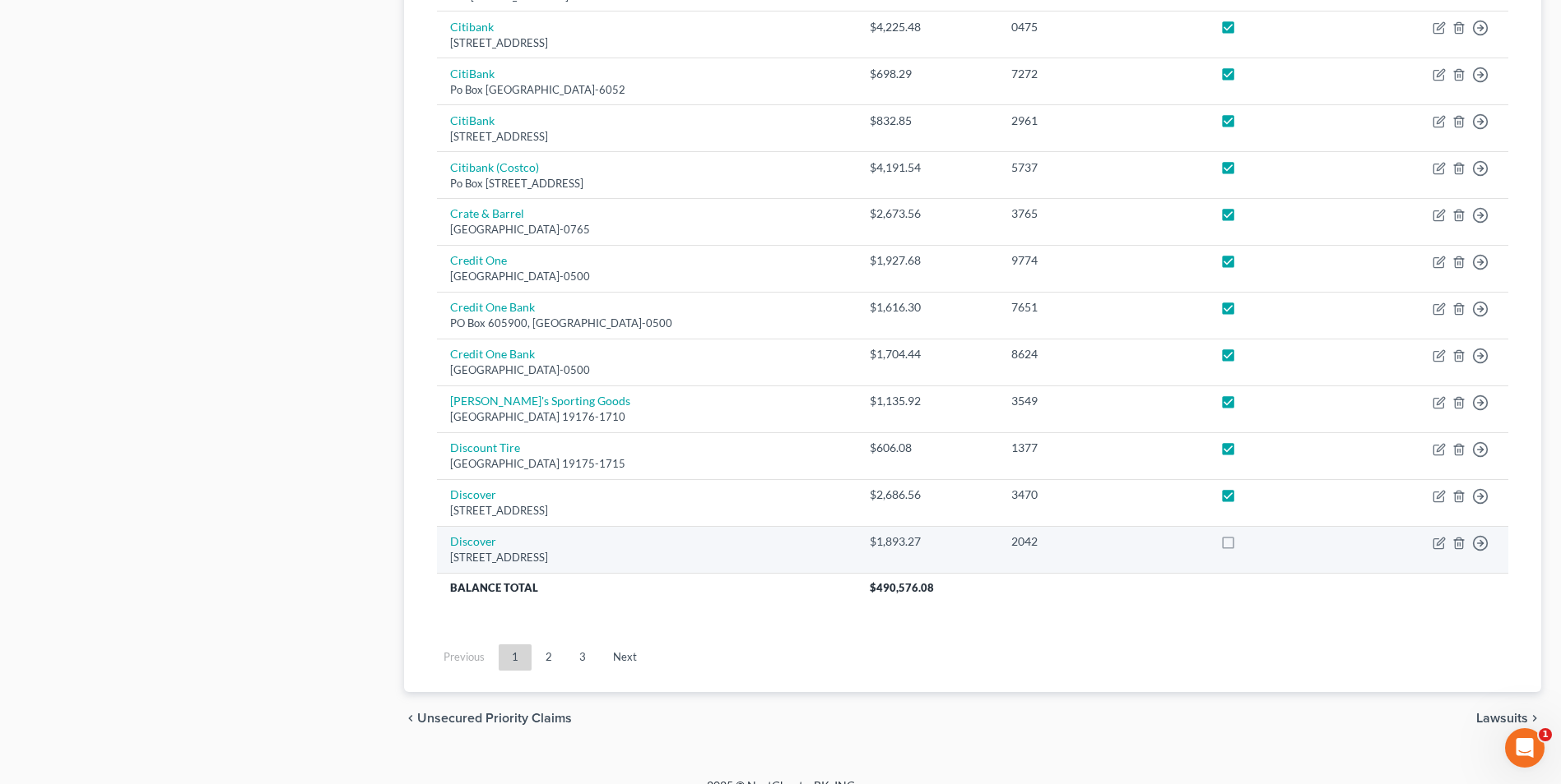
click at [1243, 546] on label at bounding box center [1243, 546] width 0 height 0
click at [1250, 542] on input "checkbox" at bounding box center [1255, 539] width 11 height 11
checkbox input "true"
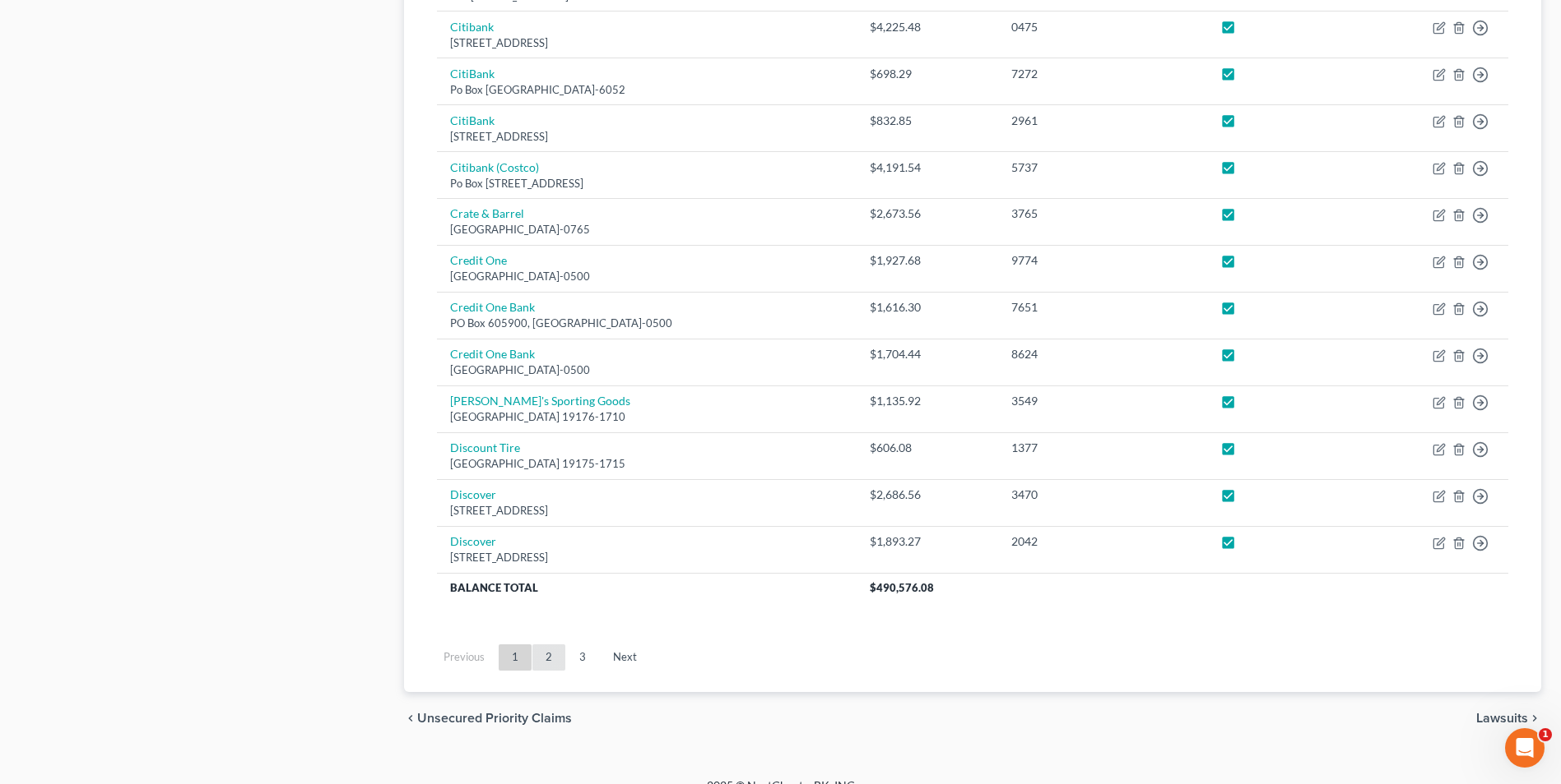
click at [549, 655] on link "2" at bounding box center [548, 657] width 33 height 26
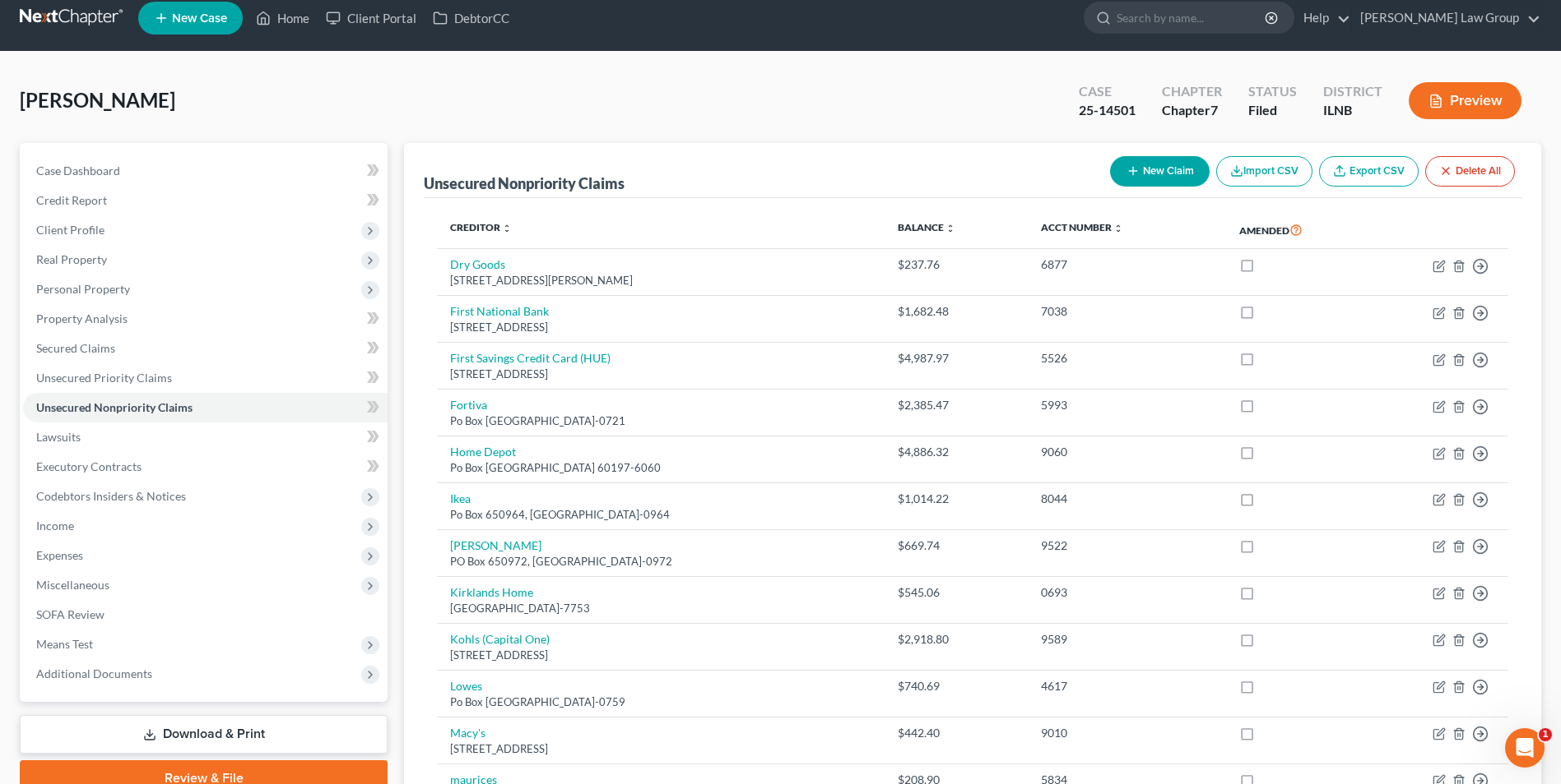
scroll to position [0, 0]
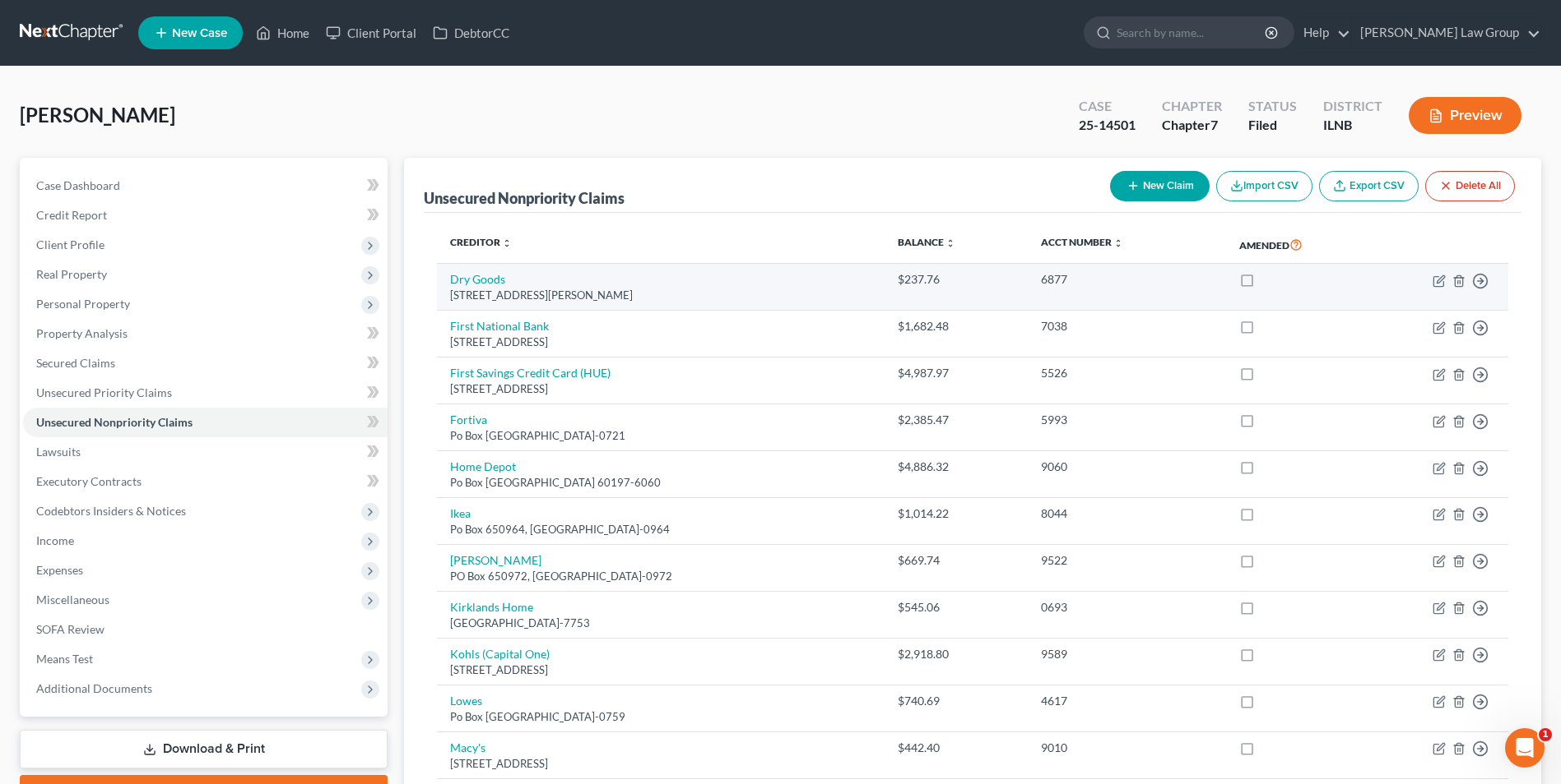
click at [1262, 284] on label at bounding box center [1262, 284] width 0 height 0
click at [1279, 279] on input "checkbox" at bounding box center [1274, 276] width 11 height 11
checkbox input "true"
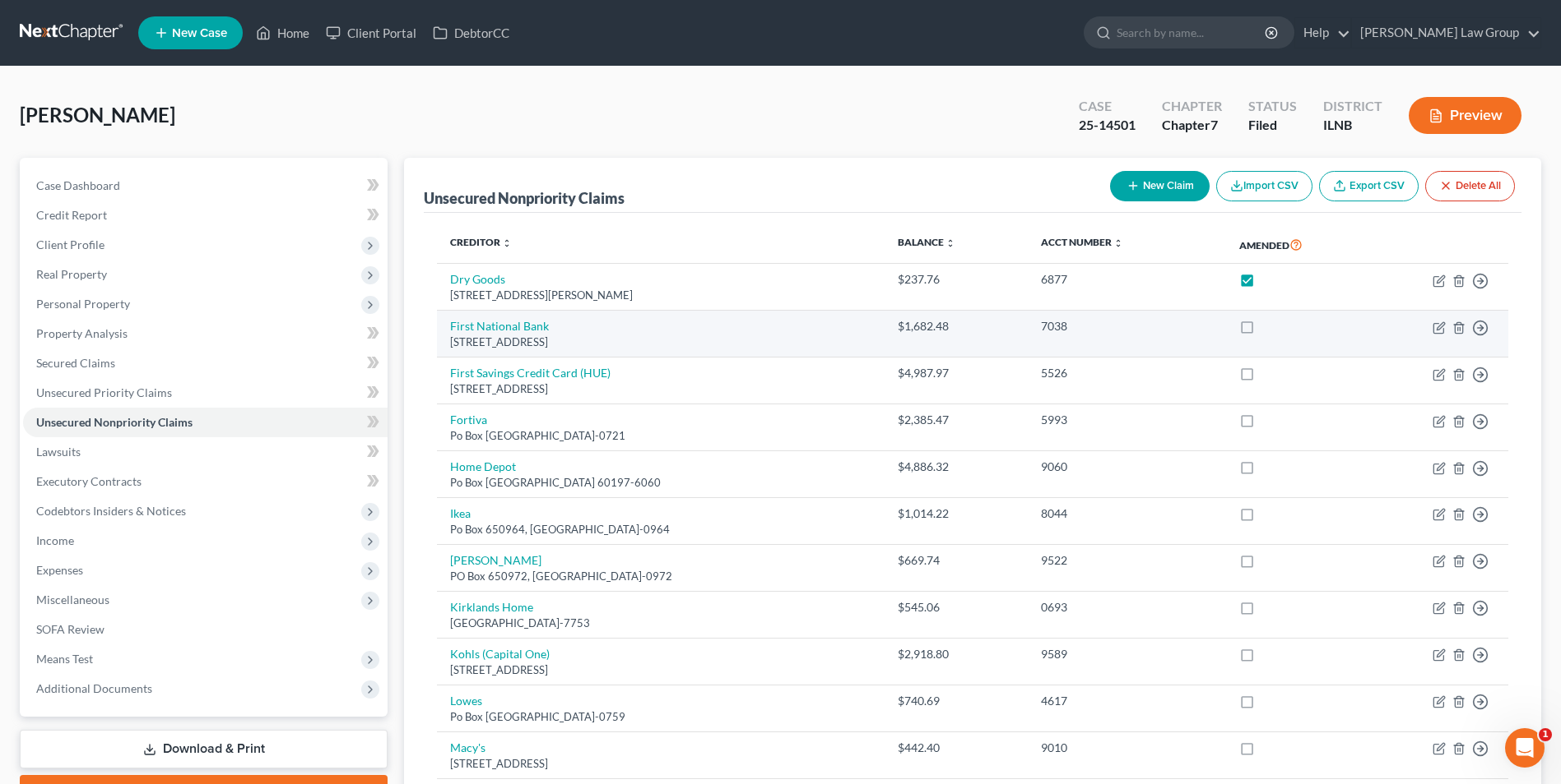
click at [1262, 331] on label at bounding box center [1262, 331] width 0 height 0
click at [1279, 326] on input "checkbox" at bounding box center [1274, 323] width 11 height 11
checkbox input "true"
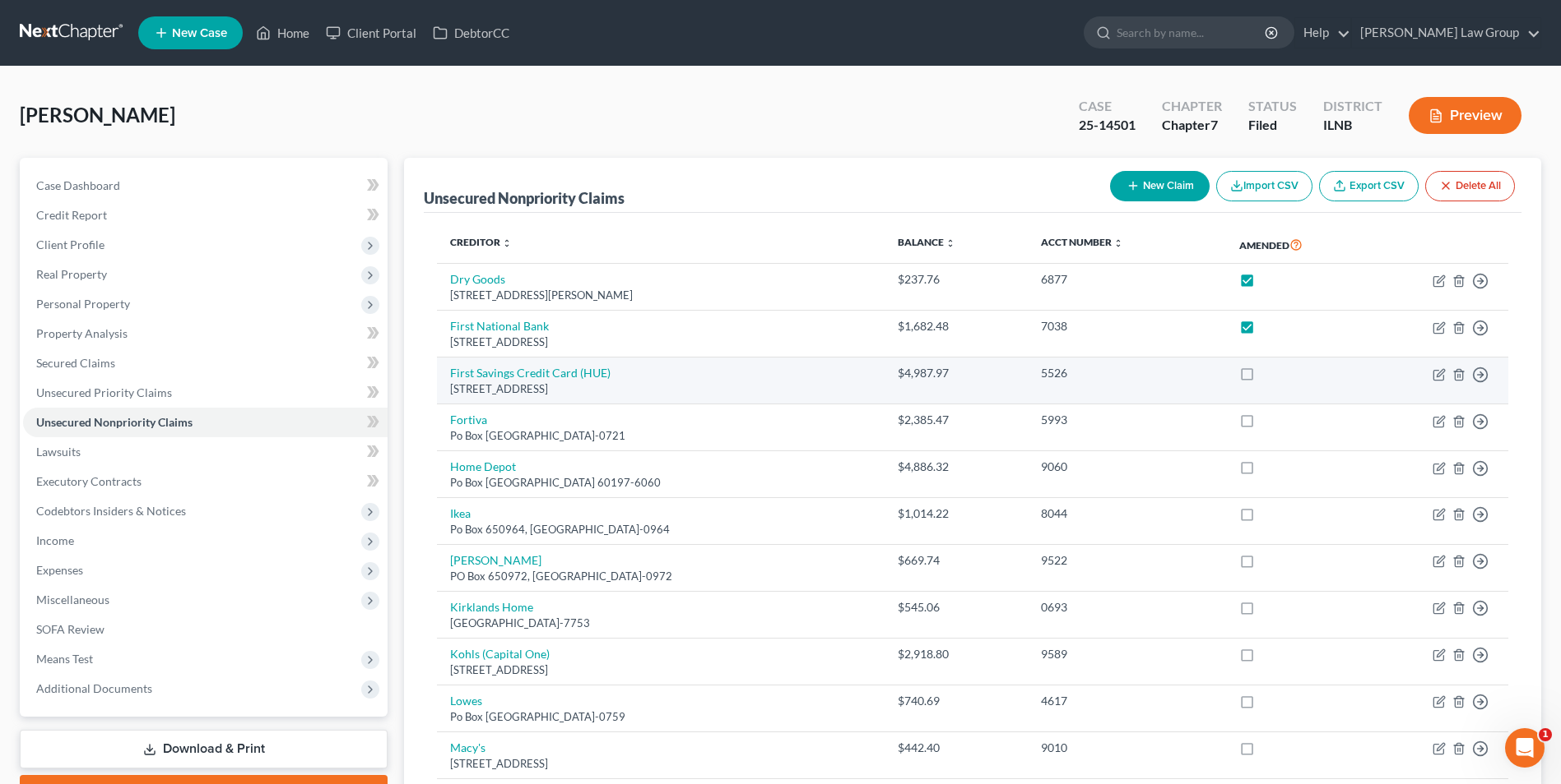
click at [1262, 378] on label at bounding box center [1262, 378] width 0 height 0
click at [1279, 373] on input "checkbox" at bounding box center [1274, 370] width 11 height 11
checkbox input "true"
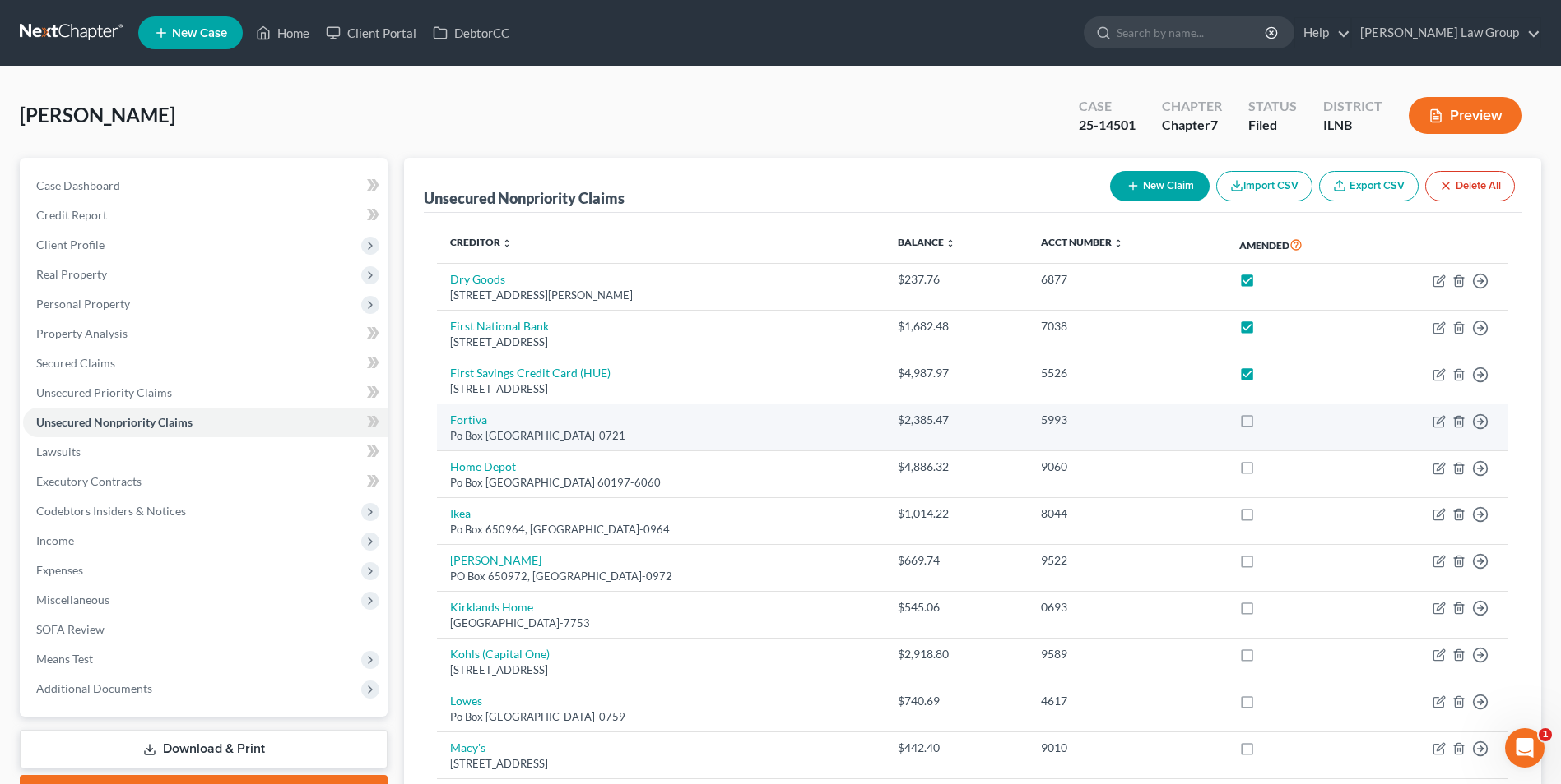
click at [1262, 424] on label at bounding box center [1262, 424] width 0 height 0
click at [1279, 420] on input "checkbox" at bounding box center [1274, 416] width 11 height 11
checkbox input "true"
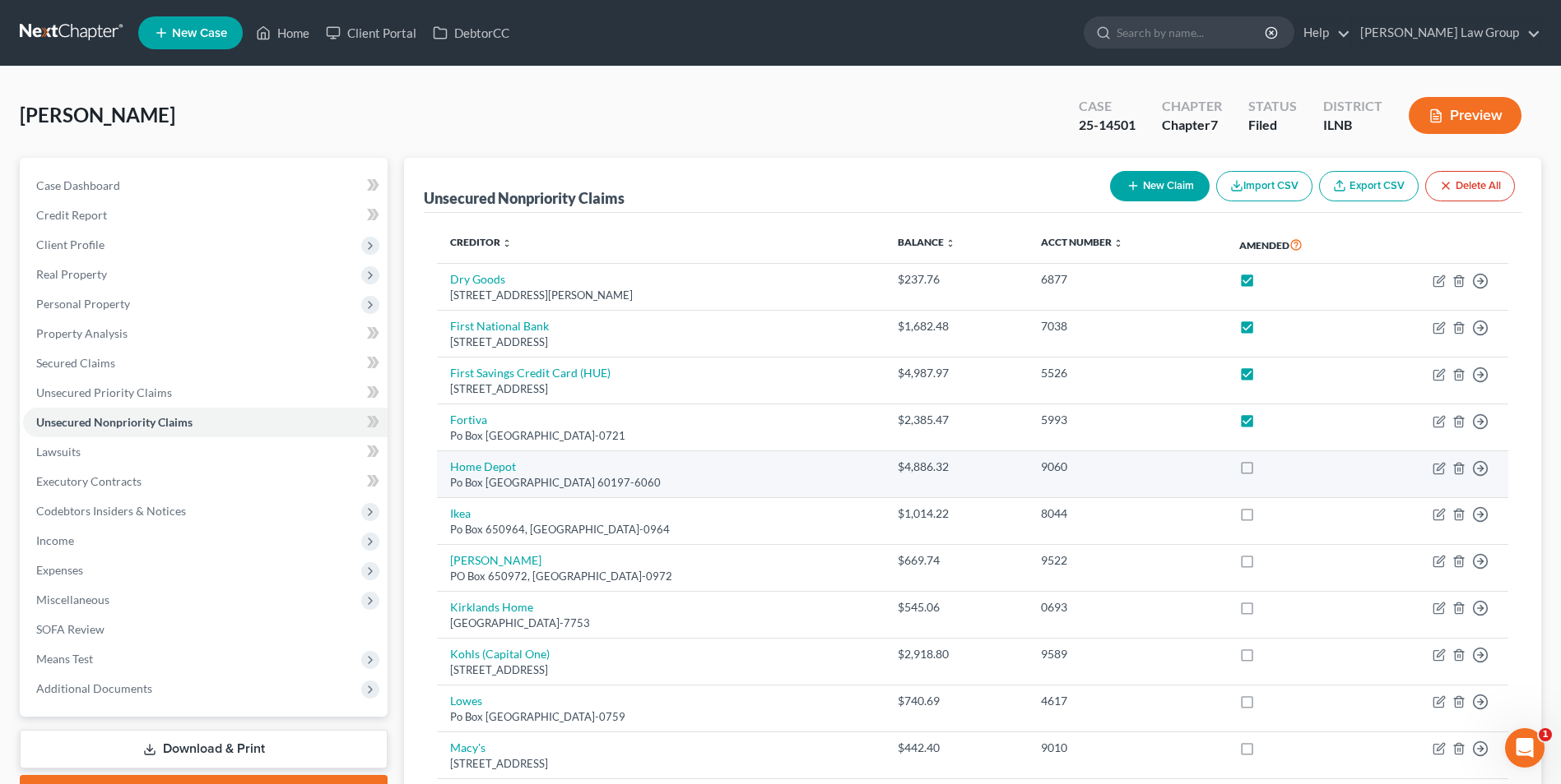
click at [1262, 471] on label at bounding box center [1262, 471] width 0 height 0
click at [1279, 464] on input "checkbox" at bounding box center [1274, 464] width 11 height 11
checkbox input "true"
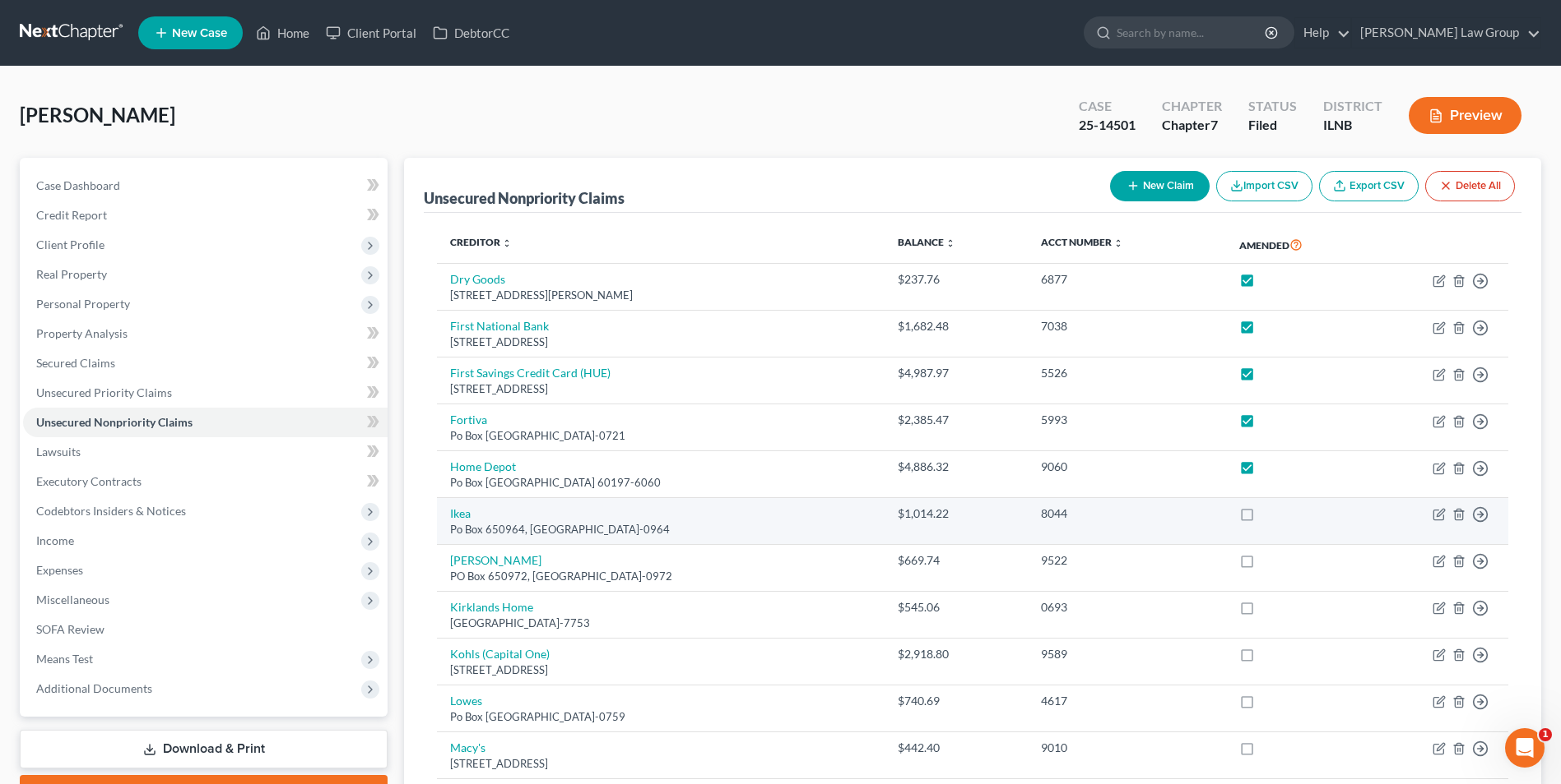
click at [1262, 518] on label at bounding box center [1262, 518] width 0 height 0
click at [1279, 515] on input "checkbox" at bounding box center [1274, 511] width 11 height 11
checkbox input "true"
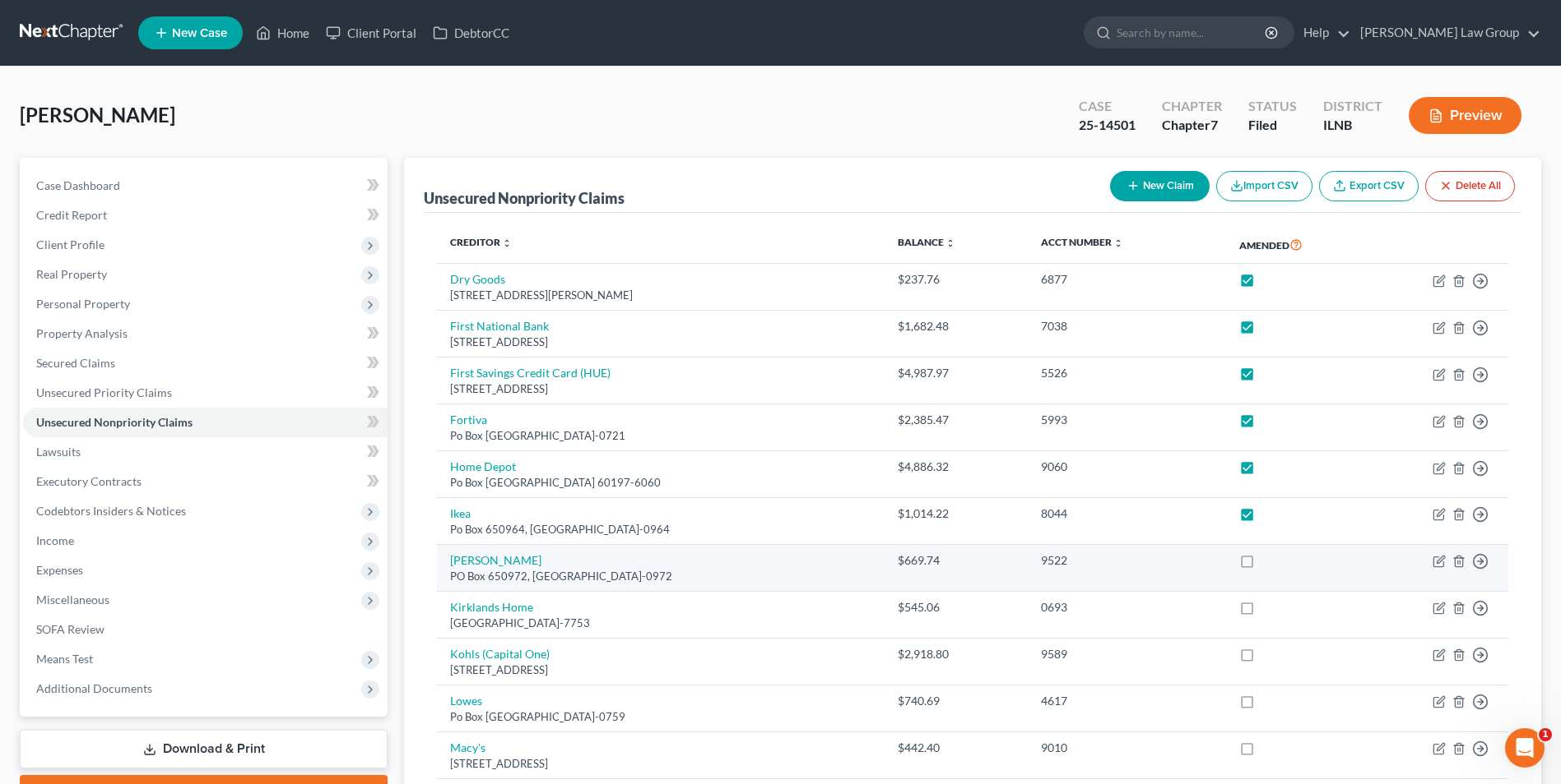
click at [1262, 565] on label at bounding box center [1262, 565] width 0 height 0
click at [1276, 563] on input "checkbox" at bounding box center [1274, 558] width 11 height 11
checkbox input "true"
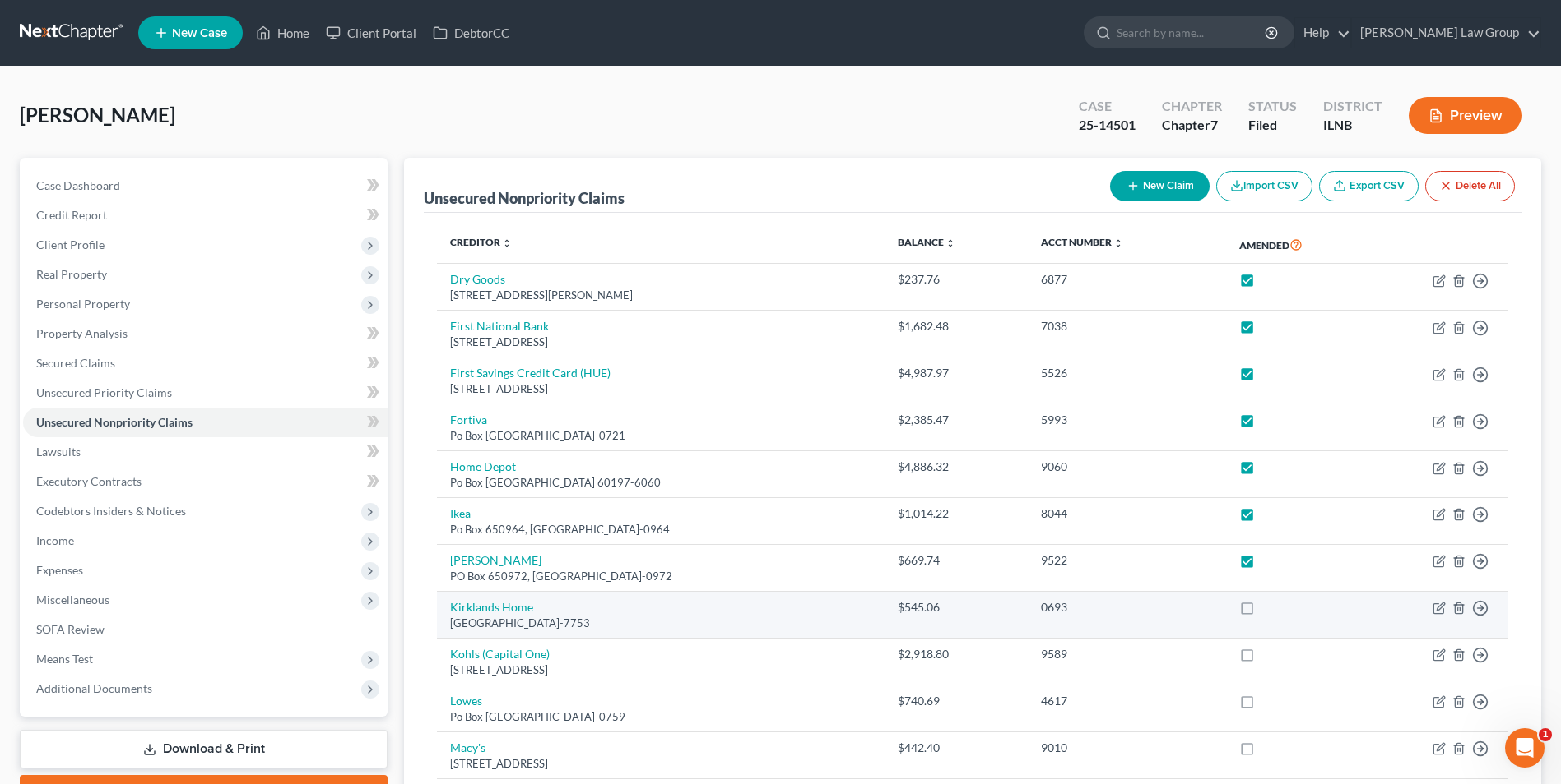
click at [1262, 612] on label at bounding box center [1262, 612] width 0 height 0
click at [1279, 609] on input "checkbox" at bounding box center [1274, 605] width 11 height 11
checkbox input "true"
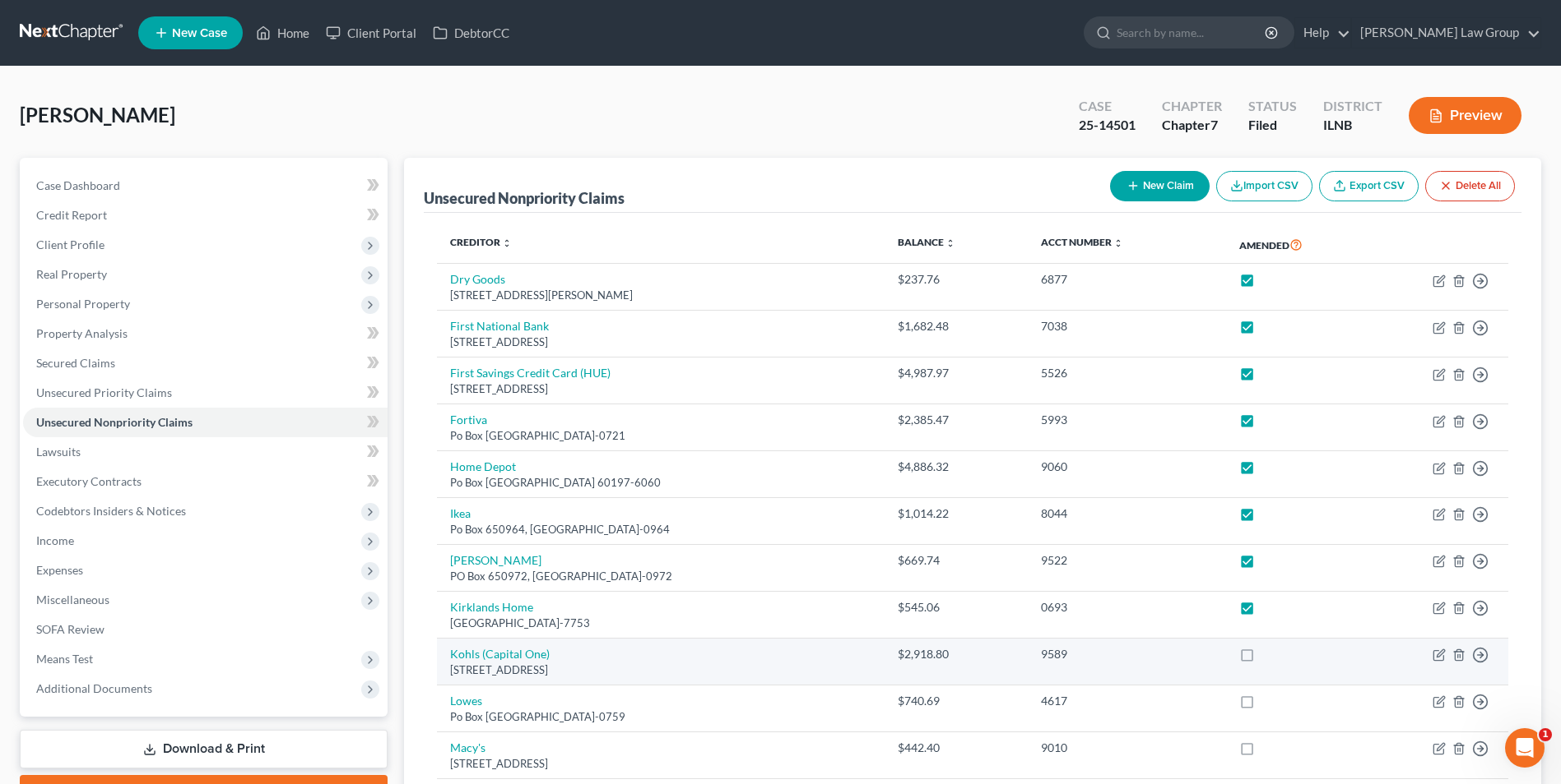
click at [1262, 658] on label at bounding box center [1262, 658] width 0 height 0
click at [1279, 652] on input "checkbox" at bounding box center [1274, 652] width 11 height 11
checkbox input "true"
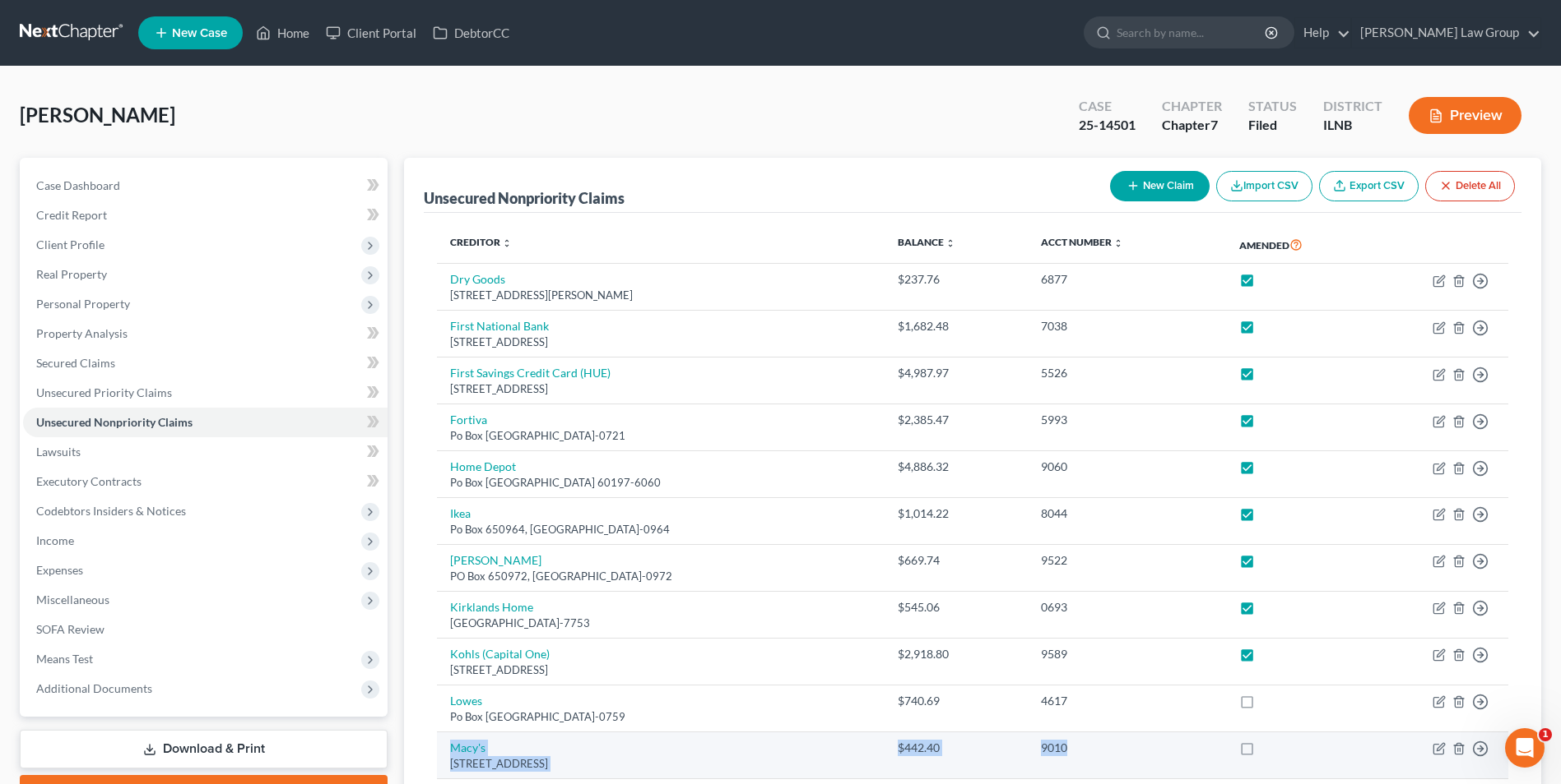
drag, startPoint x: 1280, startPoint y: 699, endPoint x: 1283, endPoint y: 749, distance: 50.1
click at [1262, 752] on label at bounding box center [1262, 752] width 0 height 0
click at [1279, 749] on input "checkbox" at bounding box center [1274, 745] width 11 height 11
checkbox input "true"
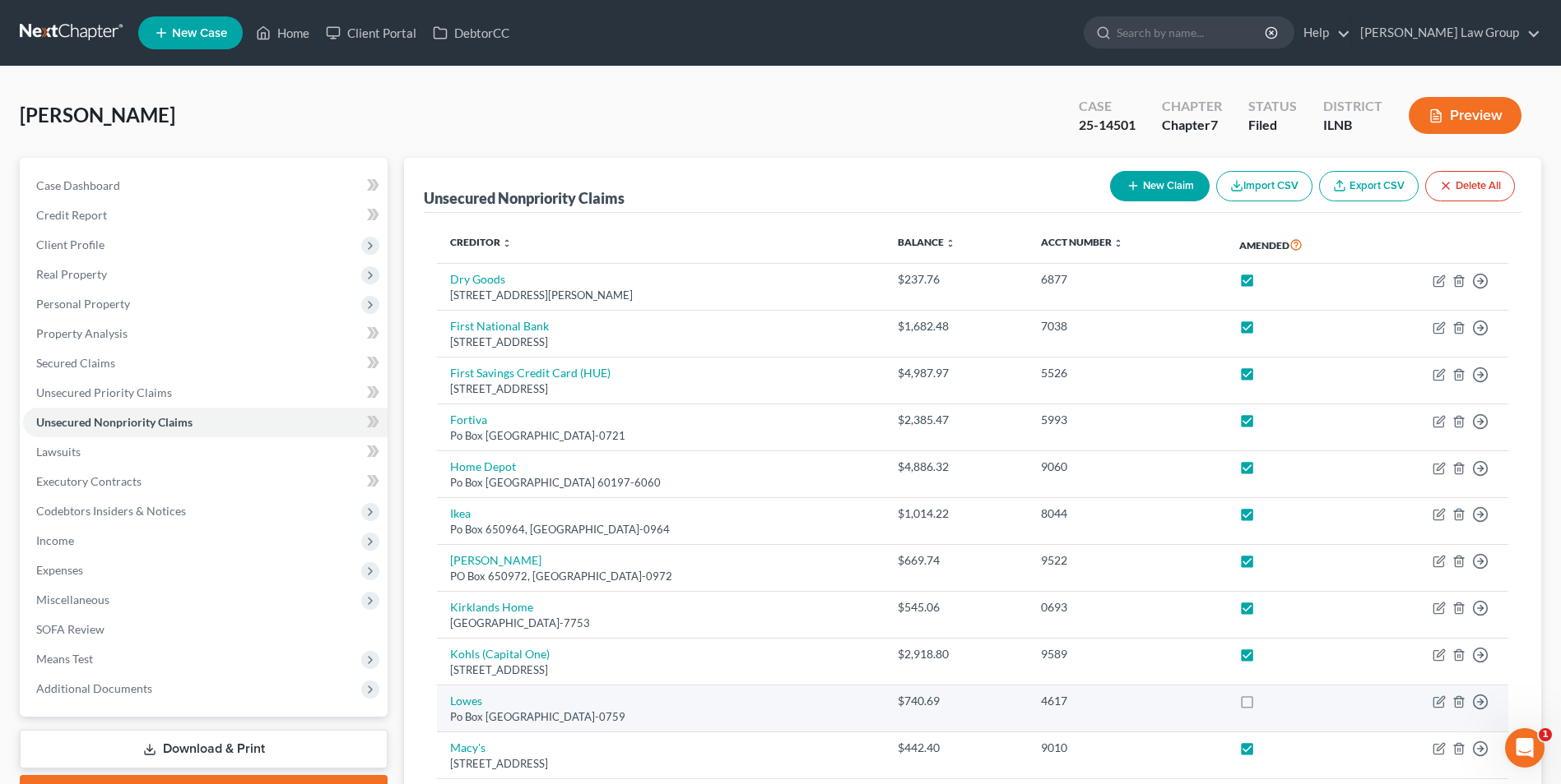
click at [1262, 705] on label at bounding box center [1262, 705] width 0 height 0
click at [1279, 700] on input "checkbox" at bounding box center [1274, 698] width 11 height 11
checkbox input "true"
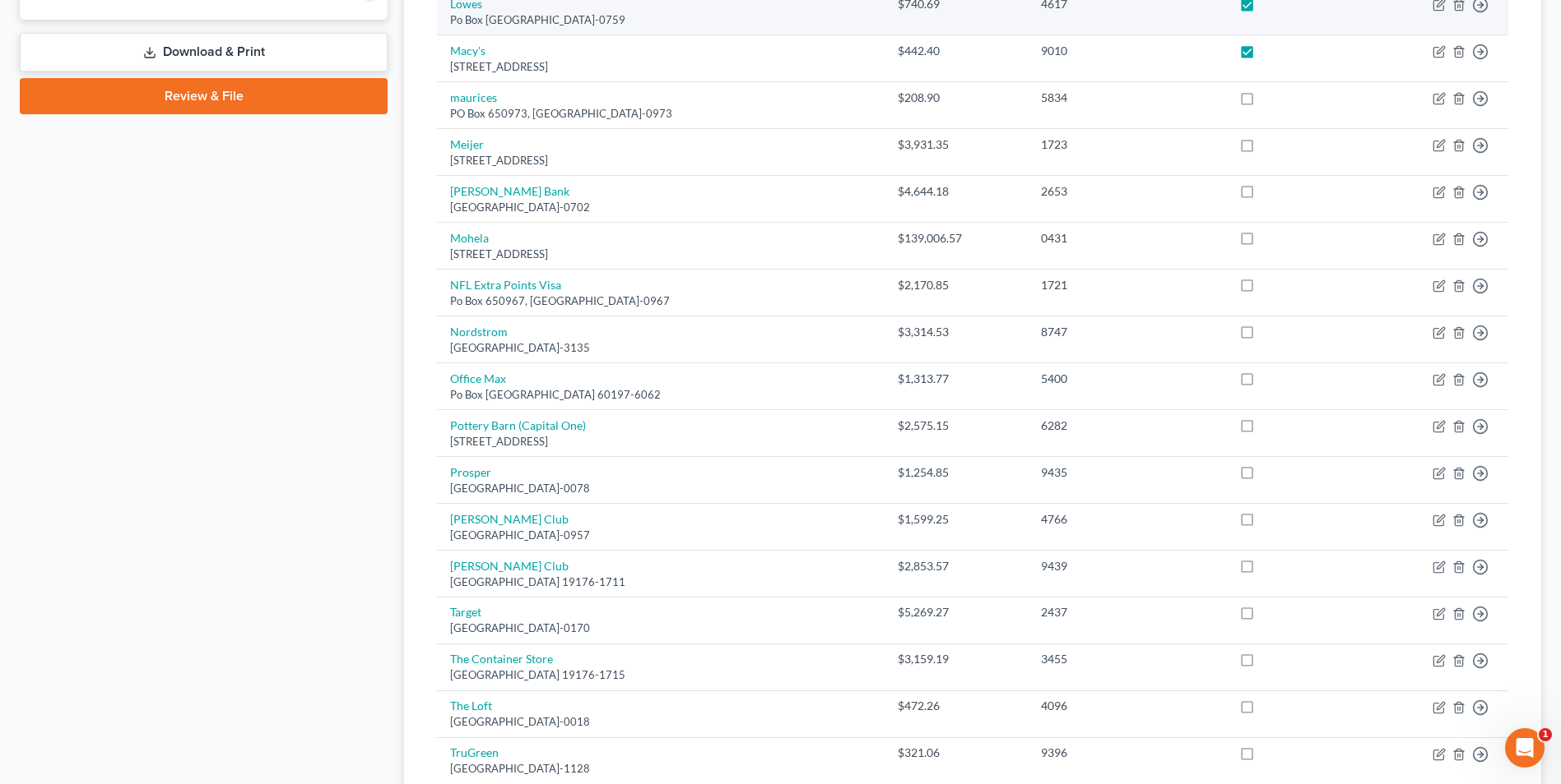
scroll to position [699, 0]
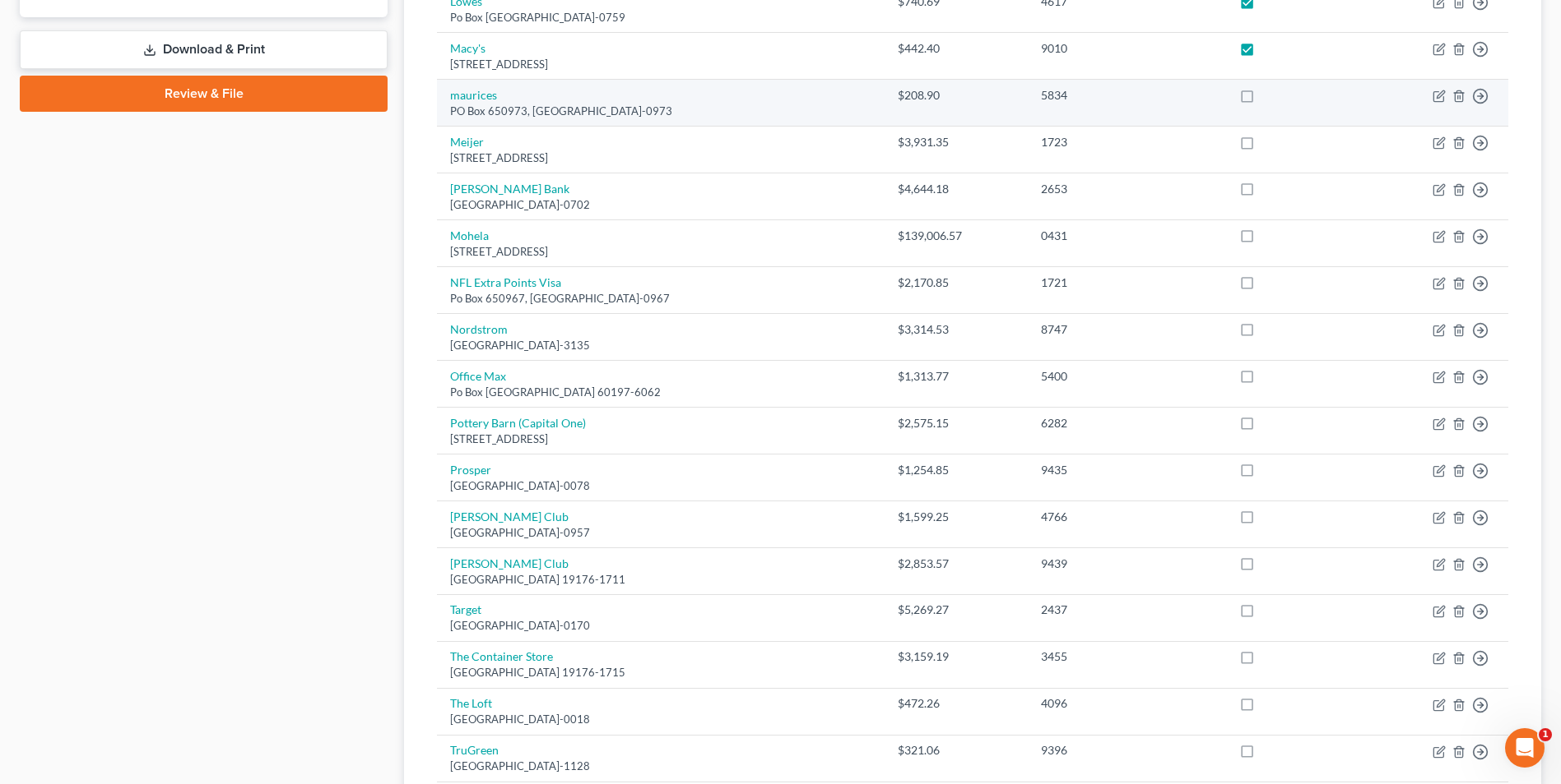
click at [1262, 100] on label at bounding box center [1262, 100] width 0 height 0
click at [1279, 97] on input "checkbox" at bounding box center [1274, 92] width 11 height 11
checkbox input "true"
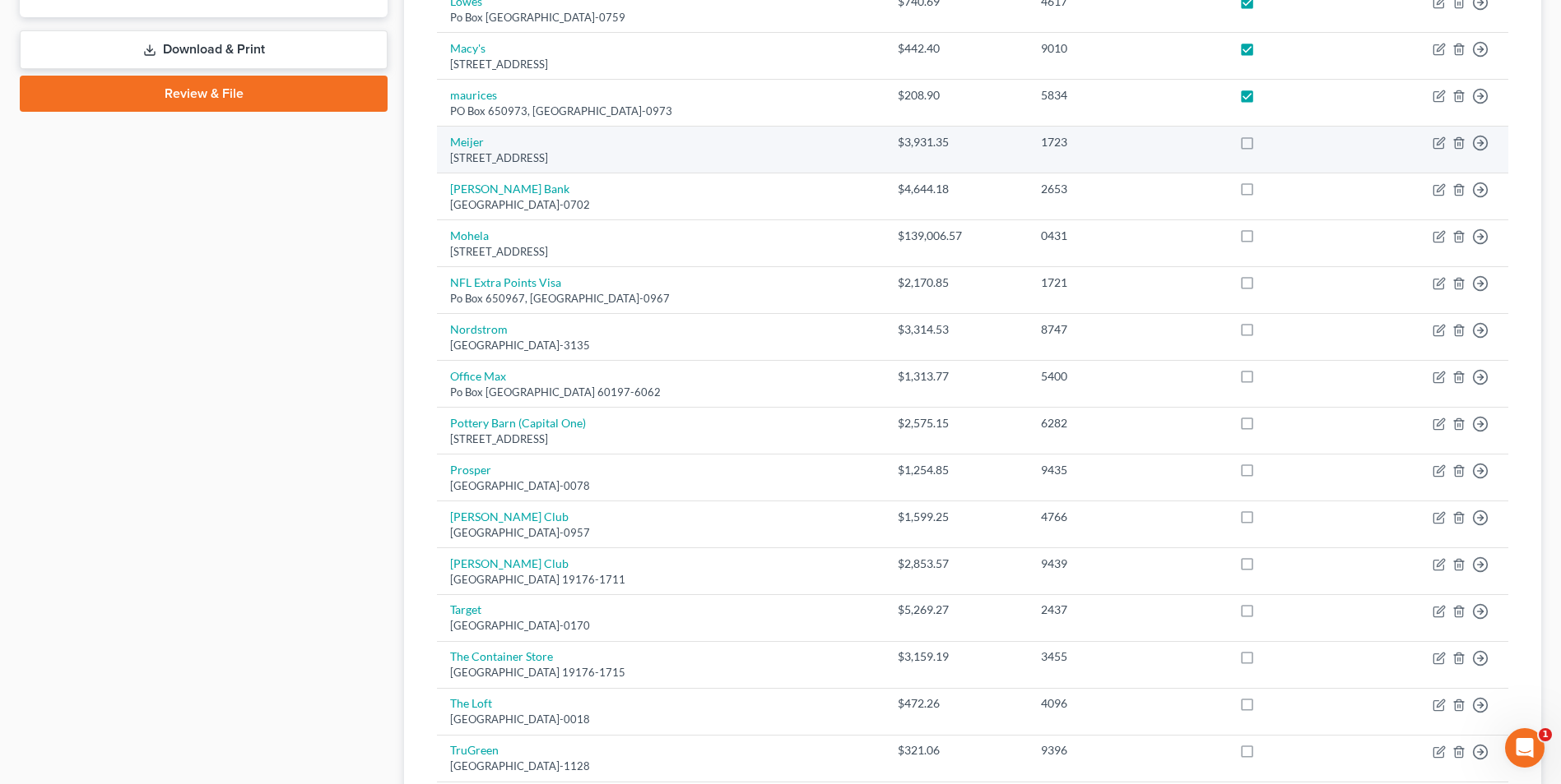
click at [1262, 146] on label at bounding box center [1262, 146] width 0 height 0
click at [1279, 142] on input "checkbox" at bounding box center [1274, 139] width 11 height 11
checkbox input "true"
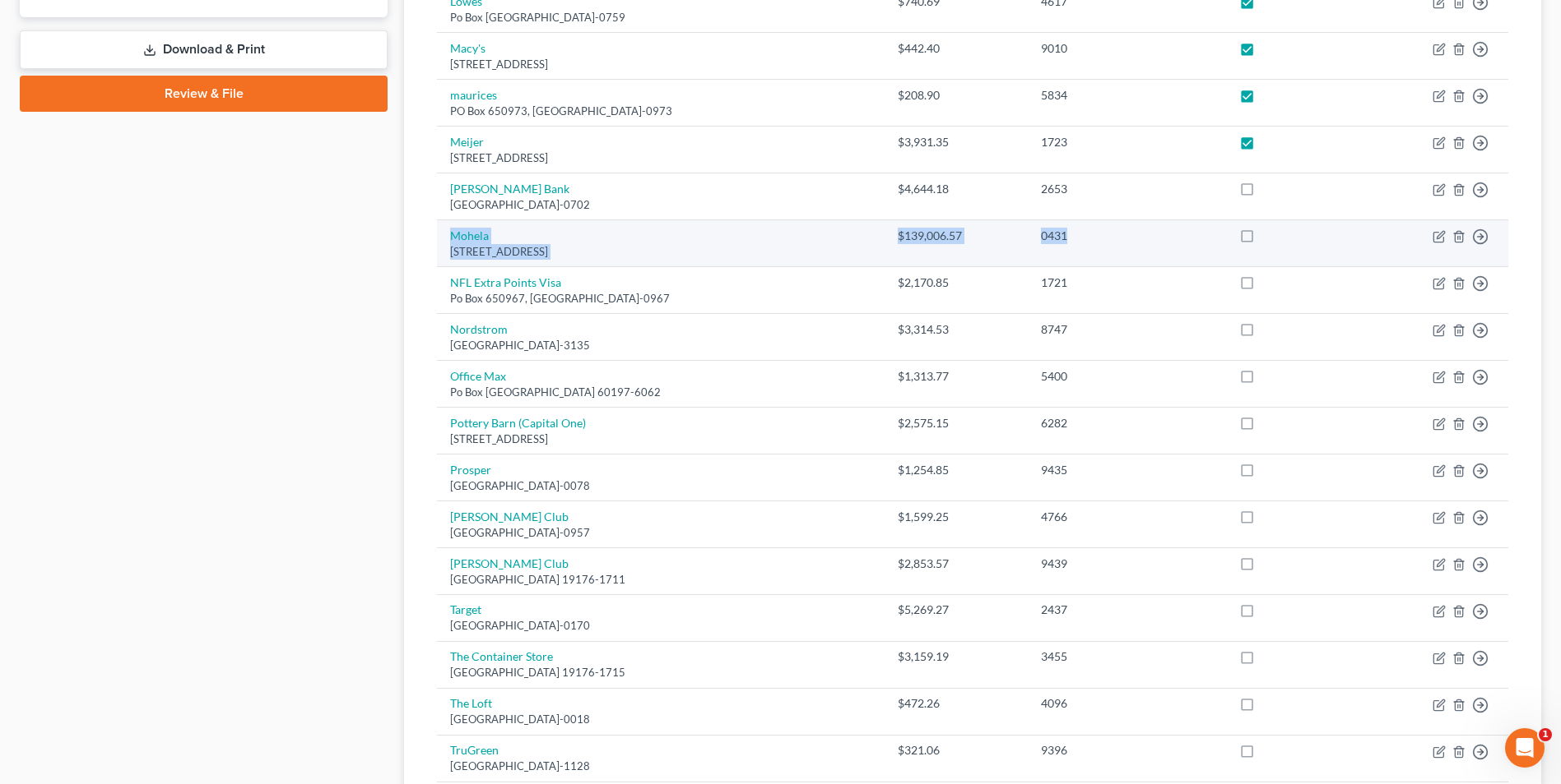
drag, startPoint x: 1281, startPoint y: 189, endPoint x: 1286, endPoint y: 237, distance: 48.3
click at [1286, 237] on tbody "Dry Goods [STREET_ADDRESS][PERSON_NAME] $237.76 6877 Move to D Move to E Move t…" at bounding box center [972, 282] width 1072 height 1436
click at [1262, 240] on label at bounding box center [1262, 240] width 0 height 0
click at [1279, 237] on input "checkbox" at bounding box center [1274, 233] width 11 height 11
checkbox input "true"
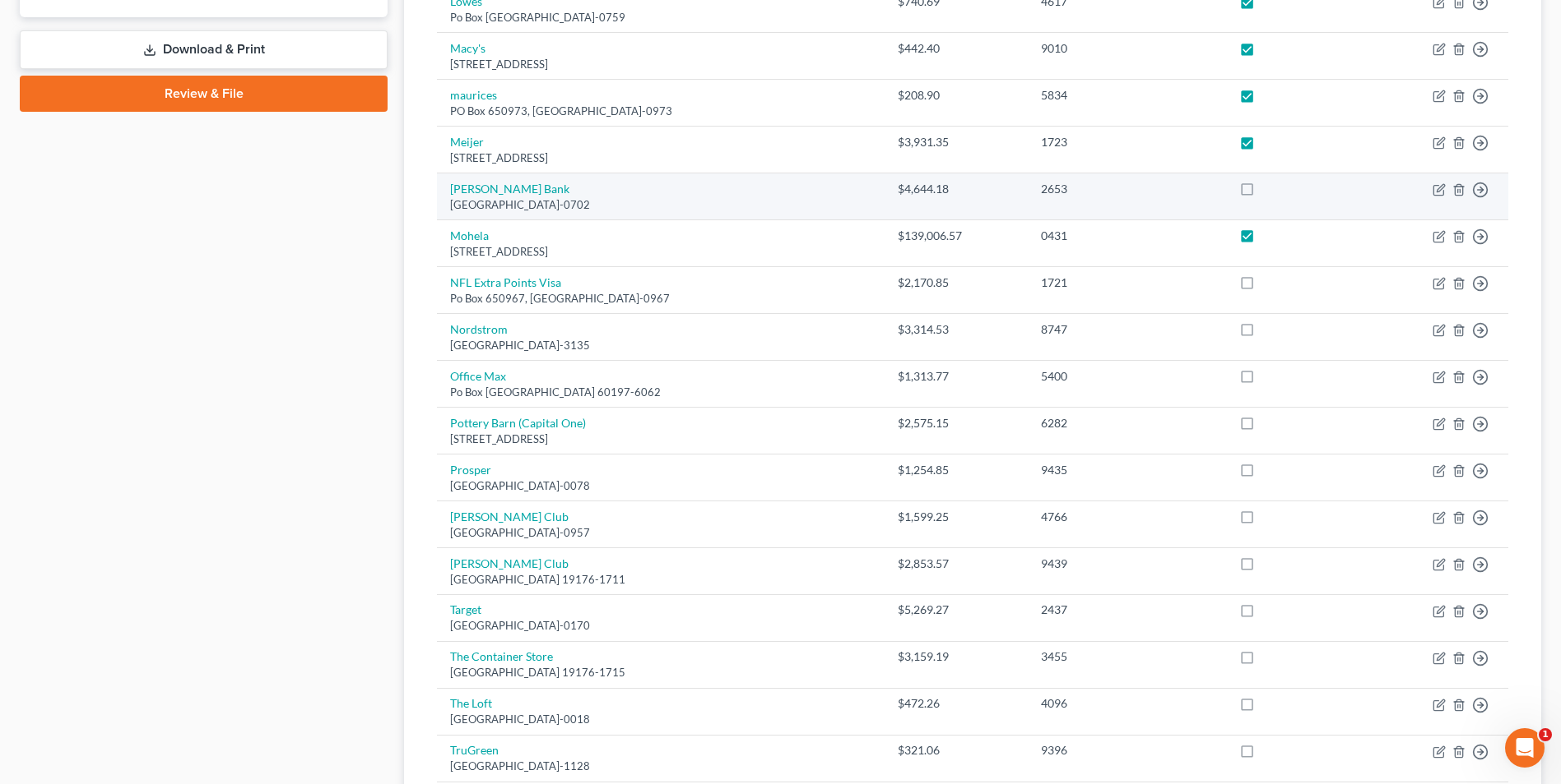
click at [1262, 193] on label at bounding box center [1262, 193] width 0 height 0
click at [1279, 191] on input "checkbox" at bounding box center [1274, 186] width 11 height 11
checkbox input "true"
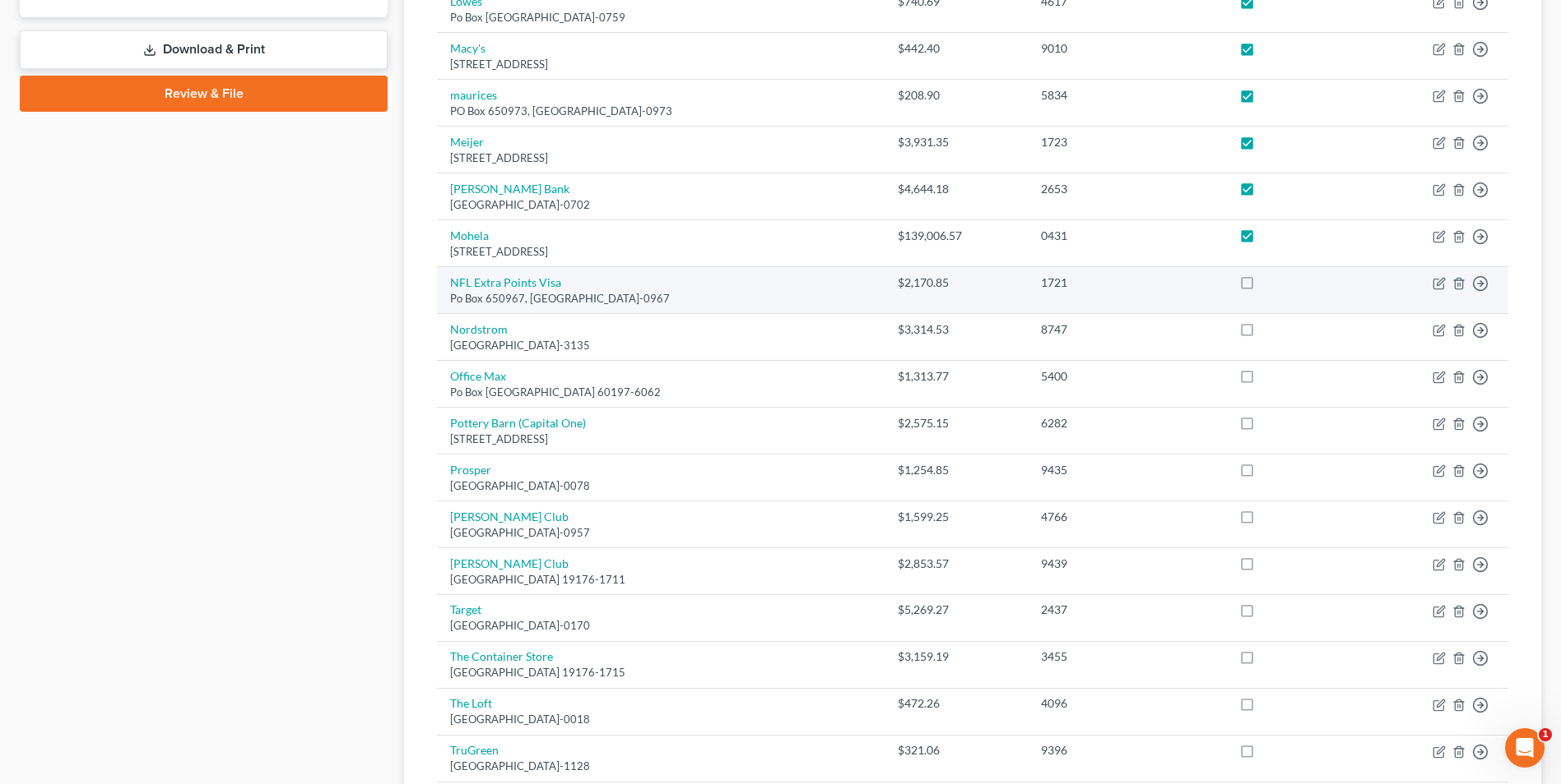
click at [1262, 287] on label at bounding box center [1262, 287] width 0 height 0
click at [1279, 282] on input "checkbox" at bounding box center [1274, 280] width 11 height 11
checkbox input "true"
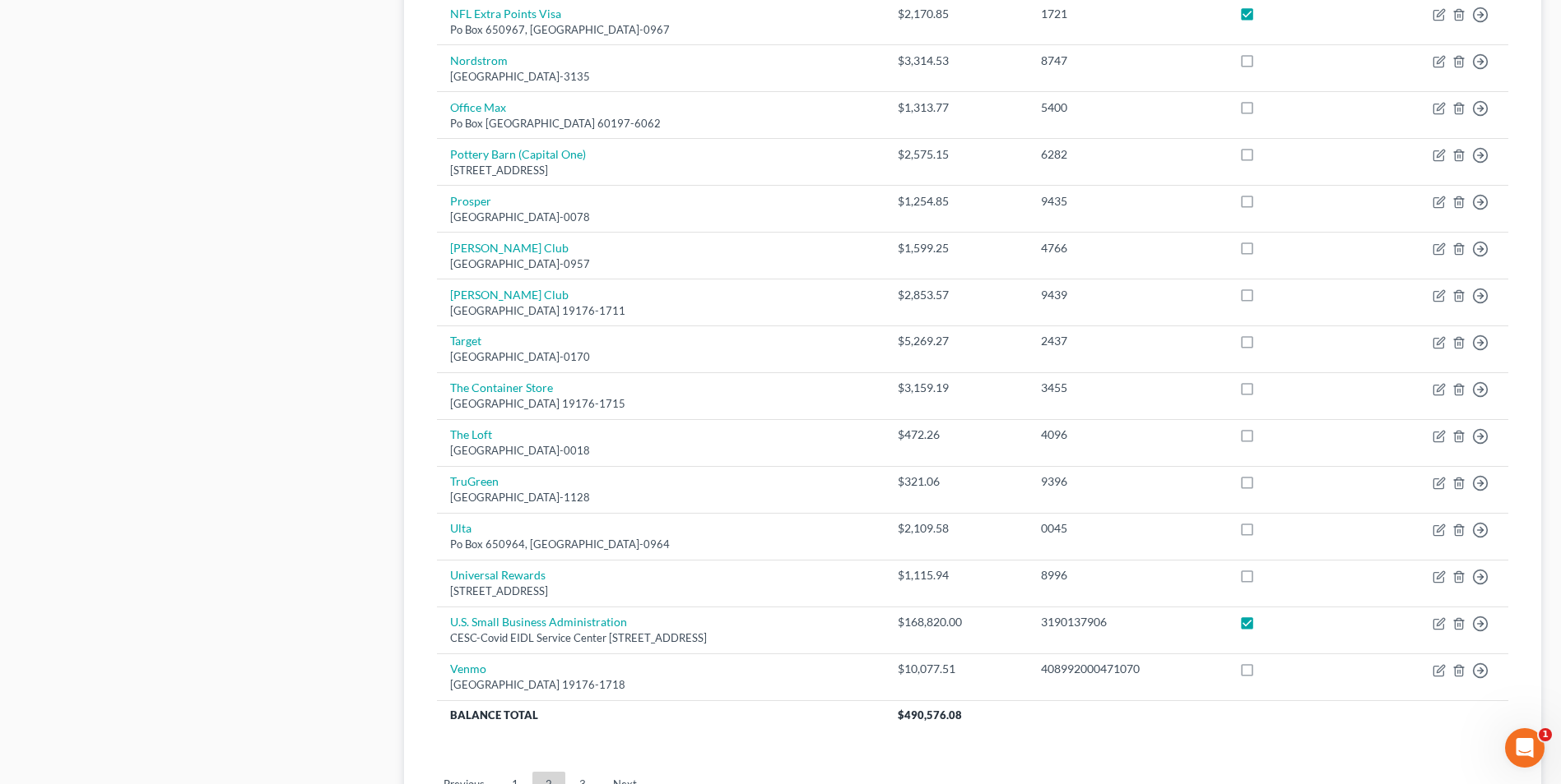
scroll to position [986, 0]
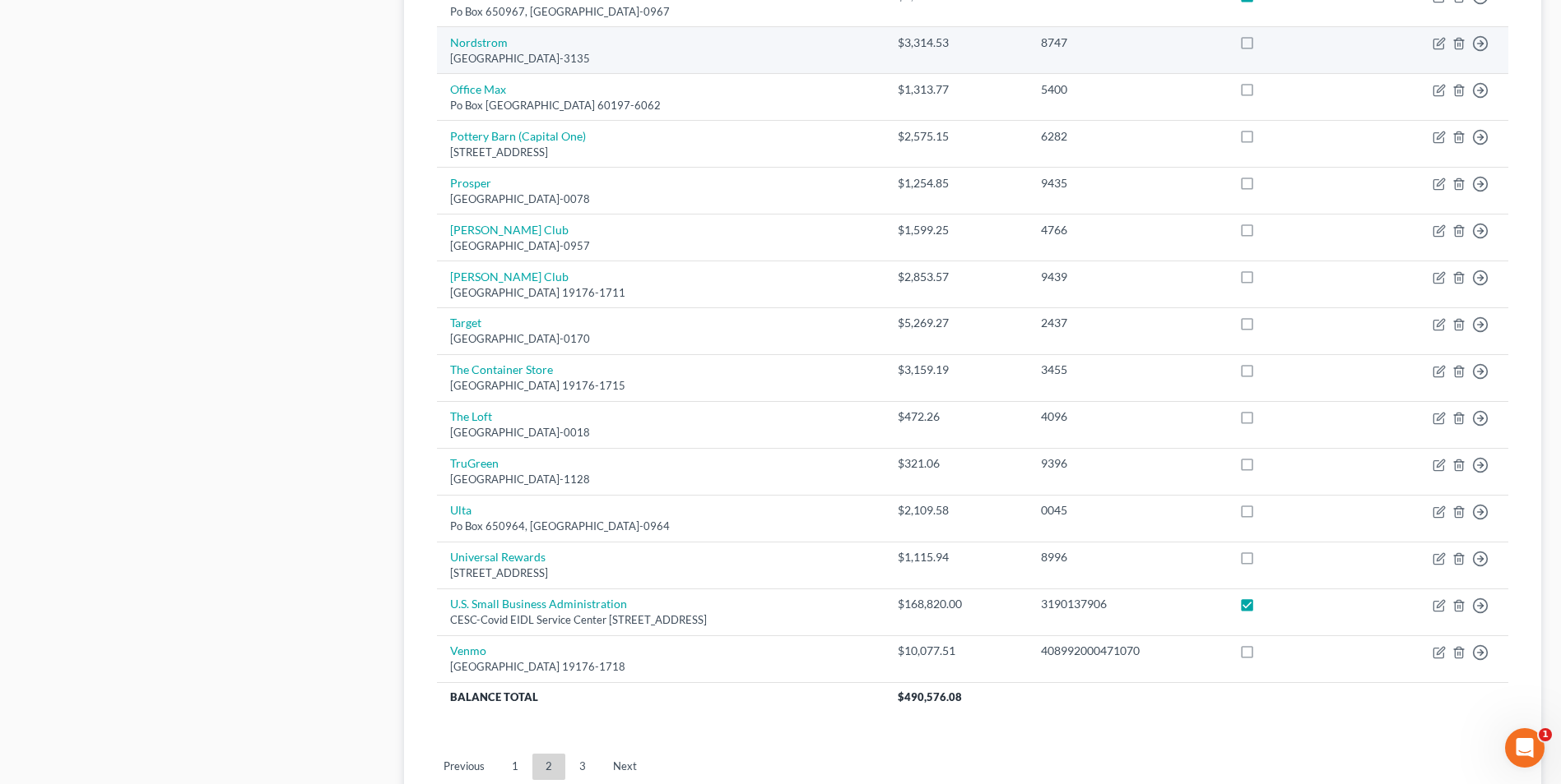
click at [1262, 47] on label at bounding box center [1262, 47] width 0 height 0
click at [1279, 40] on input "checkbox" at bounding box center [1274, 40] width 11 height 11
checkbox input "true"
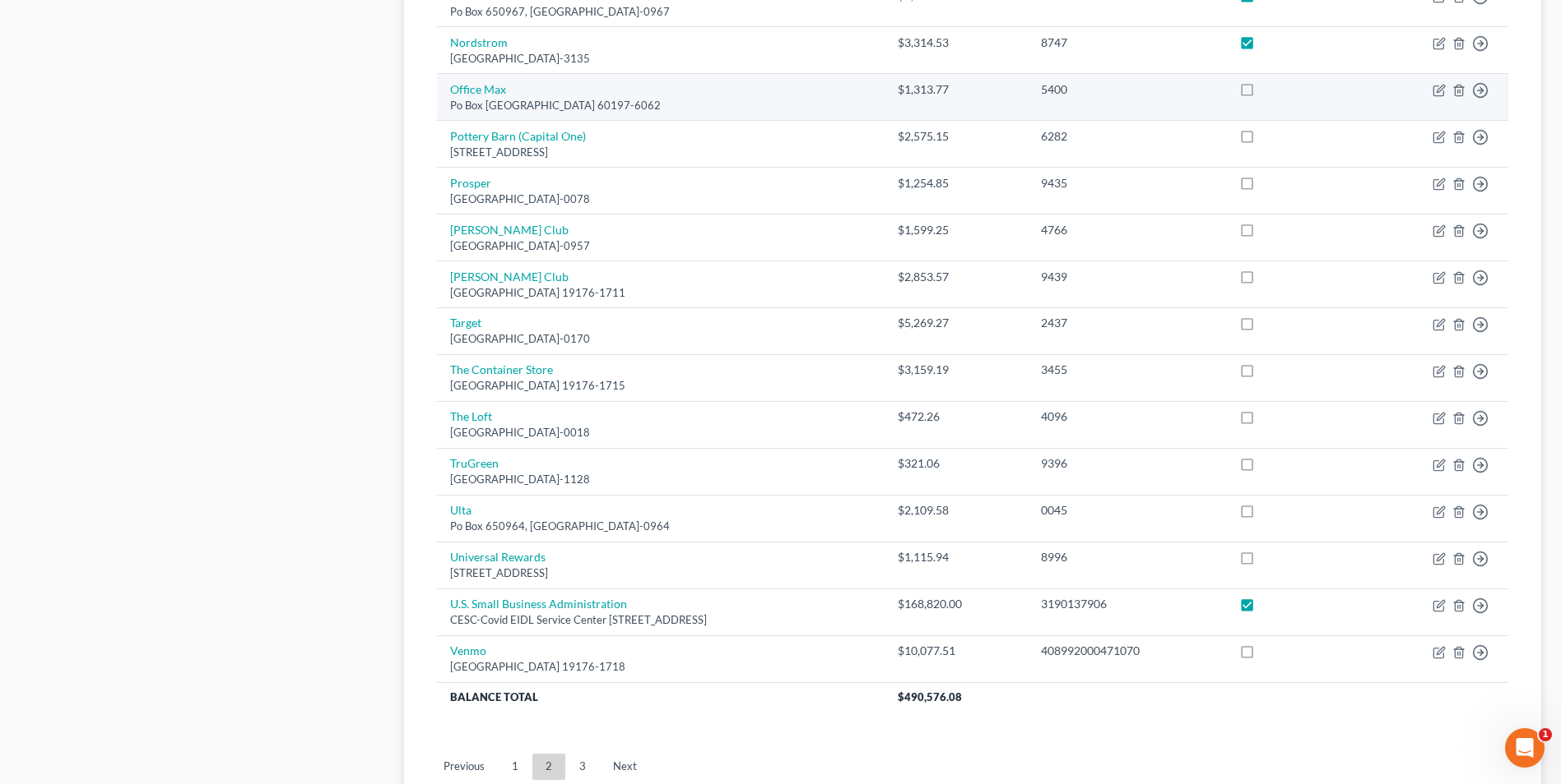
click at [1262, 94] on label at bounding box center [1262, 94] width 0 height 0
click at [1279, 90] on input "checkbox" at bounding box center [1274, 87] width 11 height 11
checkbox input "true"
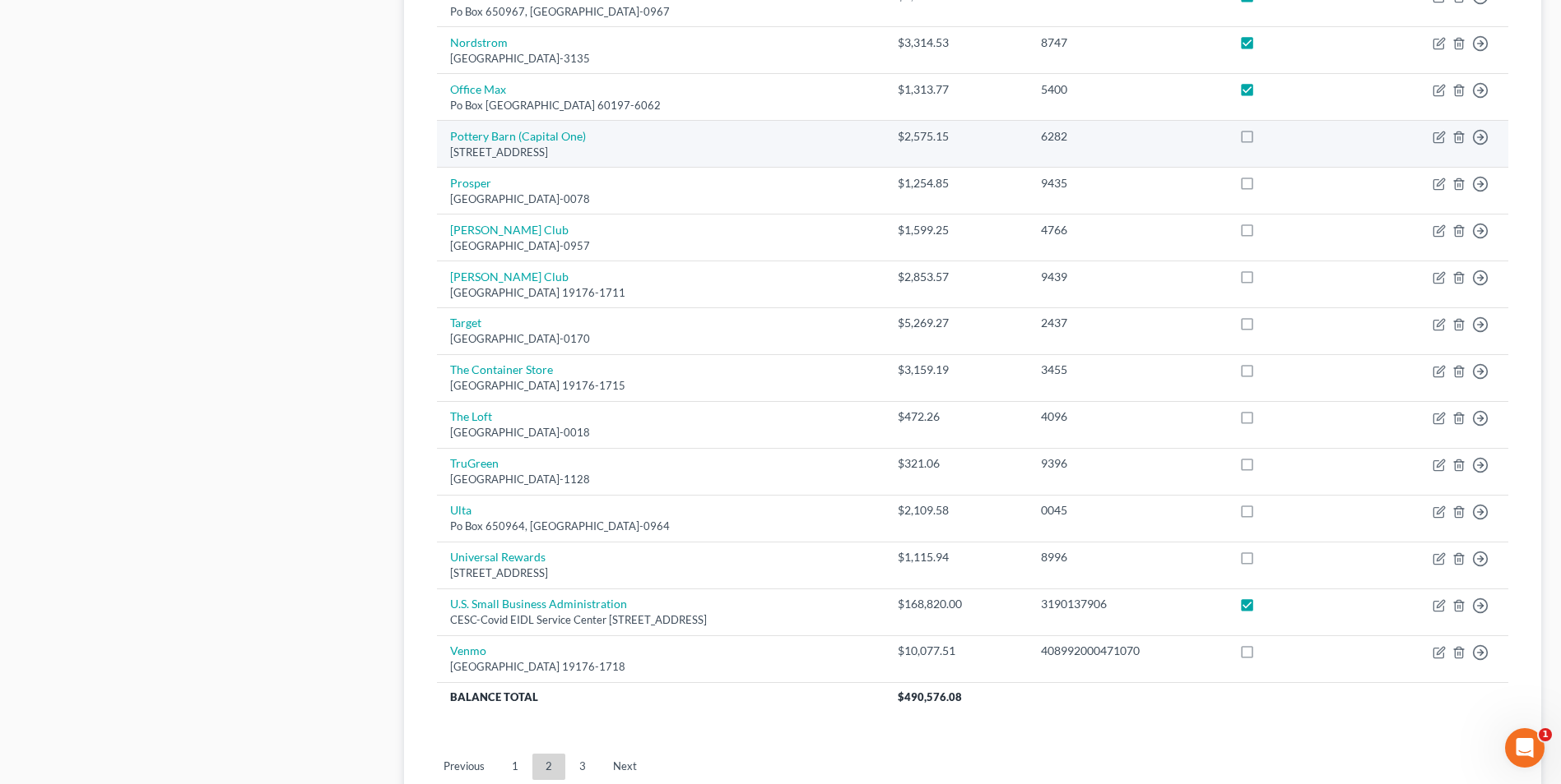
click at [1262, 140] on label at bounding box center [1262, 140] width 0 height 0
click at [1279, 138] on input "checkbox" at bounding box center [1274, 133] width 11 height 11
checkbox input "true"
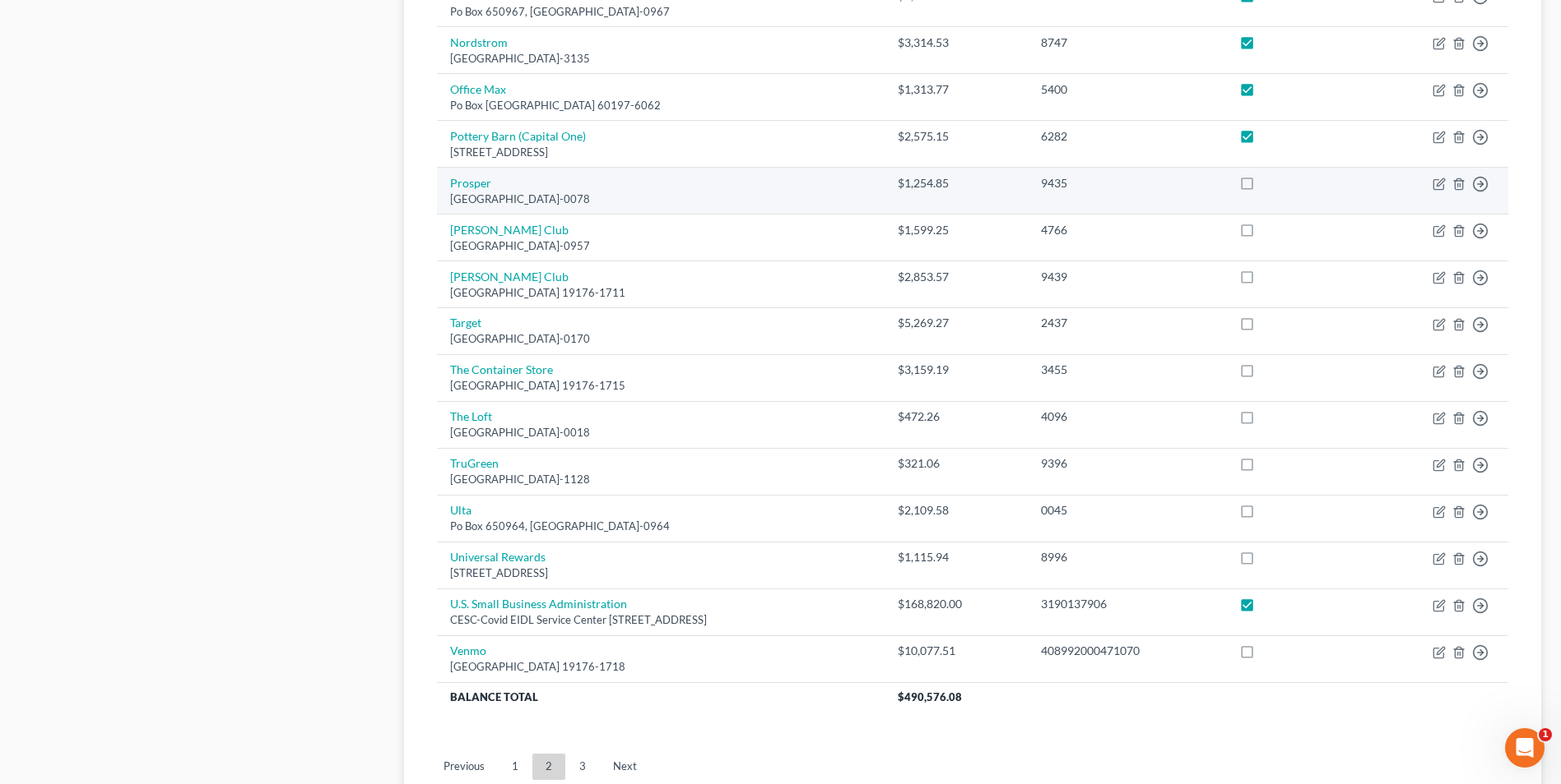
click at [1262, 187] on label at bounding box center [1262, 187] width 0 height 0
click at [1279, 185] on input "checkbox" at bounding box center [1274, 180] width 11 height 11
checkbox input "true"
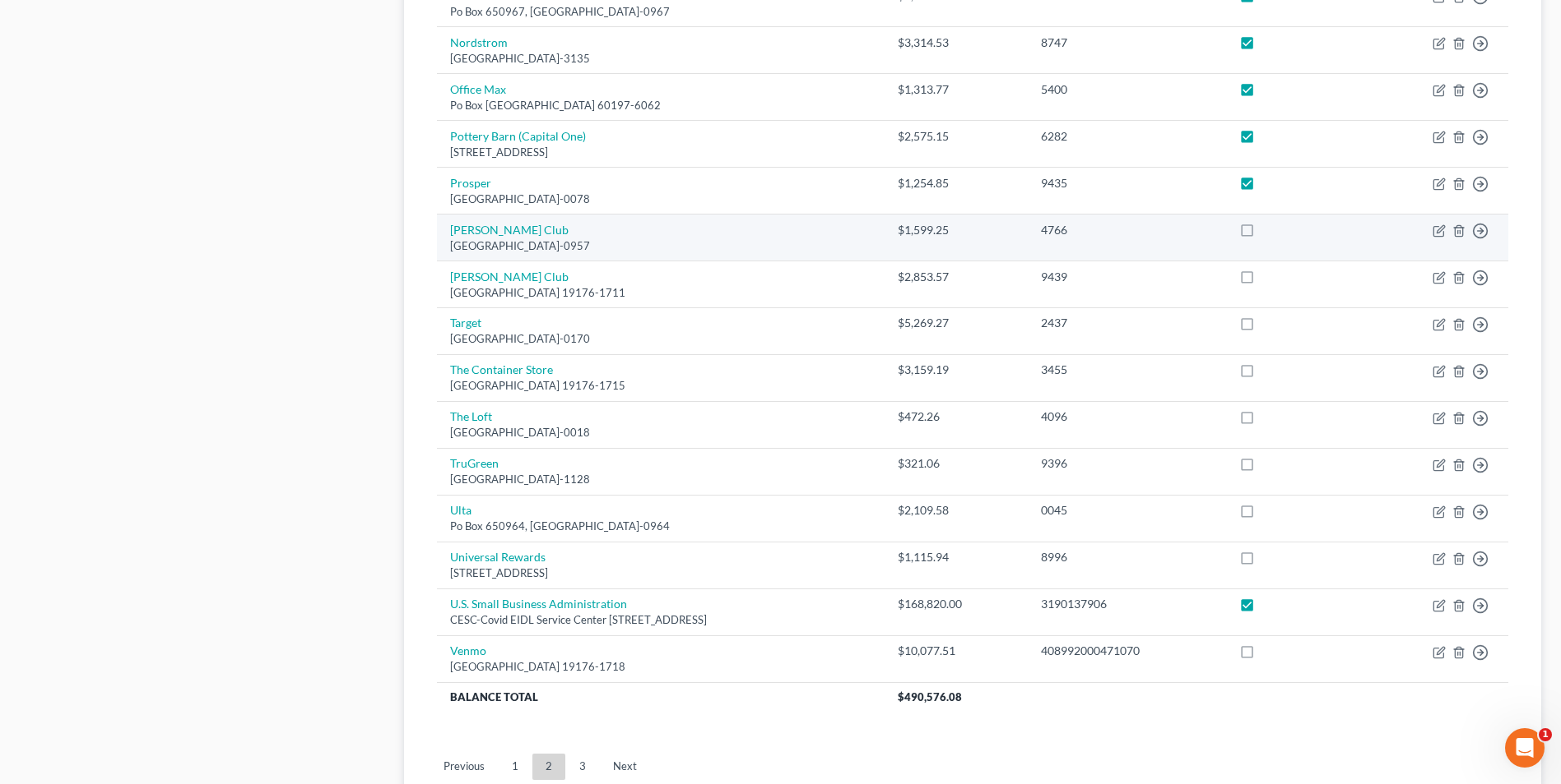
click at [1262, 234] on label at bounding box center [1262, 234] width 0 height 0
click at [1279, 233] on input "checkbox" at bounding box center [1274, 227] width 11 height 11
checkbox input "true"
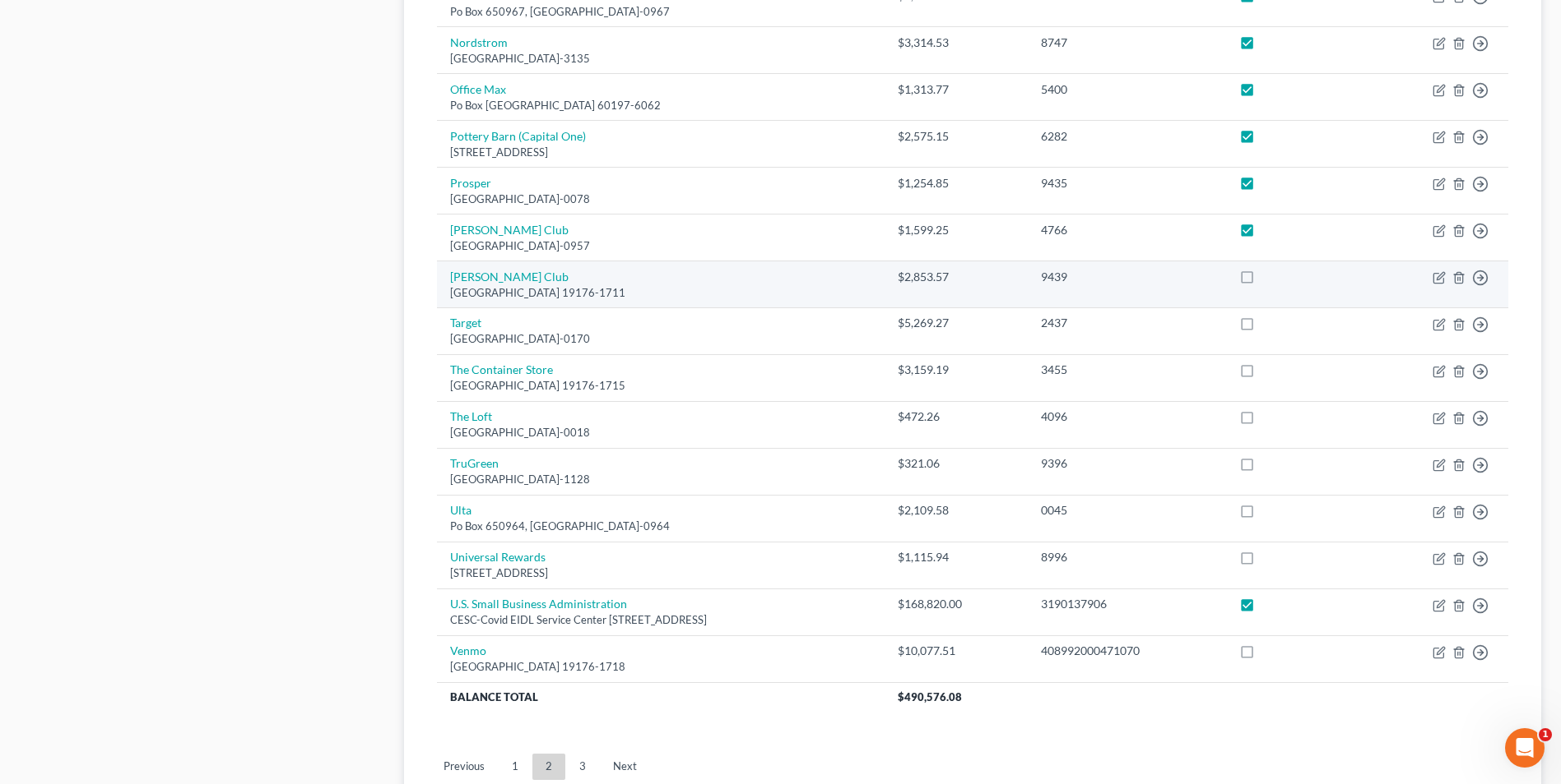
click at [1262, 281] on label at bounding box center [1262, 281] width 0 height 0
click at [1279, 279] on input "checkbox" at bounding box center [1274, 274] width 11 height 11
checkbox input "true"
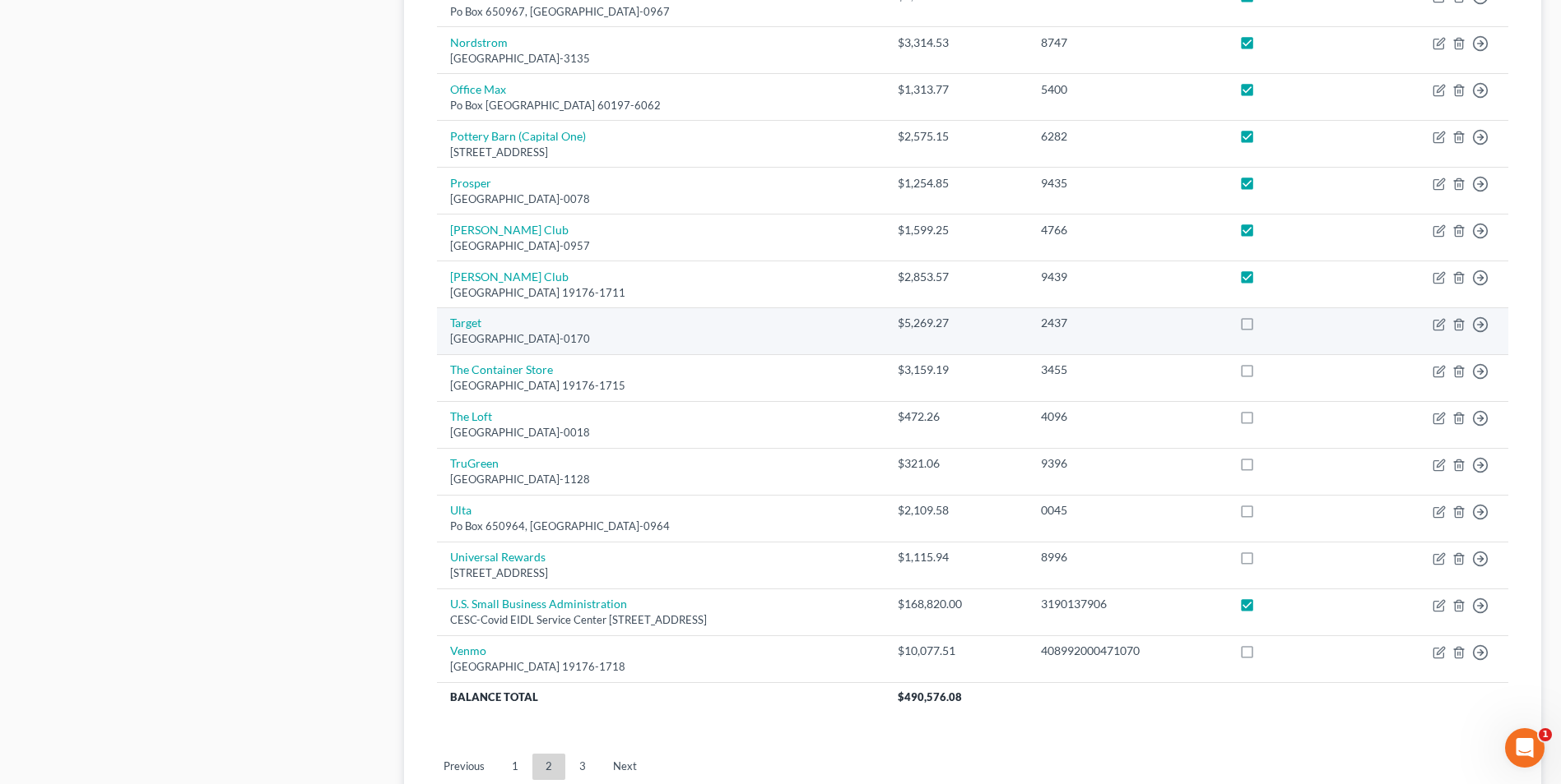
click at [1262, 327] on label at bounding box center [1262, 327] width 0 height 0
click at [1279, 326] on input "checkbox" at bounding box center [1274, 320] width 11 height 11
checkbox input "true"
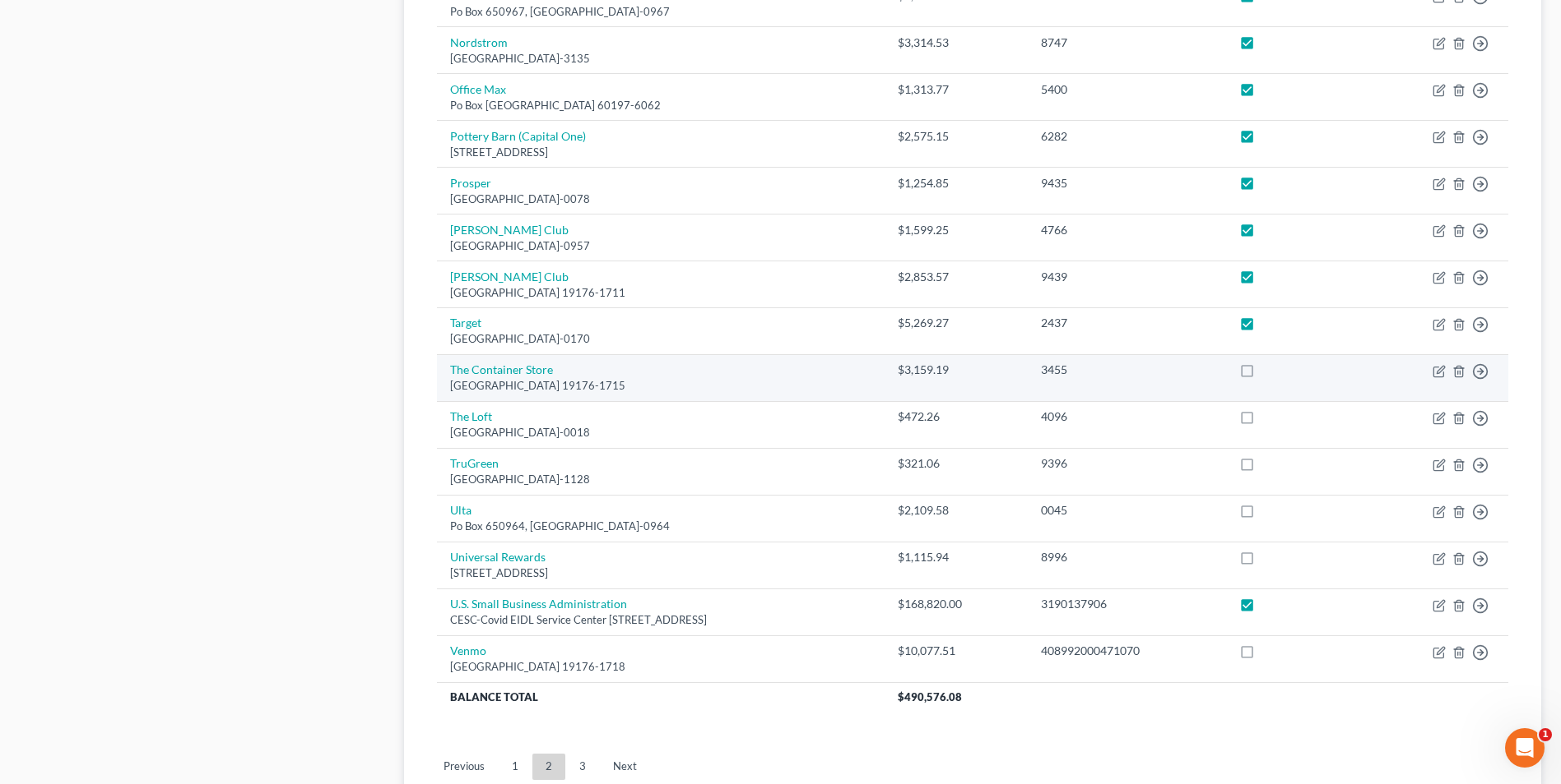
click at [1262, 375] on label at bounding box center [1262, 375] width 0 height 0
click at [1278, 372] on input "checkbox" at bounding box center [1274, 367] width 11 height 11
checkbox input "true"
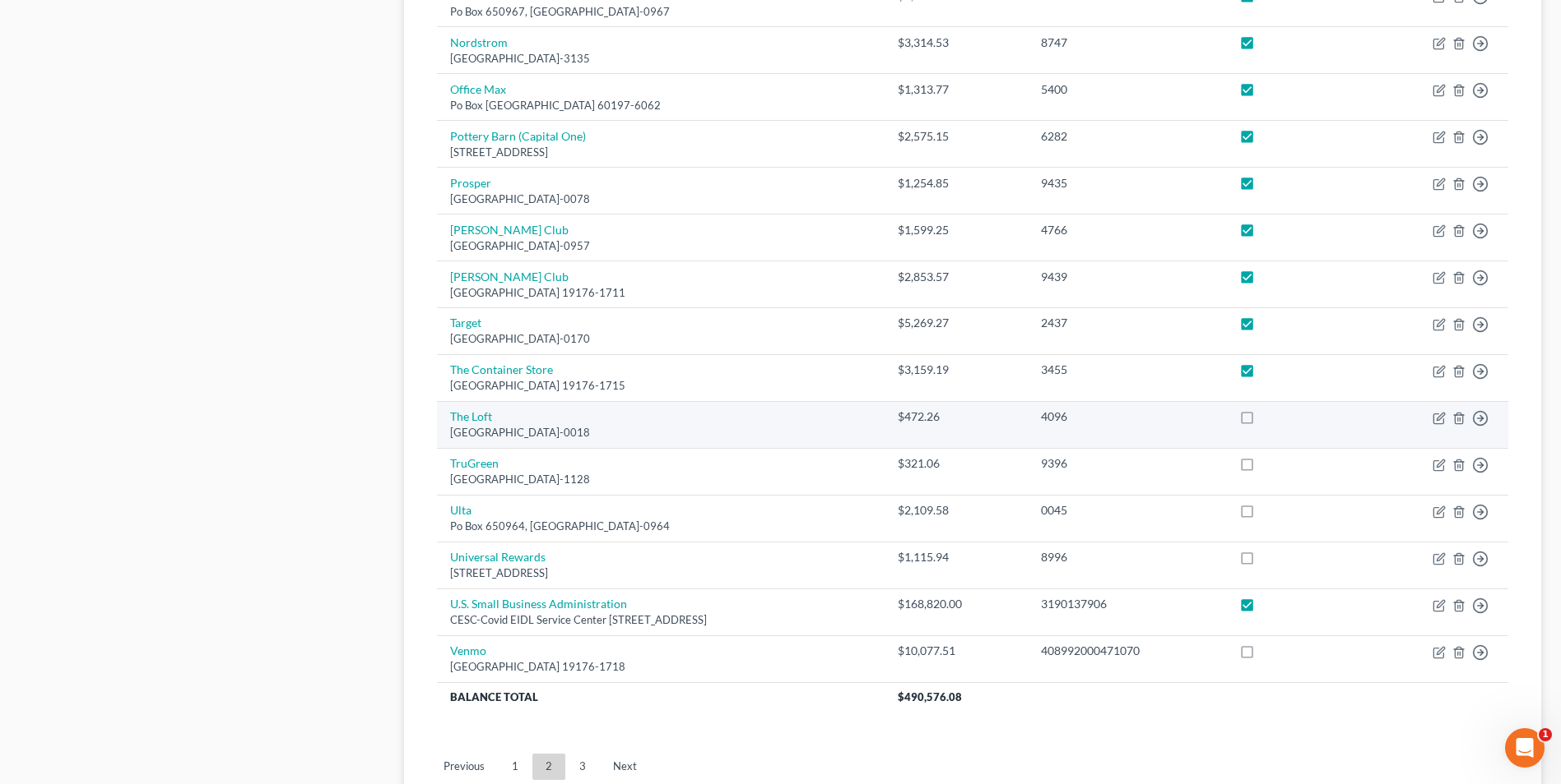
click at [1262, 421] on label at bounding box center [1262, 421] width 0 height 0
click at [1279, 414] on input "checkbox" at bounding box center [1274, 413] width 11 height 11
checkbox input "true"
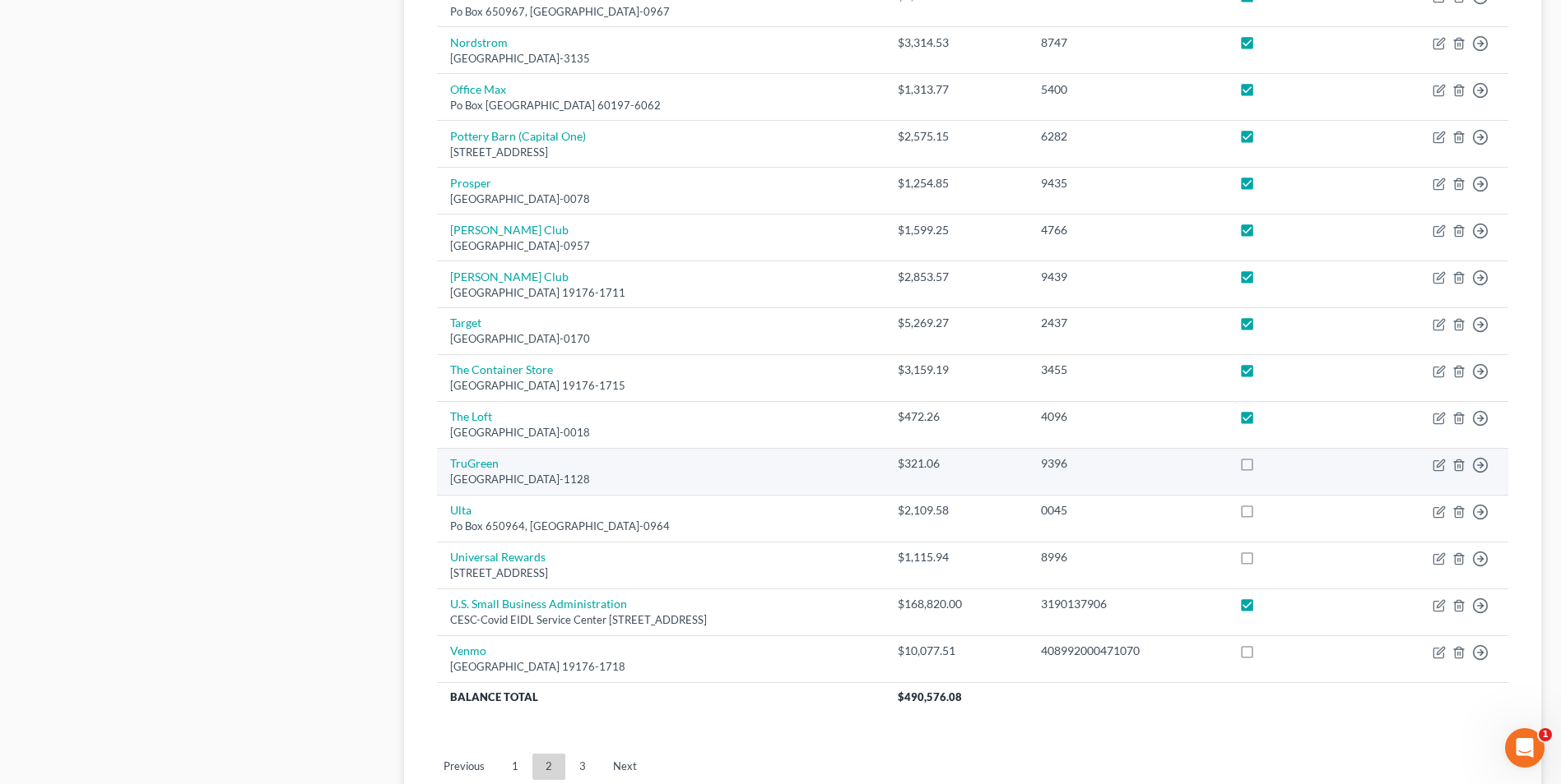
click at [1262, 468] on label at bounding box center [1262, 468] width 0 height 0
click at [1279, 463] on input "checkbox" at bounding box center [1274, 460] width 11 height 11
checkbox input "true"
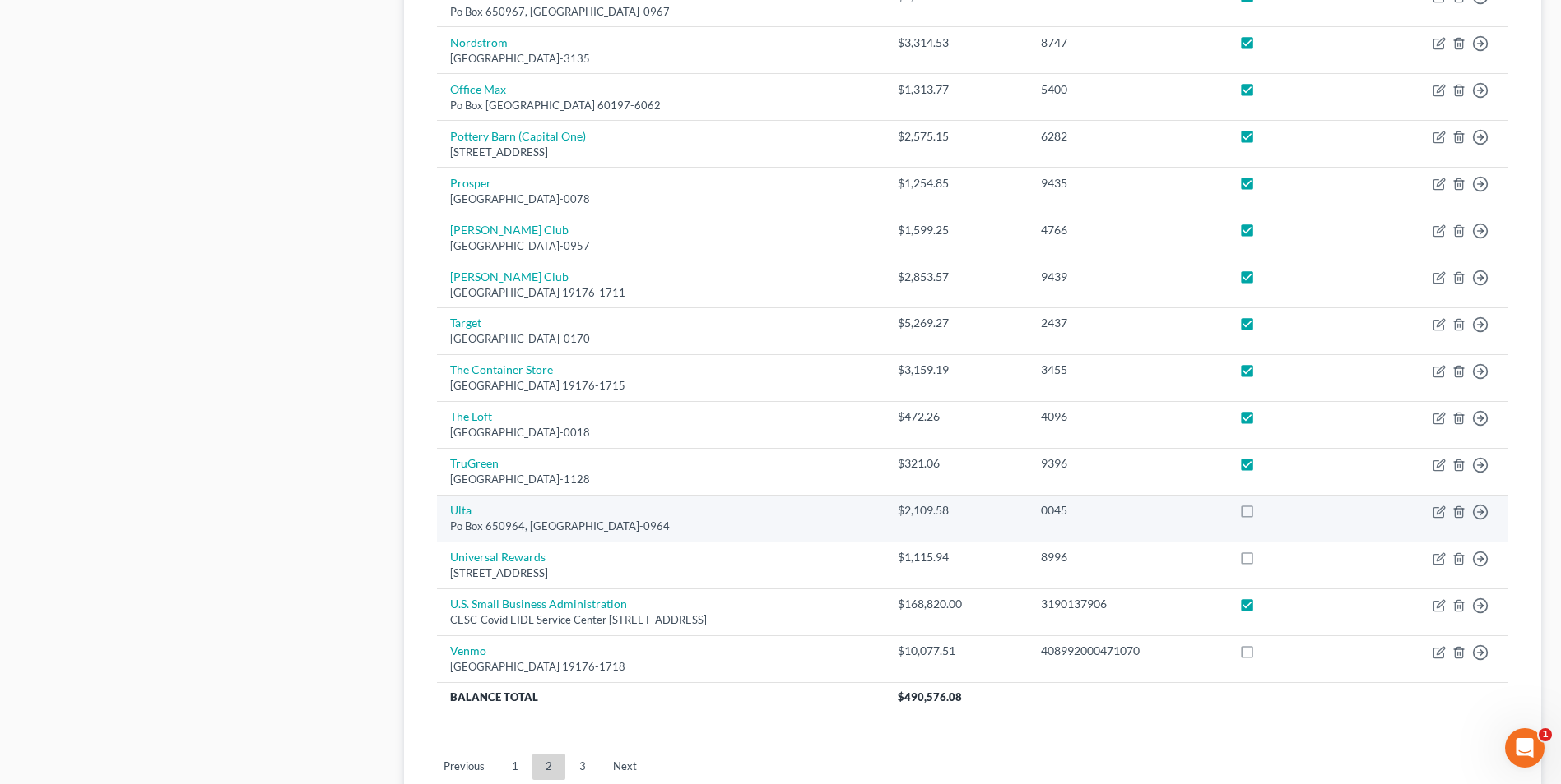
click at [1262, 515] on label at bounding box center [1262, 515] width 0 height 0
click at [1279, 511] on input "checkbox" at bounding box center [1274, 507] width 11 height 11
checkbox input "true"
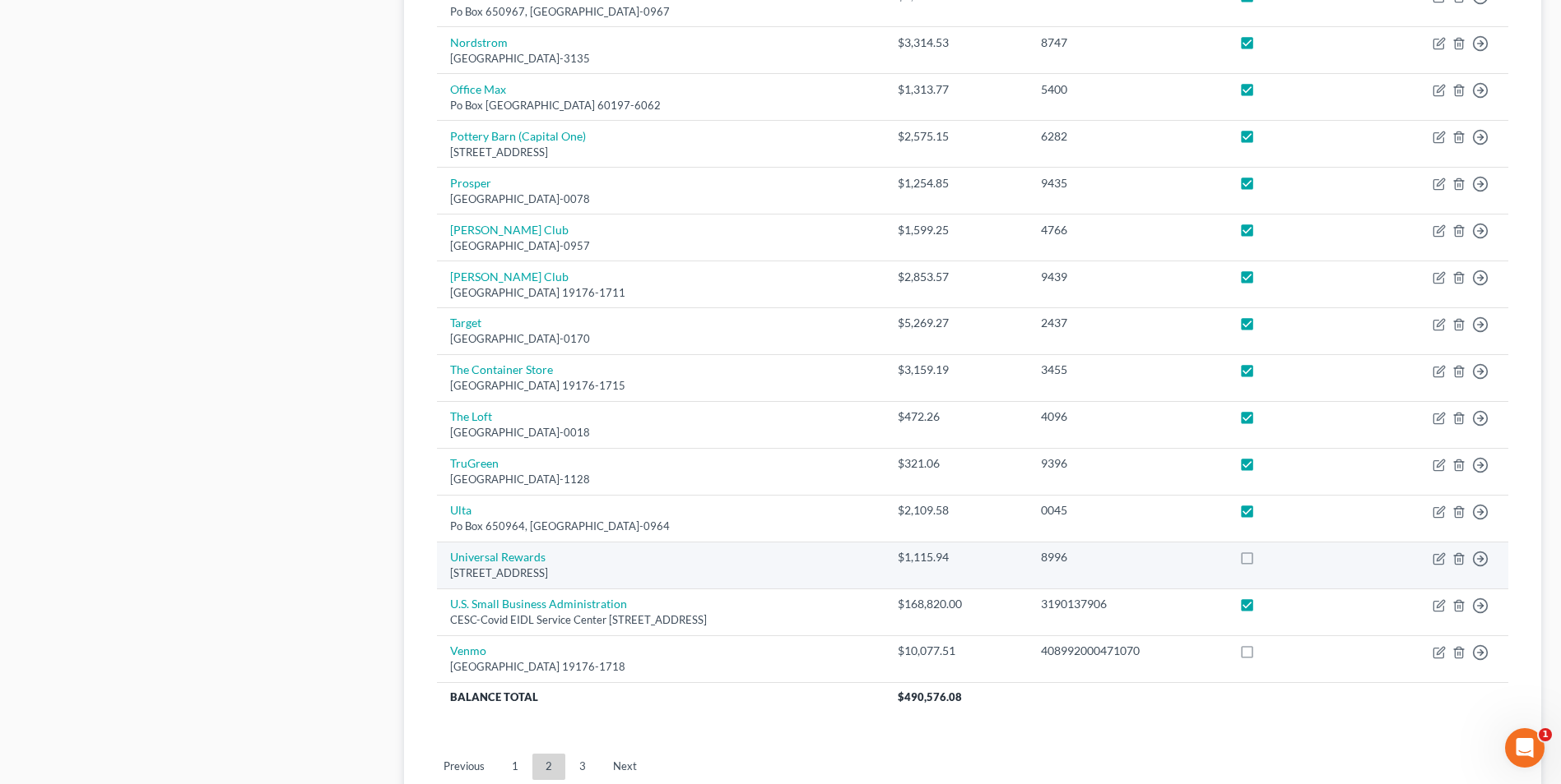
click at [1262, 562] on label at bounding box center [1262, 562] width 0 height 0
click at [1279, 557] on input "checkbox" at bounding box center [1274, 554] width 11 height 11
checkbox input "true"
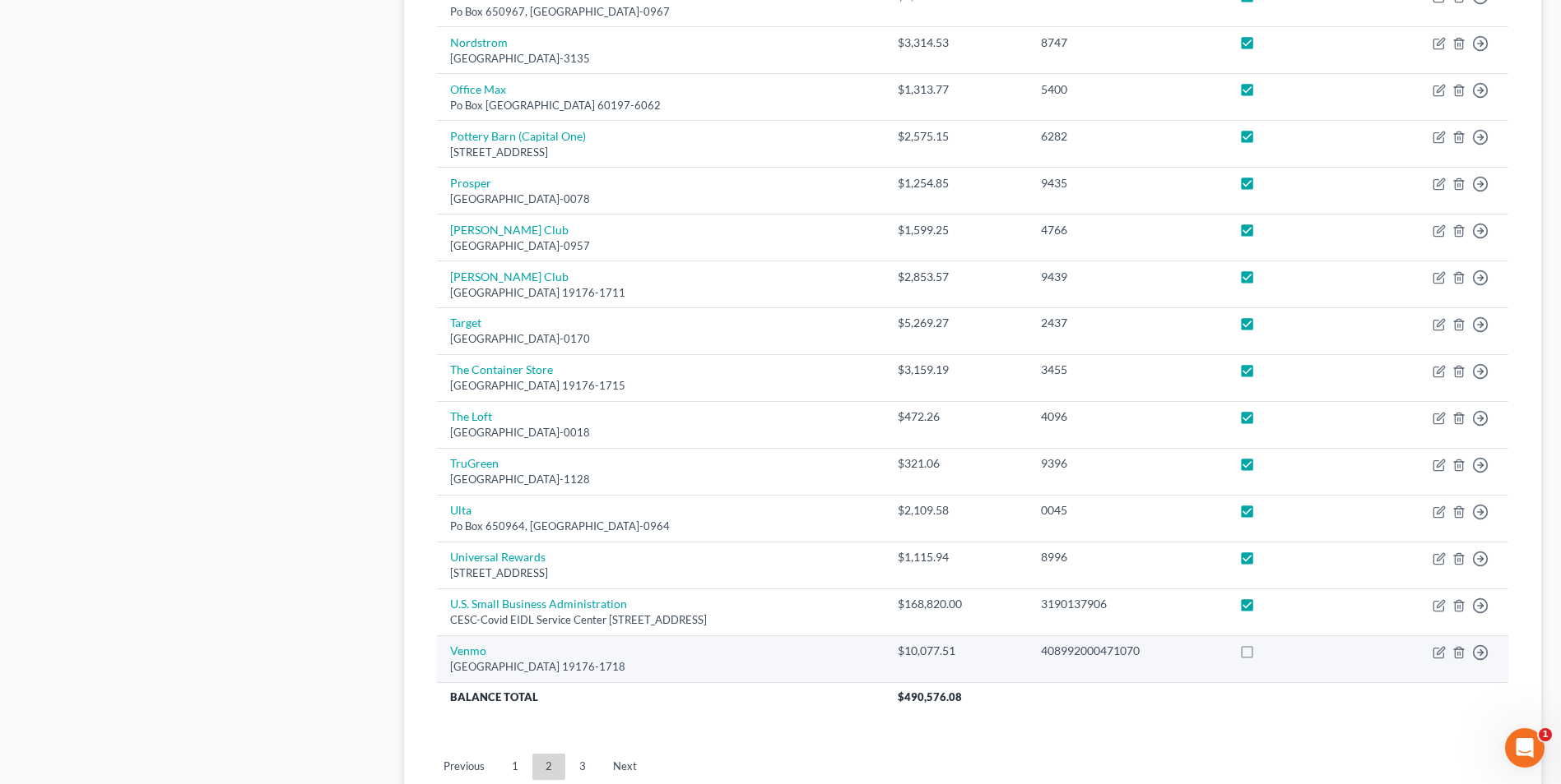
click at [1262, 655] on label at bounding box center [1262, 655] width 0 height 0
click at [1279, 649] on input "checkbox" at bounding box center [1274, 648] width 11 height 11
checkbox input "true"
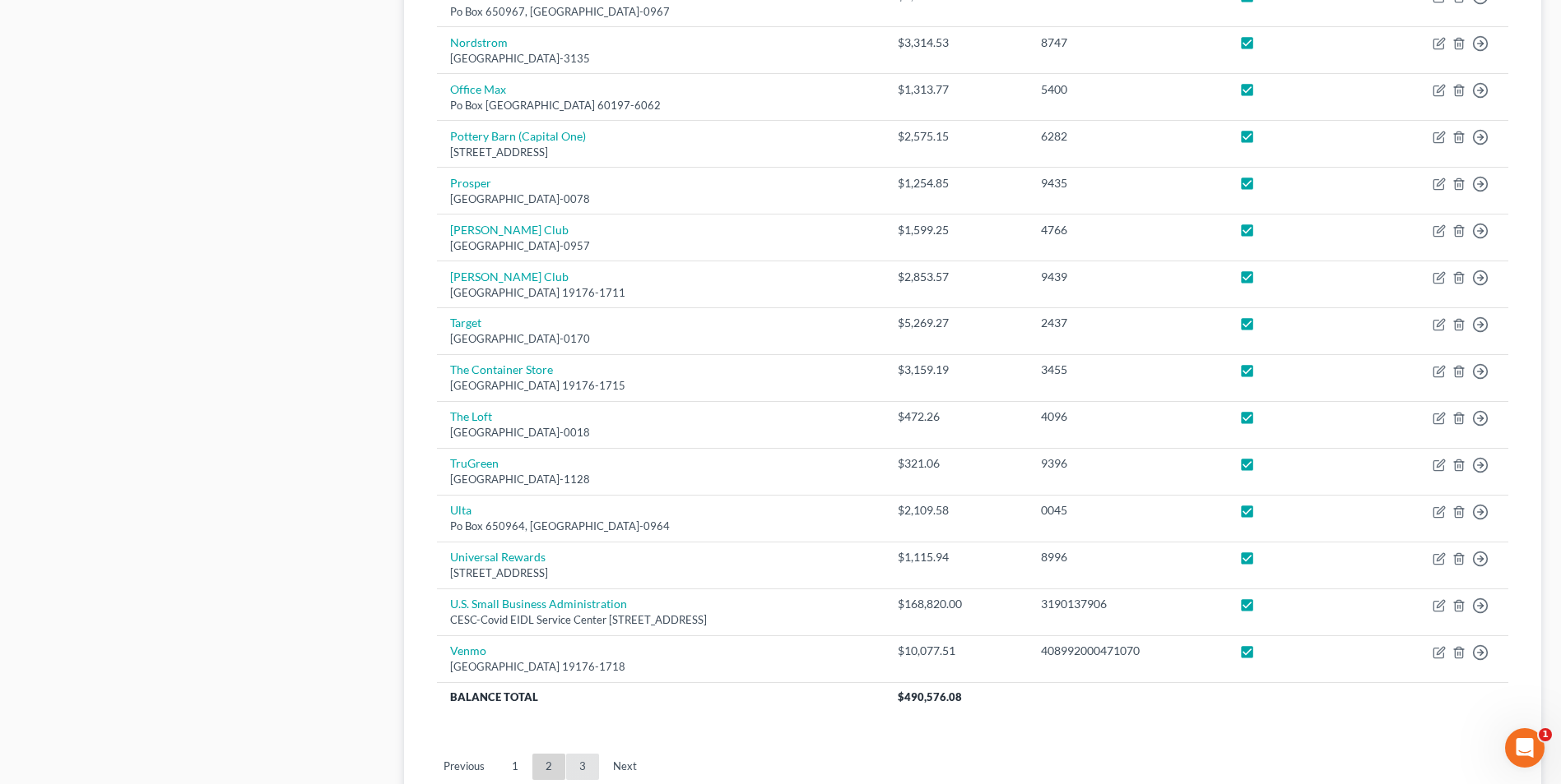
click at [581, 767] on link "3" at bounding box center [582, 767] width 33 height 26
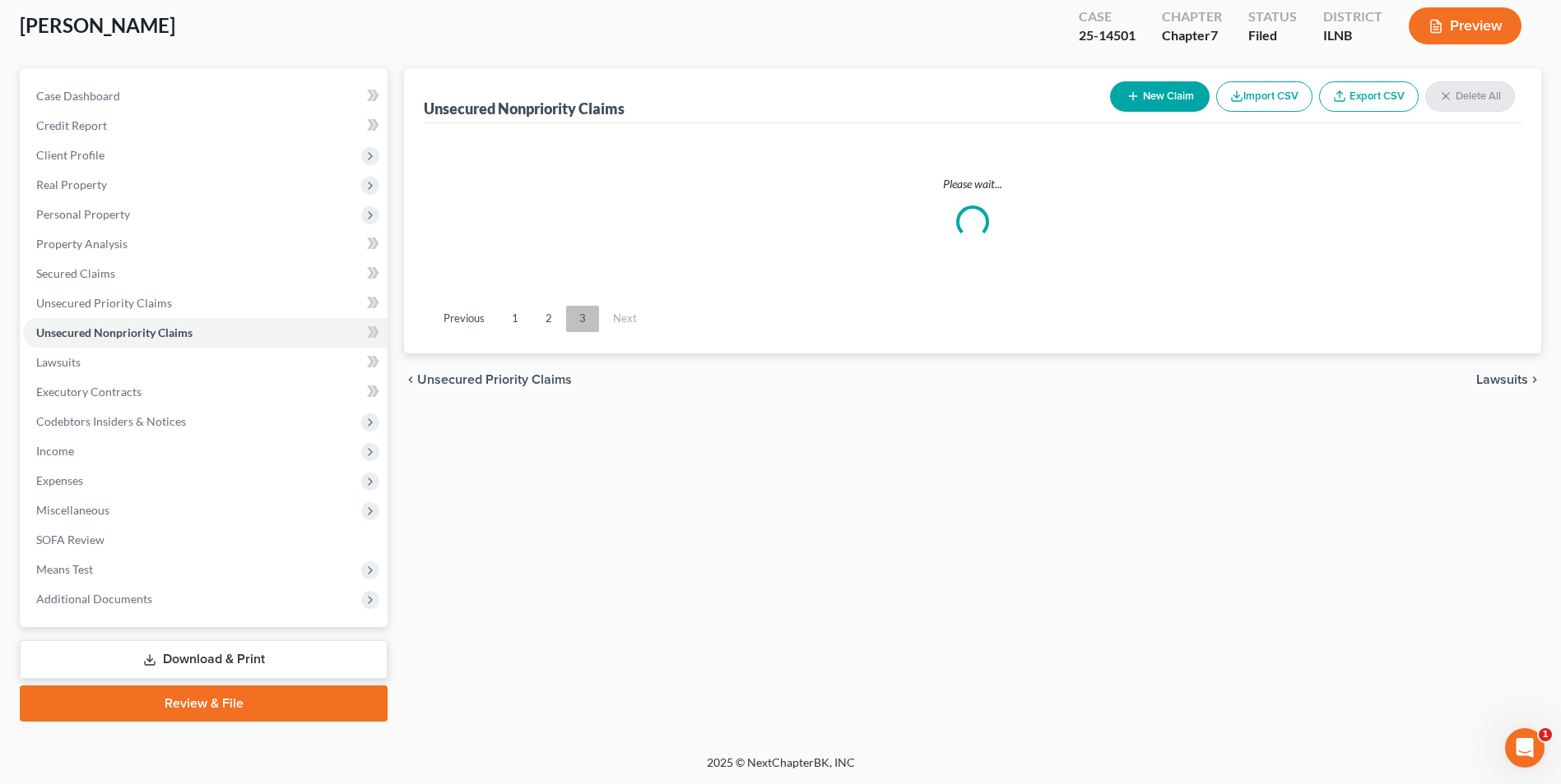
scroll to position [90, 0]
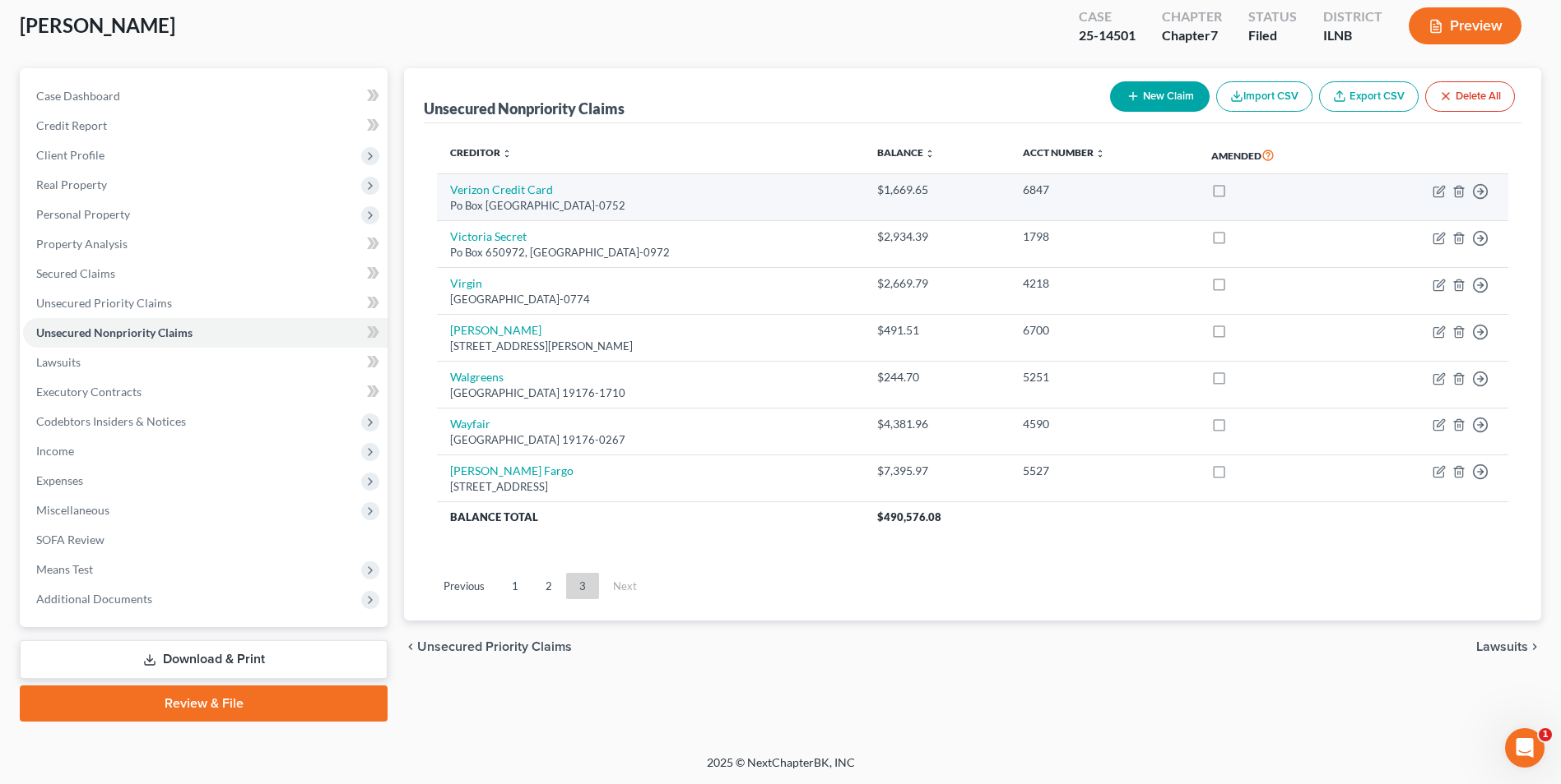
click at [1234, 194] on label at bounding box center [1234, 194] width 0 height 0
click at [1241, 192] on input "checkbox" at bounding box center [1246, 186] width 11 height 11
checkbox input "true"
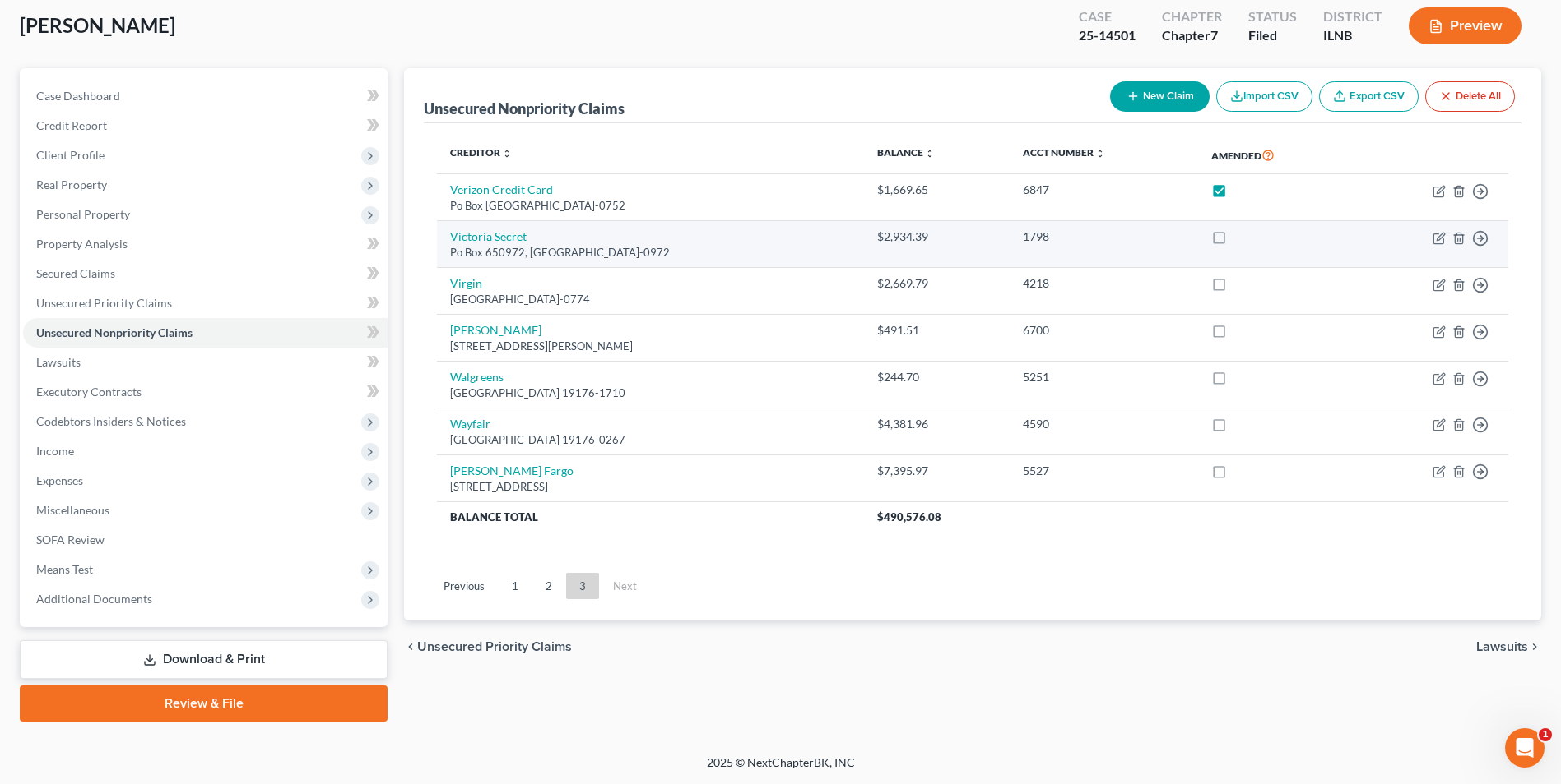
click at [1234, 241] on label at bounding box center [1234, 241] width 0 height 0
click at [1241, 239] on input "checkbox" at bounding box center [1246, 233] width 11 height 11
checkbox input "true"
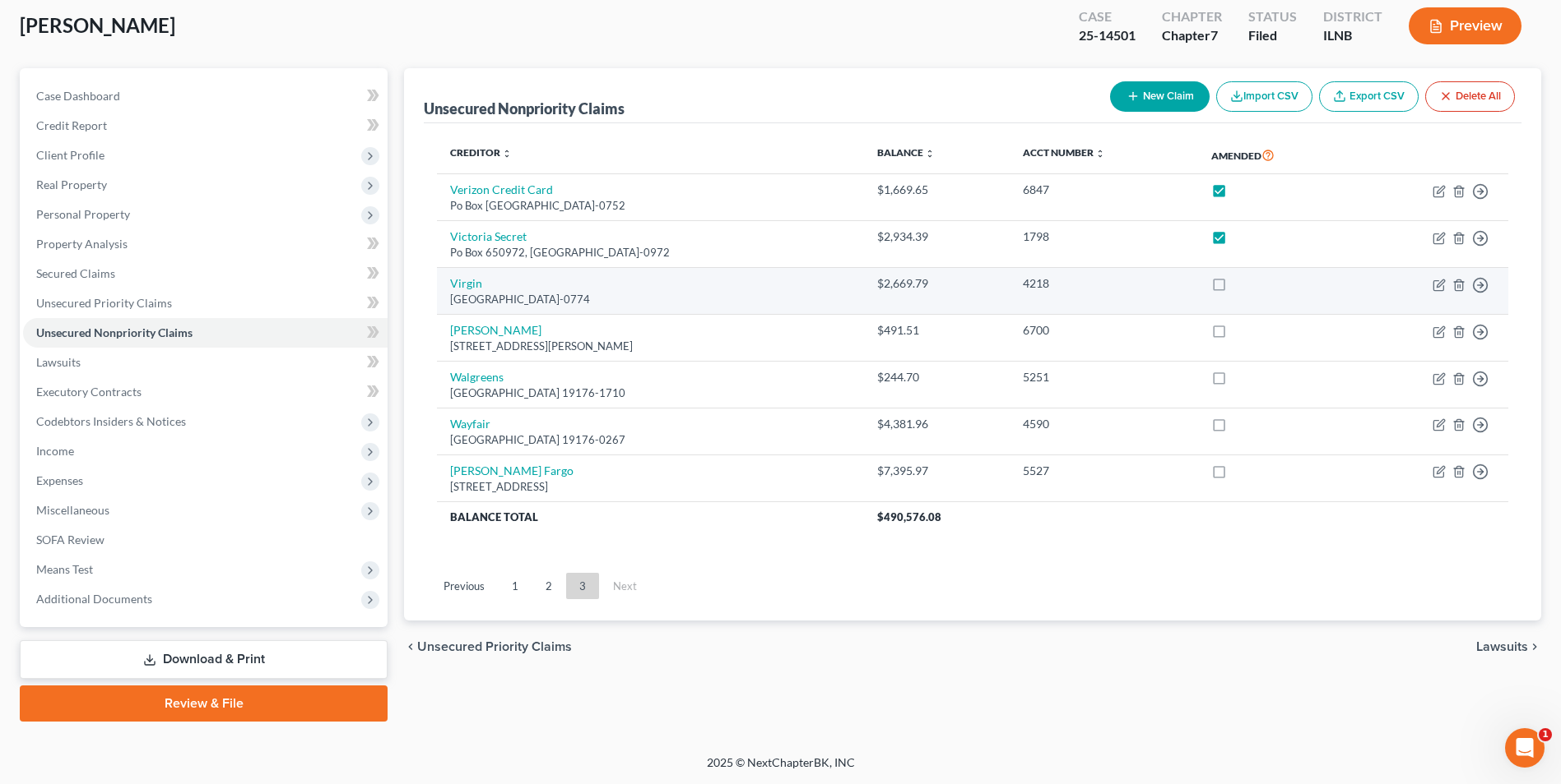
click at [1234, 288] on label at bounding box center [1234, 288] width 0 height 0
click at [1241, 286] on input "checkbox" at bounding box center [1246, 280] width 11 height 11
checkbox input "true"
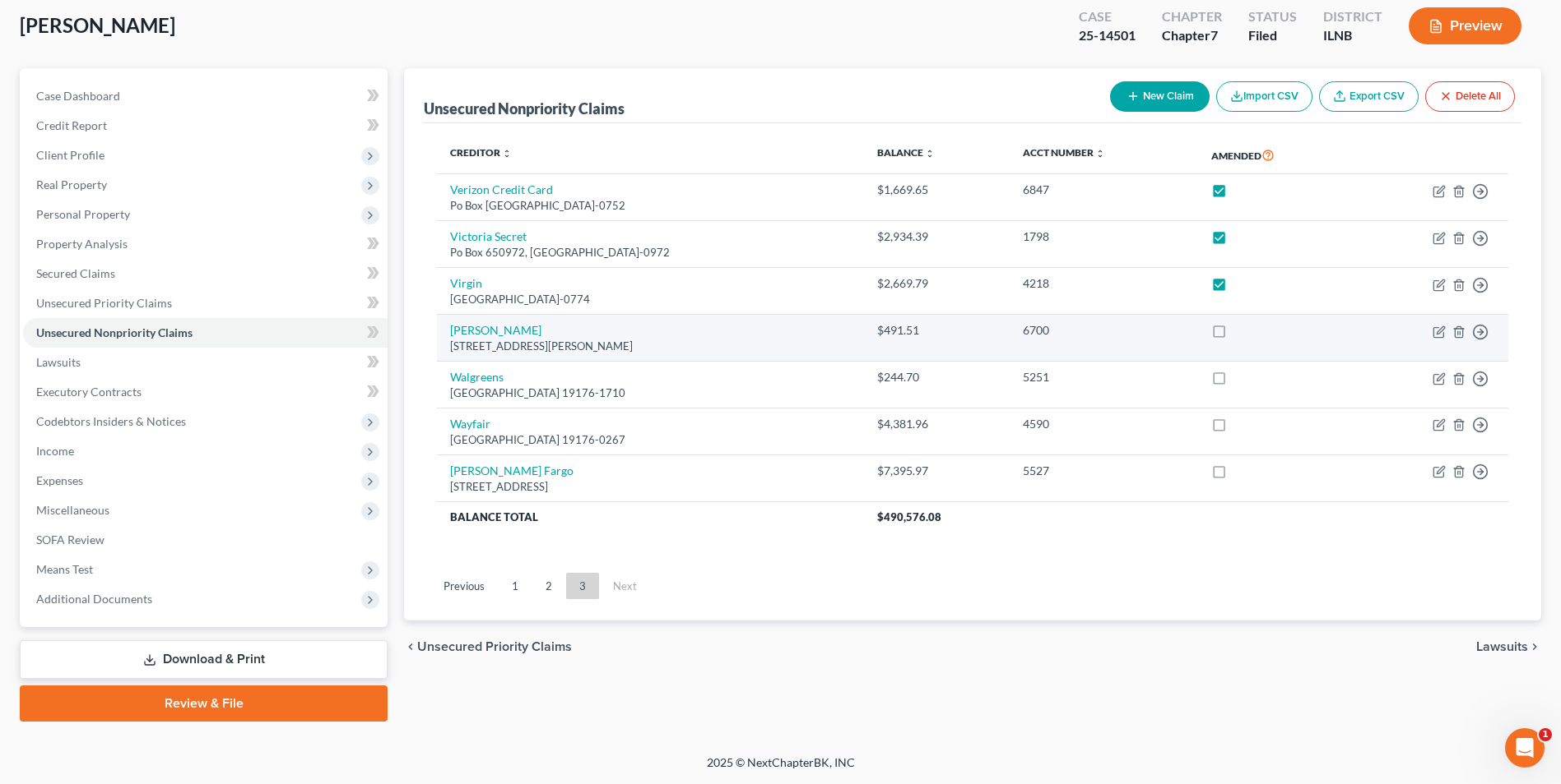
click at [1234, 335] on label at bounding box center [1234, 335] width 0 height 0
click at [1241, 326] on input "checkbox" at bounding box center [1246, 328] width 11 height 11
checkbox input "true"
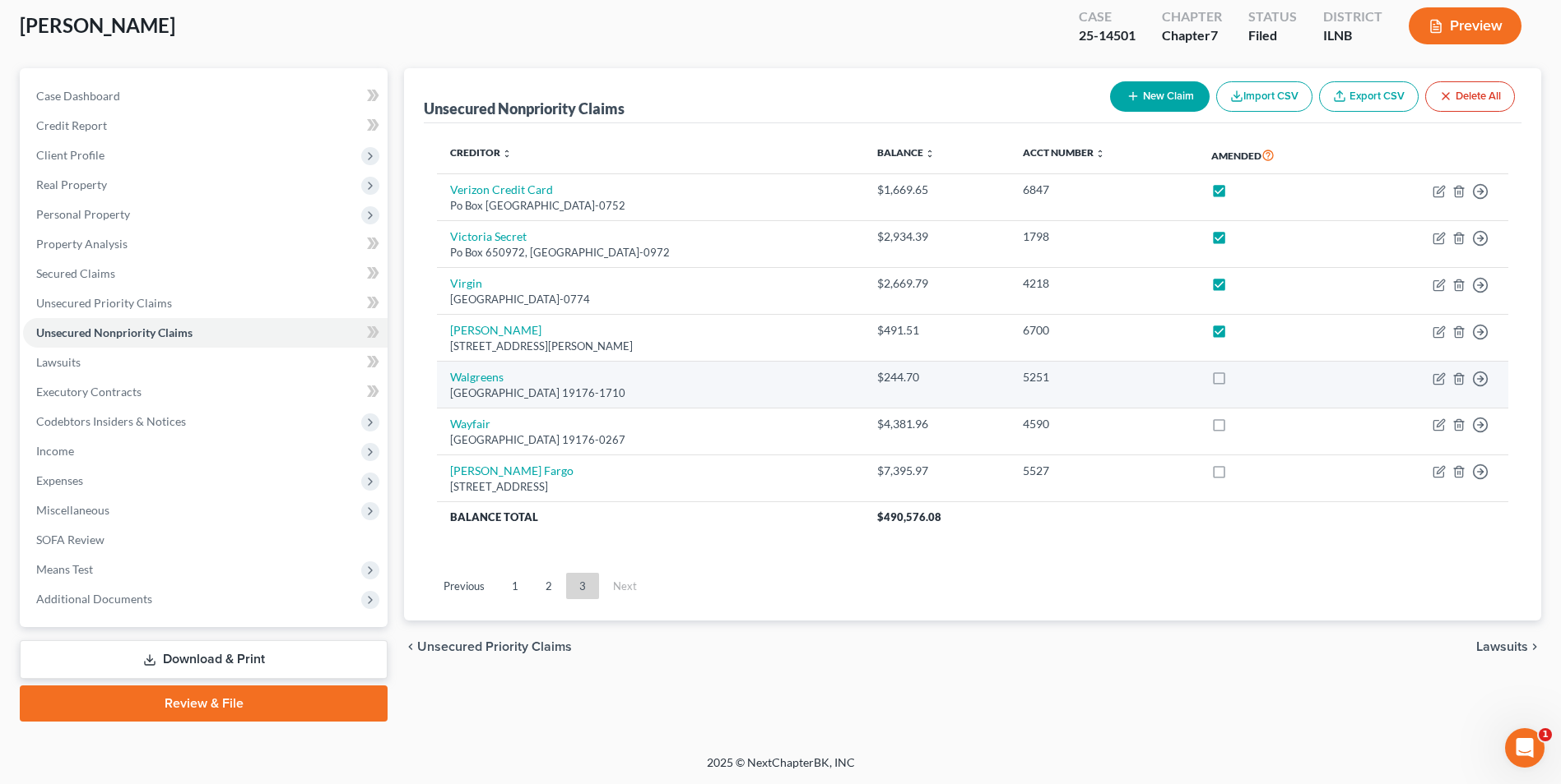
click at [1234, 382] on label at bounding box center [1234, 382] width 0 height 0
click at [1241, 380] on input "checkbox" at bounding box center [1246, 375] width 11 height 11
checkbox input "true"
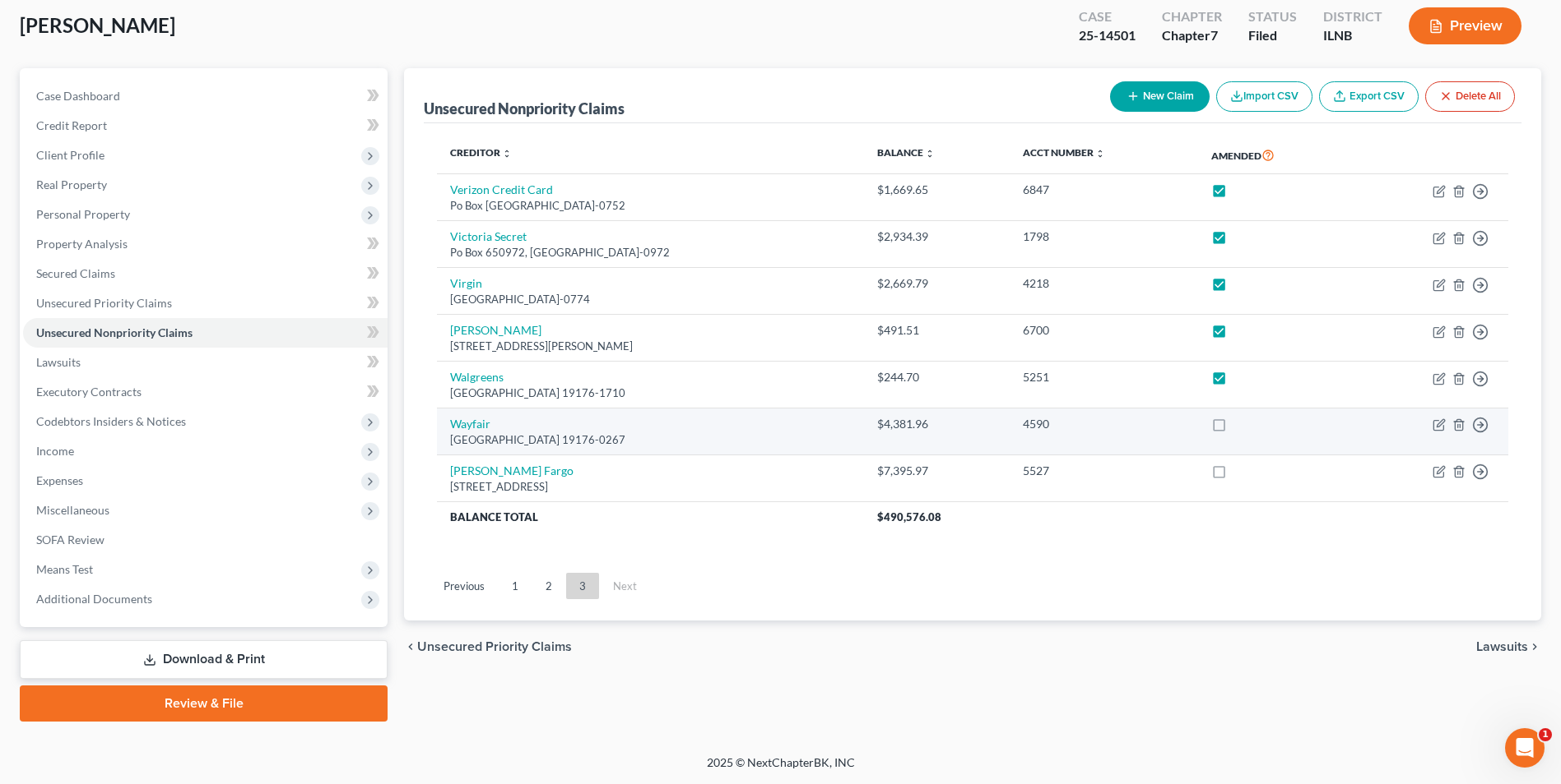
click at [1234, 428] on label at bounding box center [1234, 428] width 0 height 0
click at [1241, 426] on input "checkbox" at bounding box center [1246, 421] width 11 height 11
checkbox input "true"
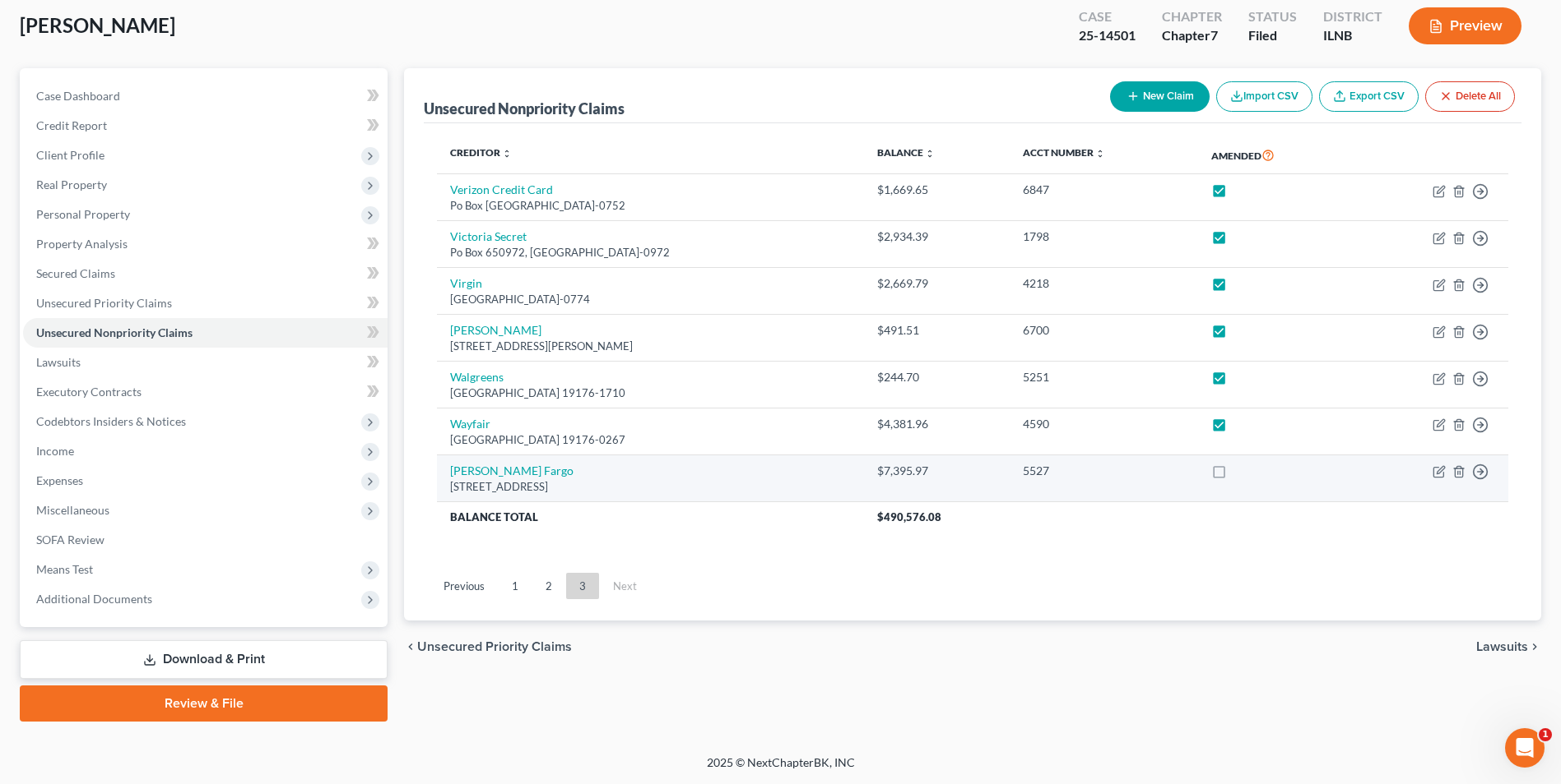
click at [1234, 475] on label at bounding box center [1234, 475] width 0 height 0
click at [1241, 472] on input "checkbox" at bounding box center [1246, 468] width 11 height 11
checkbox input "true"
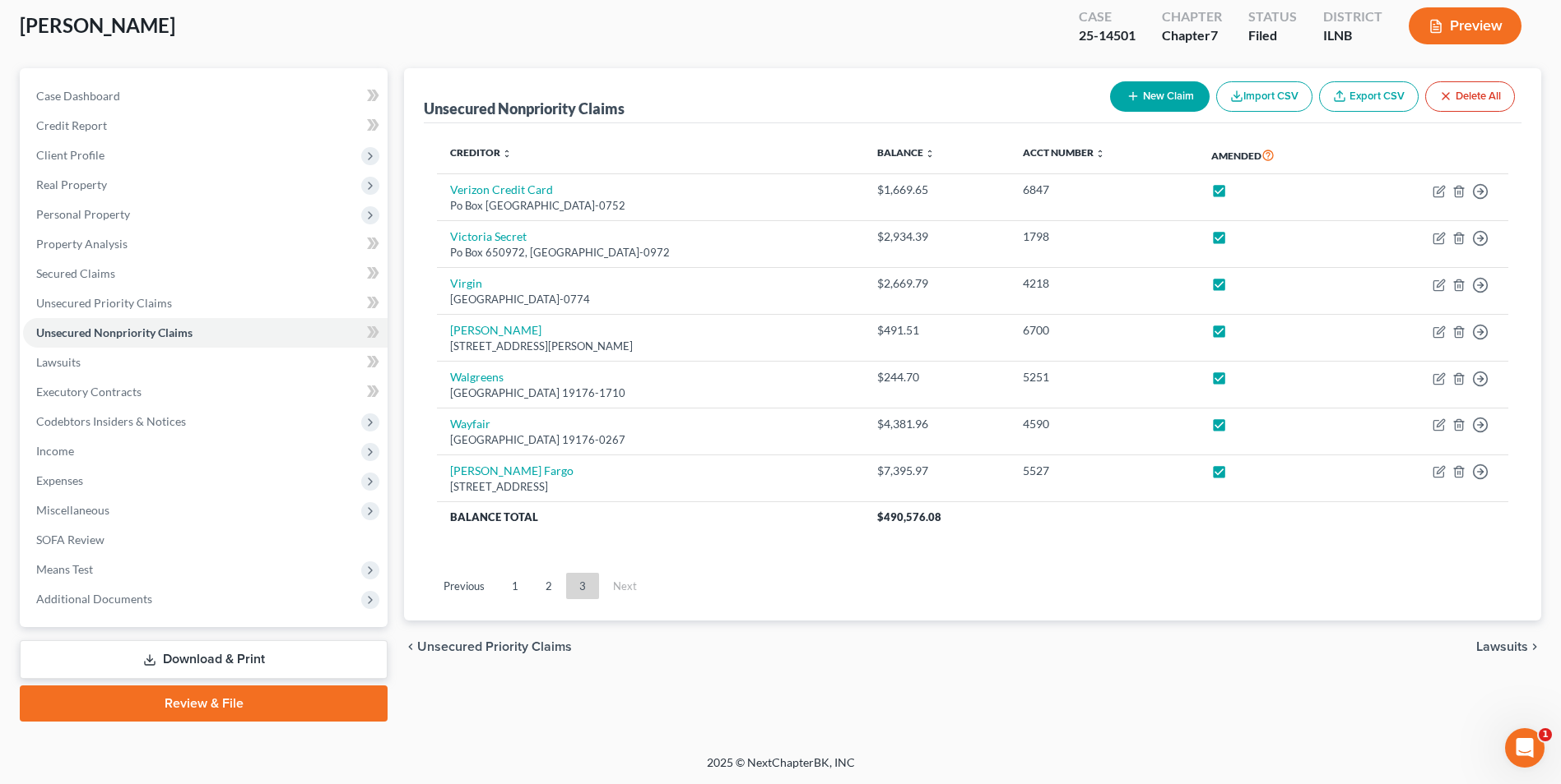
click at [174, 661] on link "Download & Print" at bounding box center [203, 659] width 368 height 39
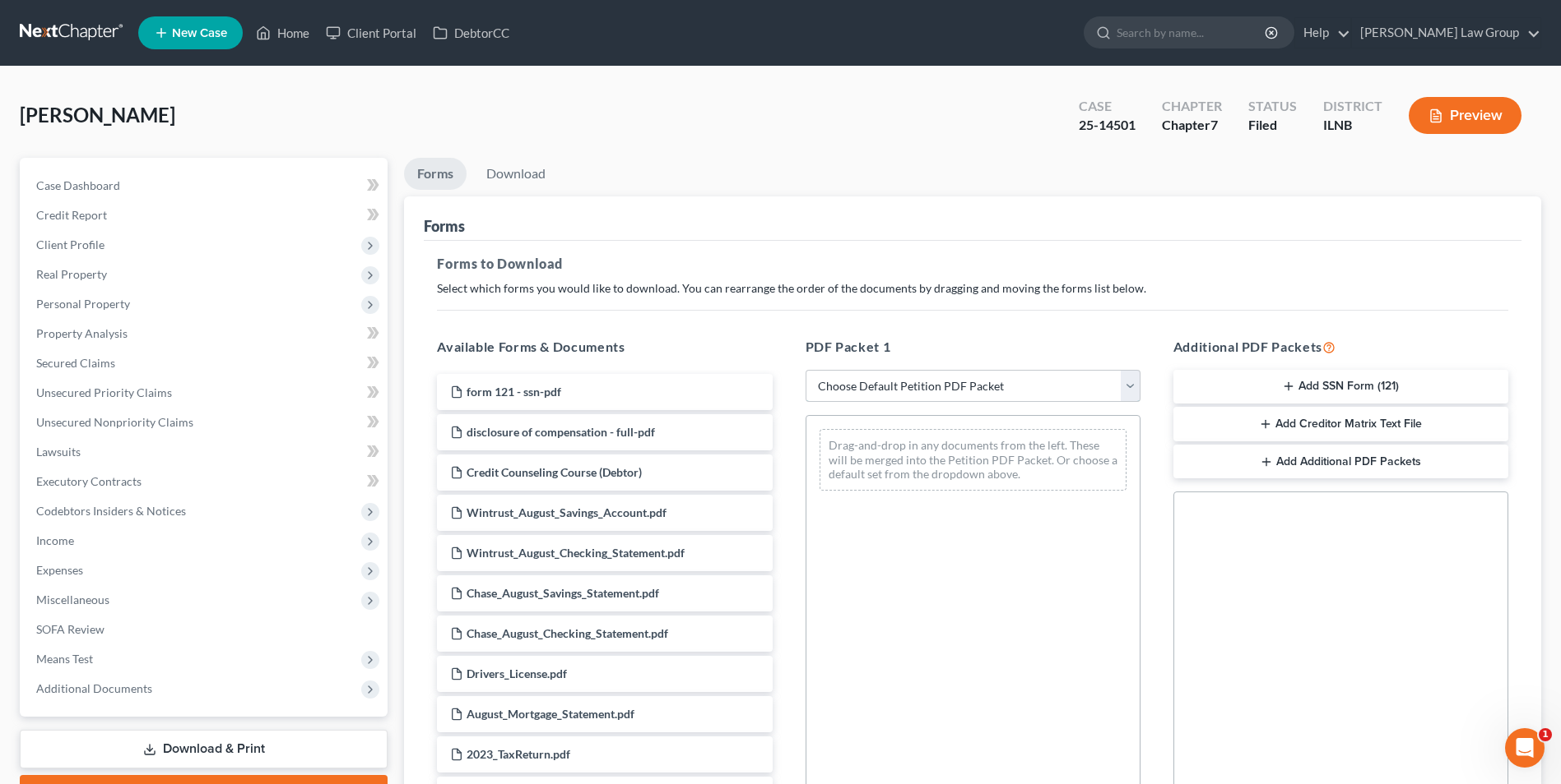
click at [873, 384] on select "Choose Default Petition PDF Packet Complete Bankruptcy Petition (all forms and …" at bounding box center [973, 386] width 335 height 33
select select "2"
click at [805, 370] on select "Choose Default Petition PDF Packet Complete Bankruptcy Petition (all forms and …" at bounding box center [973, 386] width 335 height 33
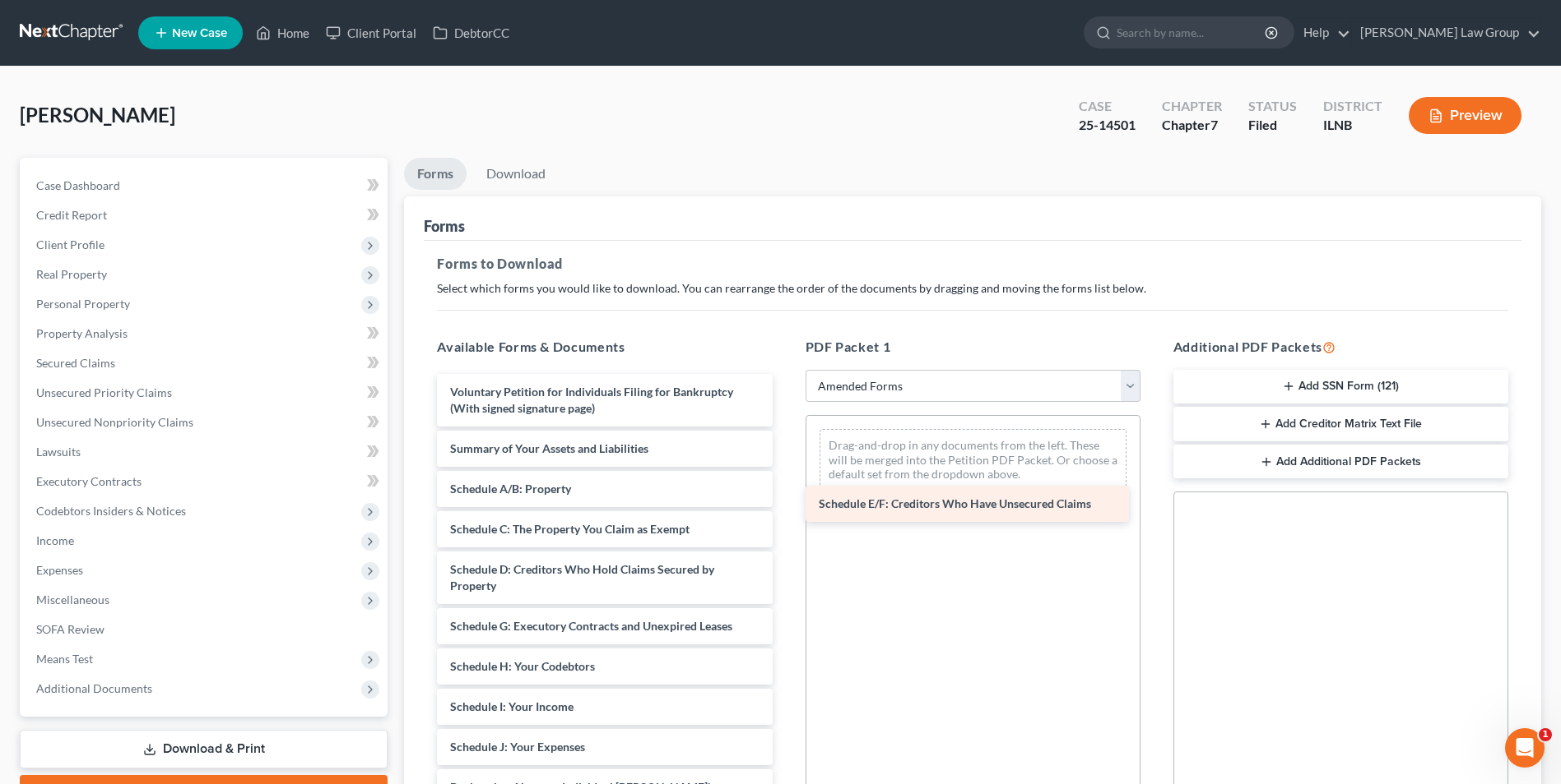
drag, startPoint x: 563, startPoint y: 632, endPoint x: 935, endPoint y: 506, distance: 392.8
click at [784, 506] on div "Schedule E/F: Creditors Who Have Unsecured Claims Voluntary Petition for Indivi…" at bounding box center [604, 780] width 361 height 812
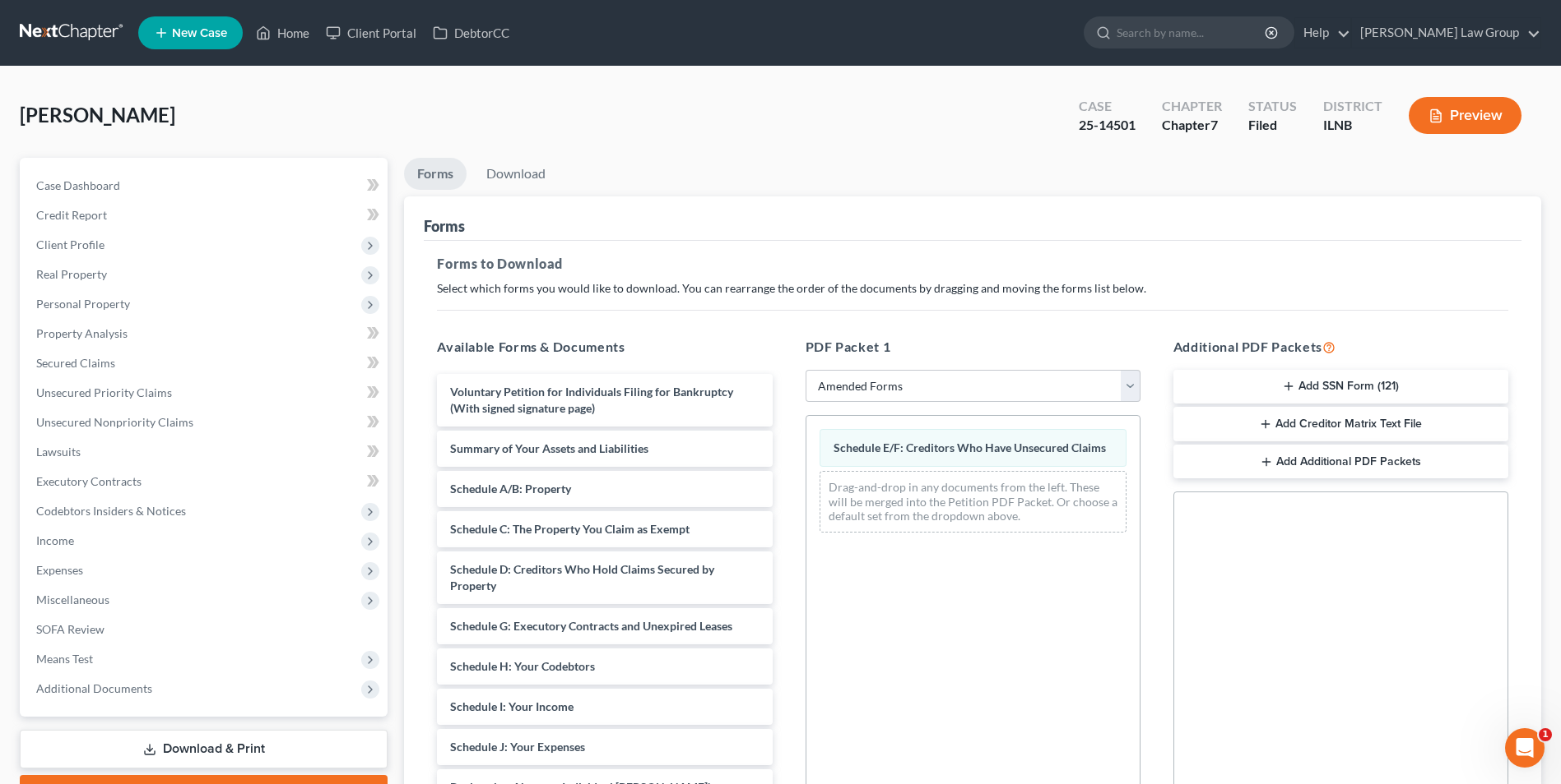
scroll to position [231, 0]
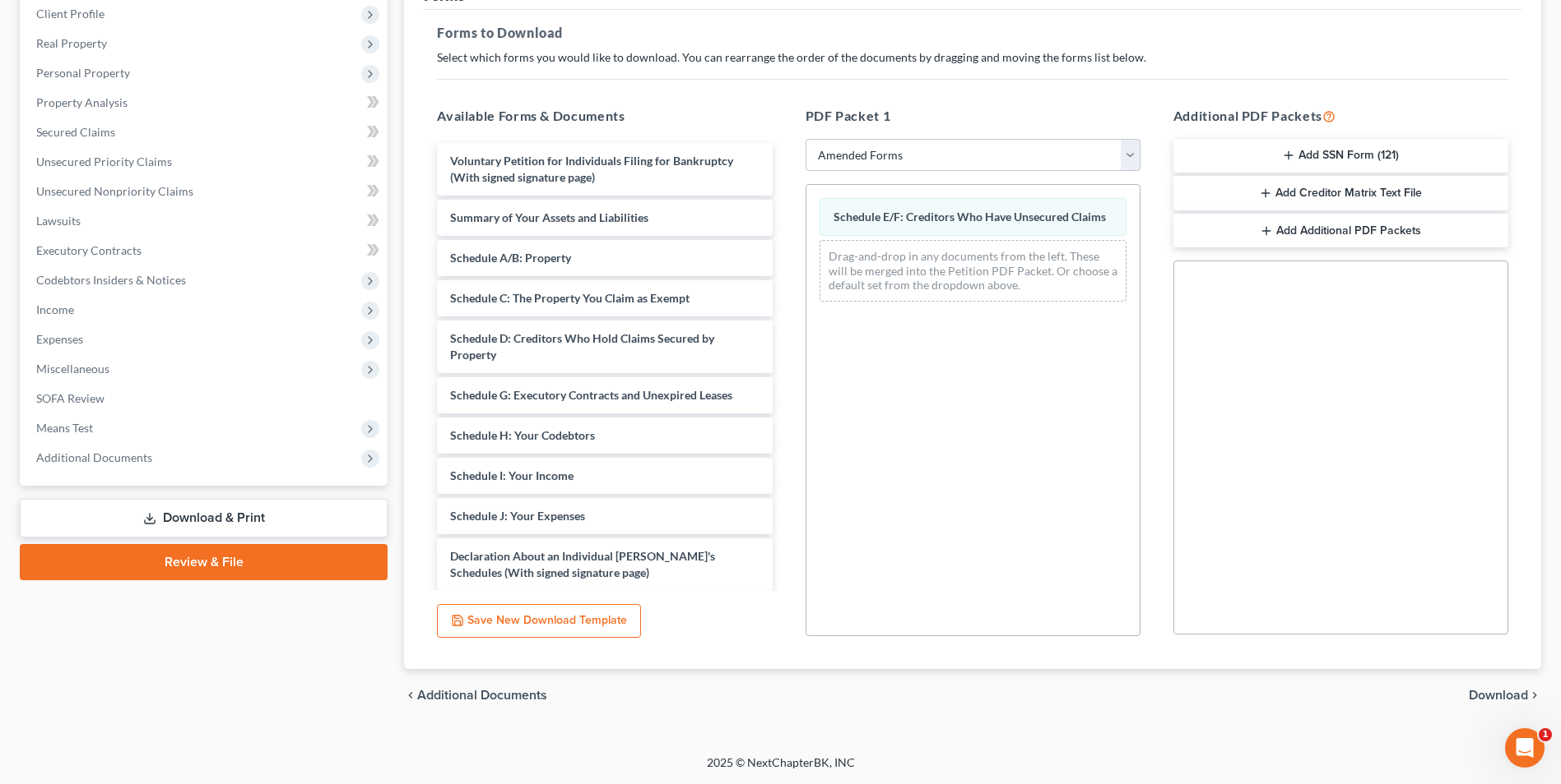
click at [1481, 693] on span "Download" at bounding box center [1497, 695] width 59 height 13
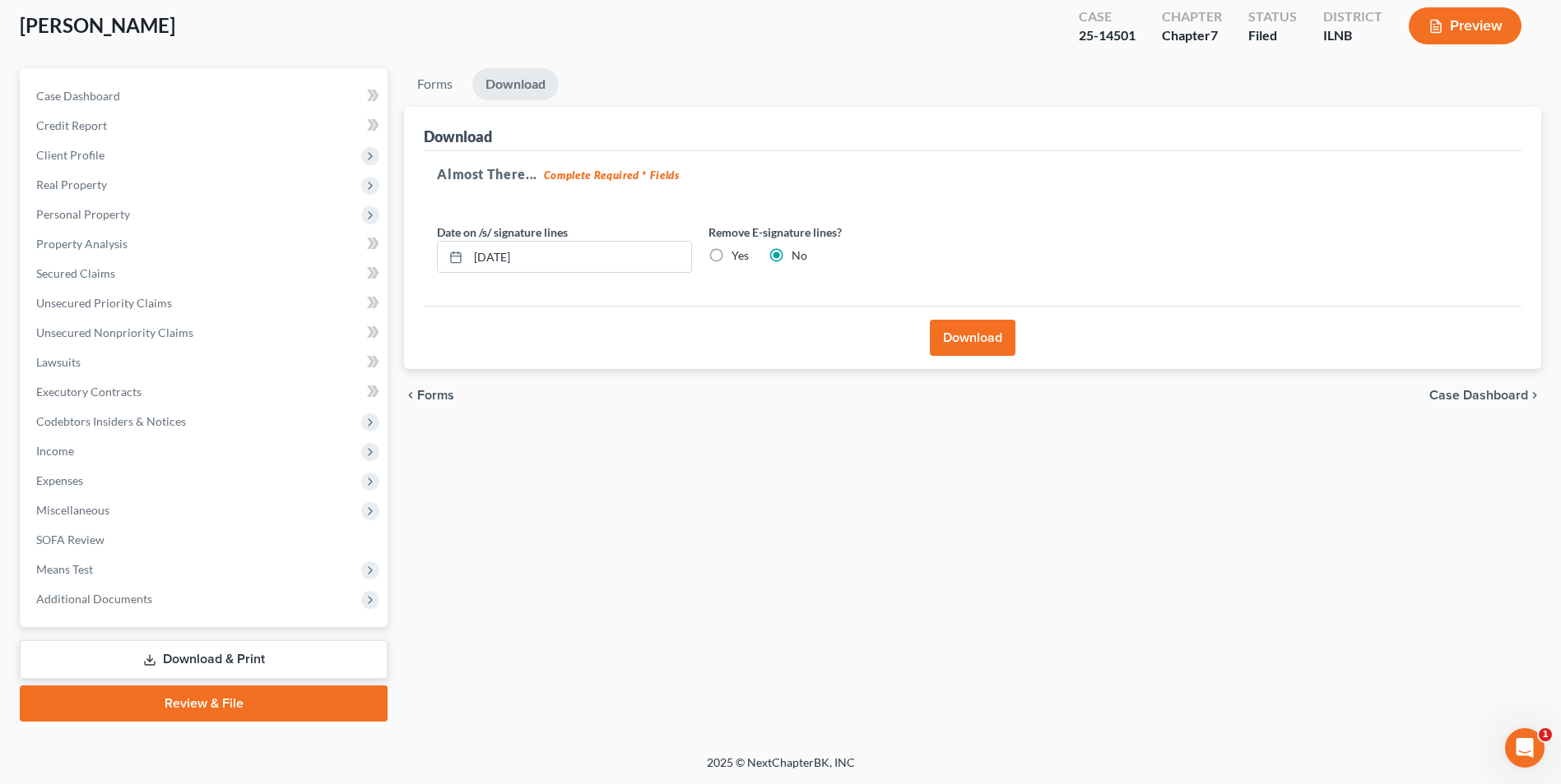
click at [732, 261] on label "Yes" at bounding box center [740, 255] width 17 height 17
click at [738, 258] on input "Yes" at bounding box center [743, 252] width 11 height 11
radio input "true"
radio input "false"
click at [962, 336] on button "Download" at bounding box center [973, 338] width 86 height 36
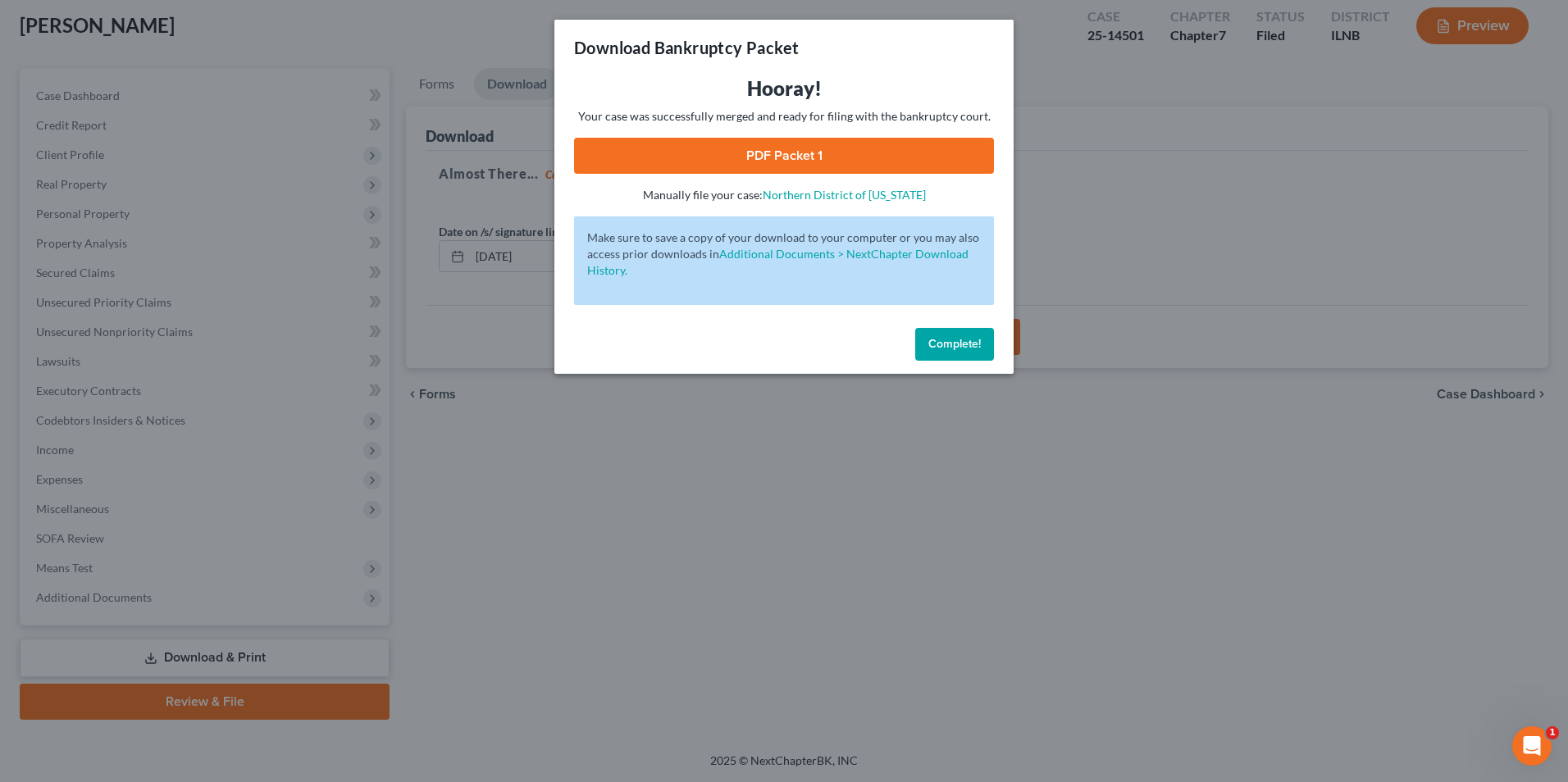
click at [753, 142] on link "PDF Packet 1" at bounding box center [784, 156] width 420 height 36
click at [941, 346] on span "Complete!" at bounding box center [954, 344] width 53 height 14
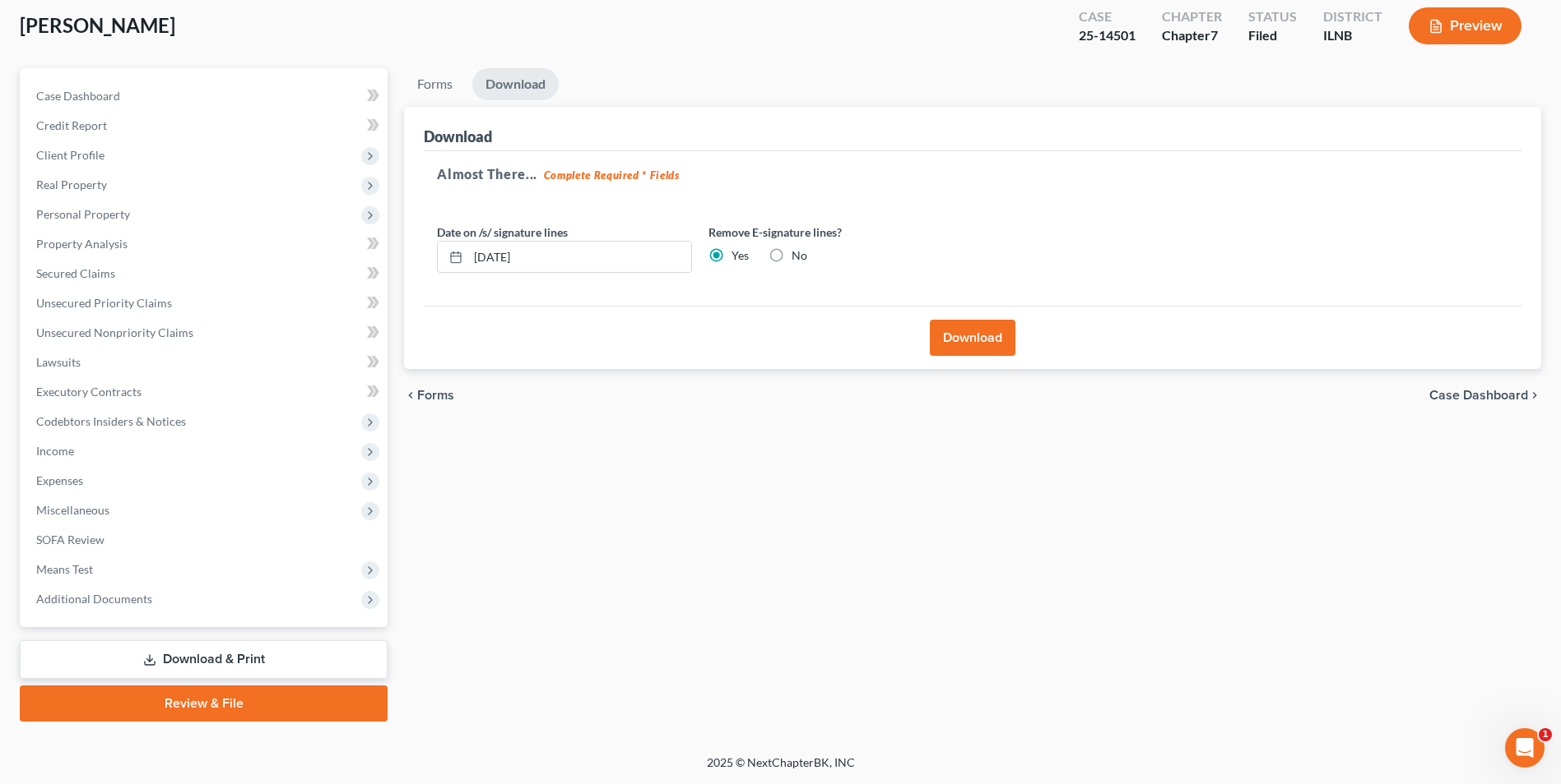
click at [186, 703] on link "Review & File" at bounding box center [203, 703] width 368 height 36
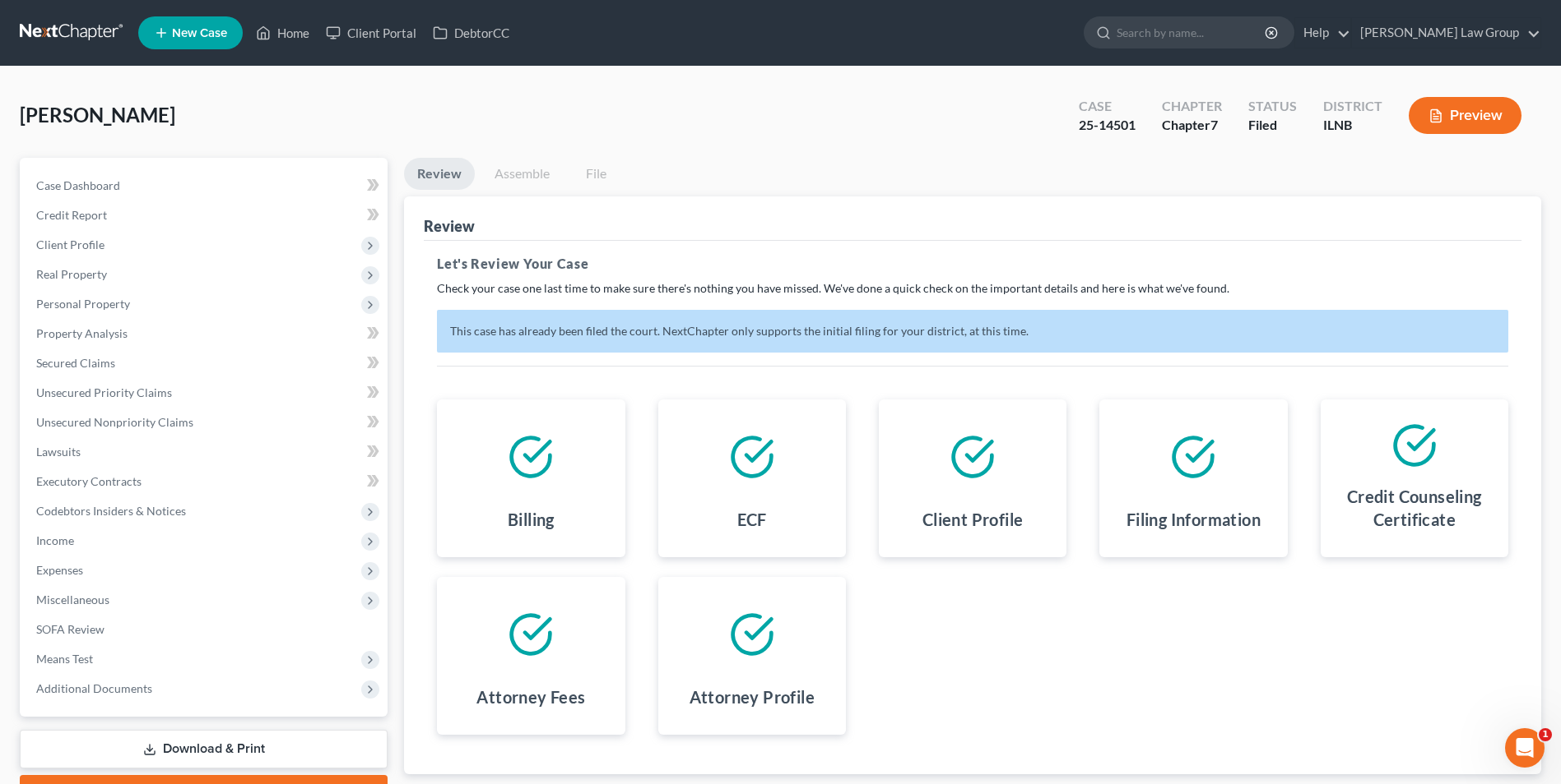
scroll to position [106, 0]
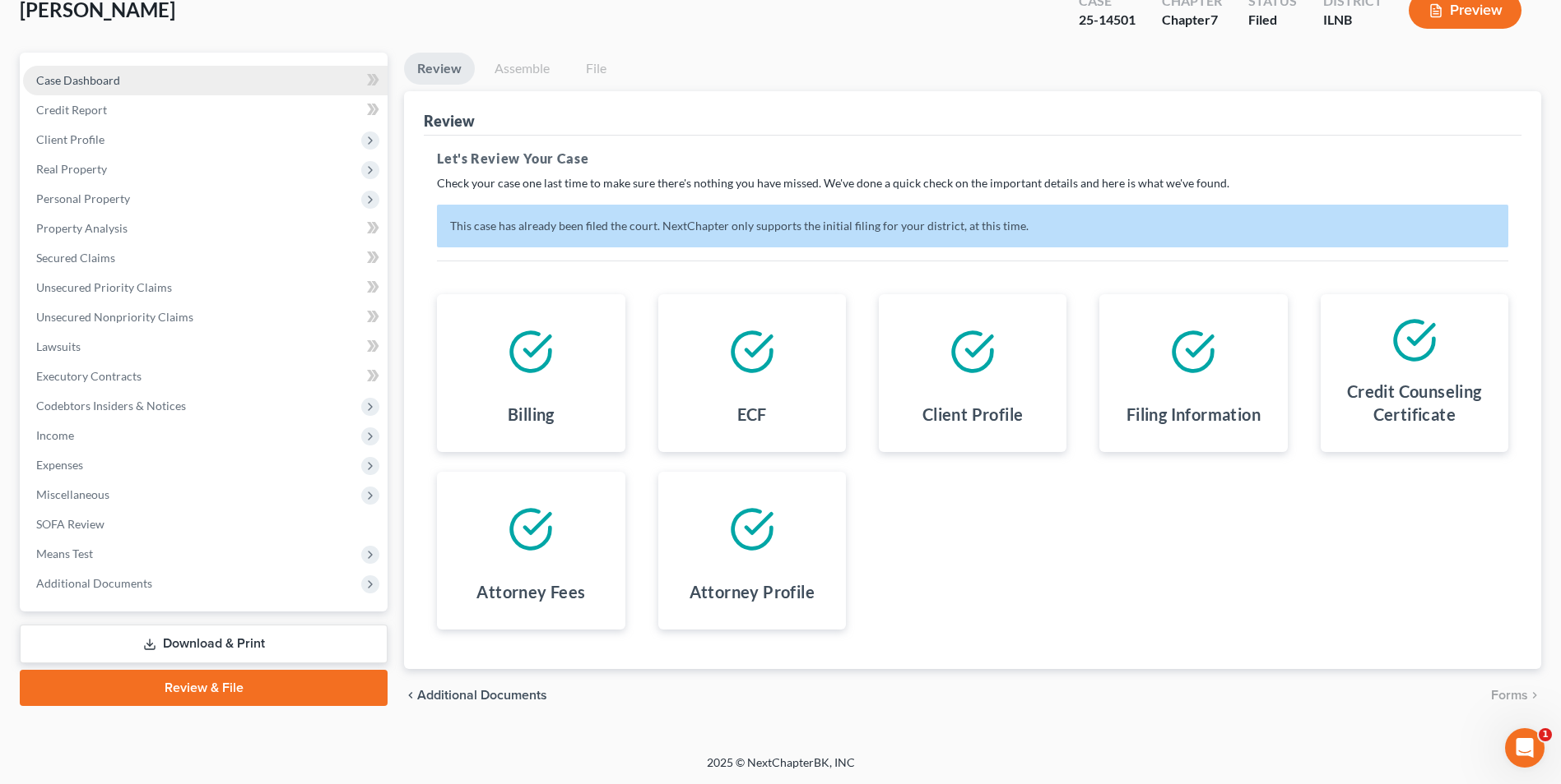
click at [70, 83] on span "Case Dashboard" at bounding box center [78, 80] width 84 height 14
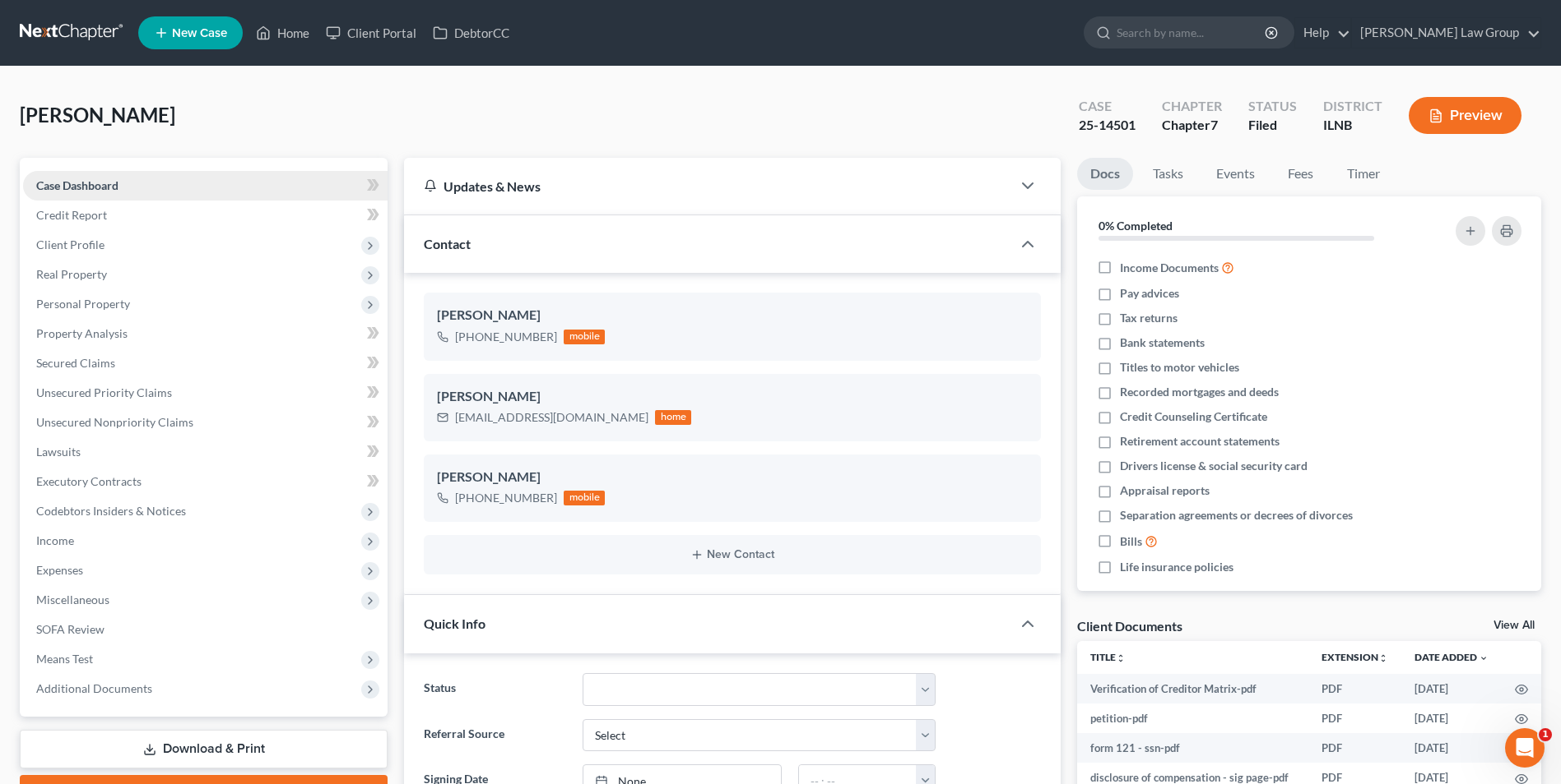
scroll to position [293, 0]
